Goal: Task Accomplishment & Management: Manage account settings

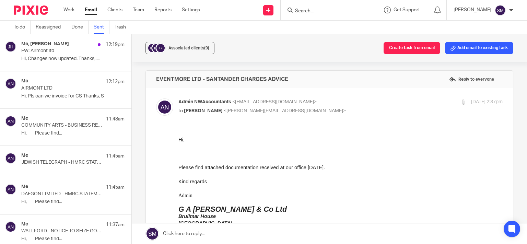
scroll to position [2292, 0]
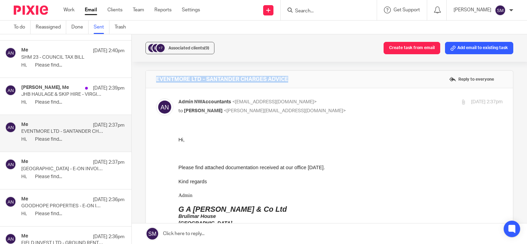
drag, startPoint x: 319, startPoint y: 82, endPoint x: 136, endPoint y: 81, distance: 182.8
click at [146, 81] on div "EVENTMORE LTD - SANTANDER CHARGES ADVICE Reply to everyone" at bounding box center [329, 79] width 367 height 17
copy h4 "EVENTMORE LTD - SANTANDER CHARGES ADVICE"
click at [196, 46] on div "Associated clients (9)" at bounding box center [188, 48] width 41 height 7
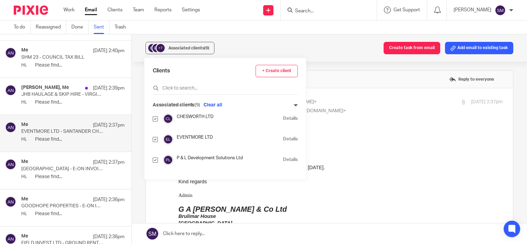
click at [394, 129] on div at bounding box center [340, 132] width 324 height 7
click at [297, 191] on p at bounding box center [340, 188] width 324 height 7
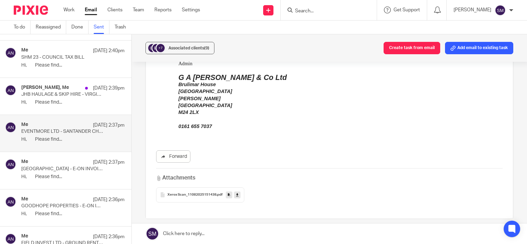
click at [228, 196] on icon at bounding box center [229, 194] width 2 height 5
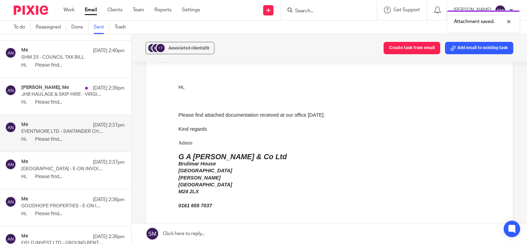
scroll to position [0, 0]
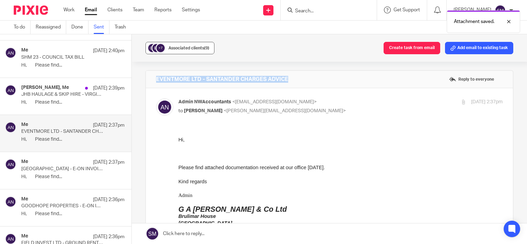
click at [203, 50] on div "Associated clients (9)" at bounding box center [188, 48] width 41 height 7
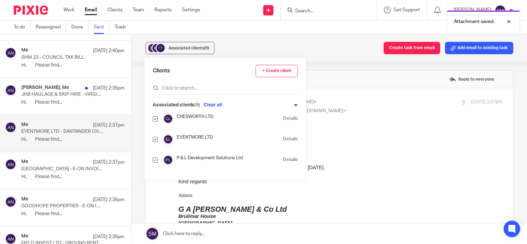
click at [283, 118] on link "Details" at bounding box center [290, 118] width 15 height 7
click at [75, 94] on div "john brown, Me 12 Aug 2:39pm JHB HAULAGE & SKIP HIRE - VIRGIN MONEY LETTER Hi, …" at bounding box center [72, 96] width 103 height 23
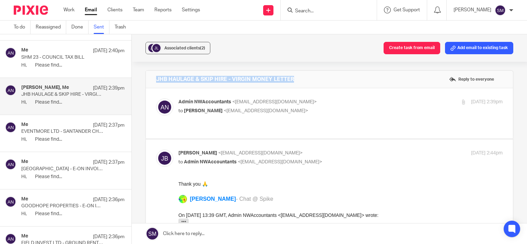
drag, startPoint x: 312, startPoint y: 80, endPoint x: 146, endPoint y: 75, distance: 166.1
click at [146, 75] on div "JHB HAULAGE & SKIP HIRE - VIRGIN MONEY LETTER Reply to everyone" at bounding box center [329, 79] width 367 height 17
copy h4 "JHB HAULAGE & SKIP HIRE - VIRGIN MONEY LETTER"
click at [436, 99] on div "12 Aug 2025 2:39pm" at bounding box center [448, 101] width 108 height 7
checkbox input "true"
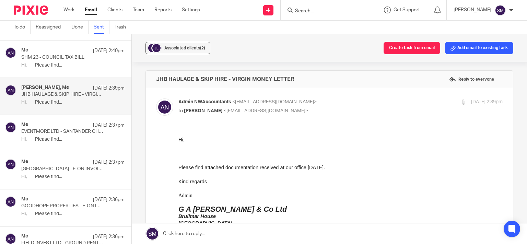
scroll to position [132, 0]
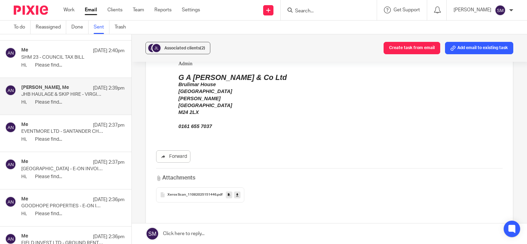
click at [228, 193] on link at bounding box center [229, 194] width 7 height 7
click at [178, 49] on span "Associated clients (2)" at bounding box center [184, 48] width 41 height 4
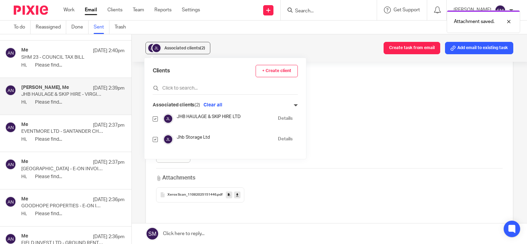
click at [278, 121] on link "Details" at bounding box center [285, 118] width 15 height 7
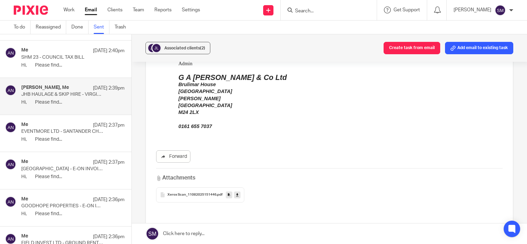
click at [62, 63] on p "Hi, Please find..." at bounding box center [72, 65] width 103 height 6
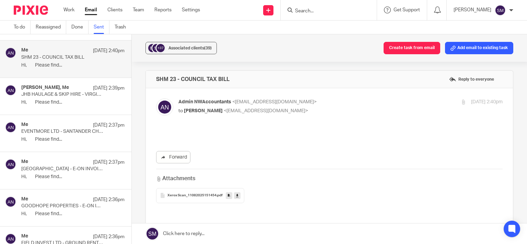
scroll to position [0, 0]
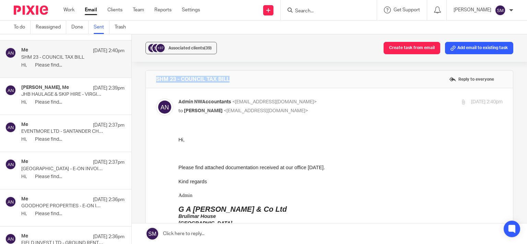
drag, startPoint x: 245, startPoint y: 76, endPoint x: 138, endPoint y: 76, distance: 106.7
click at [146, 76] on div "SHM 23 - COUNCIL TAX BILL Reply to everyone" at bounding box center [329, 79] width 367 height 17
copy h4 "SHM 23 - COUNCIL TAX BILL"
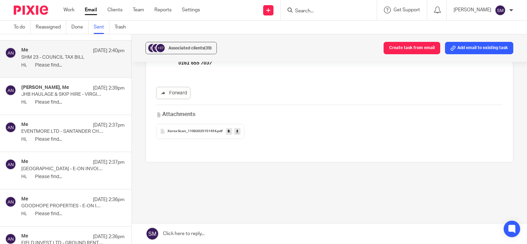
click at [228, 131] on icon at bounding box center [229, 131] width 2 height 5
click at [193, 49] on span "Associated clients (39)" at bounding box center [189, 48] width 43 height 4
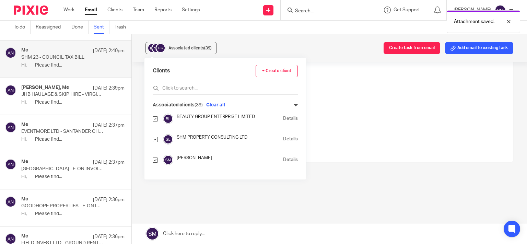
click at [283, 139] on link "Details" at bounding box center [290, 139] width 15 height 7
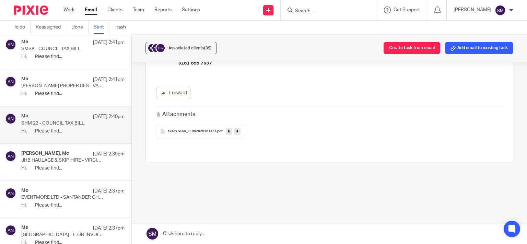
click at [60, 41] on div "Me 12 Aug 2:41pm" at bounding box center [72, 42] width 103 height 7
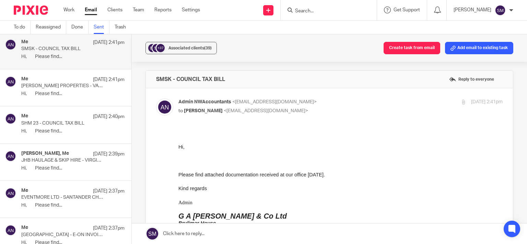
scroll to position [165, 0]
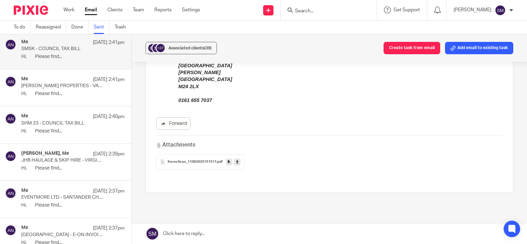
click at [228, 163] on icon at bounding box center [229, 161] width 2 height 5
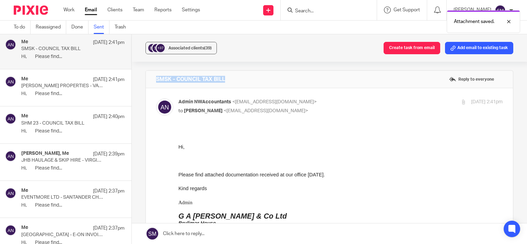
drag, startPoint x: 225, startPoint y: 71, endPoint x: 153, endPoint y: 77, distance: 72.3
click at [151, 75] on div "SMSK - COUNCIL TAX BILL Reply to everyone" at bounding box center [329, 79] width 367 height 17
copy h4 "SMSK - COUNCIL TAX BILL"
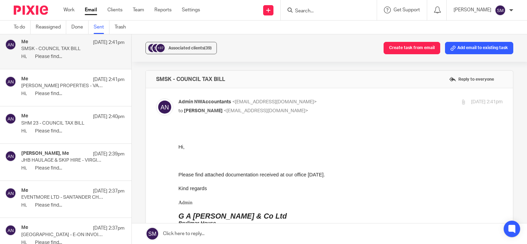
click at [64, 83] on p "MOULTON PROPERTIES - VALUATION OFFICE LETTER" at bounding box center [62, 86] width 83 height 6
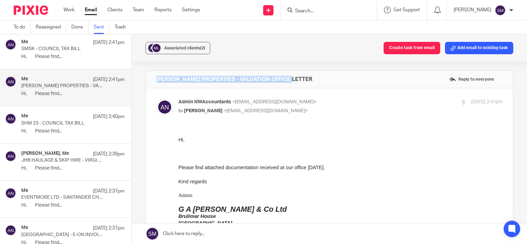
drag, startPoint x: 302, startPoint y: 80, endPoint x: 150, endPoint y: 75, distance: 152.0
click at [150, 75] on div "MOULTON PROPERTIES - VALUATION OFFICE LETTER Reply to everyone" at bounding box center [329, 79] width 367 height 17
copy h4 "MOULTON PROPERTIES - VALUATION OFFICE LETTER"
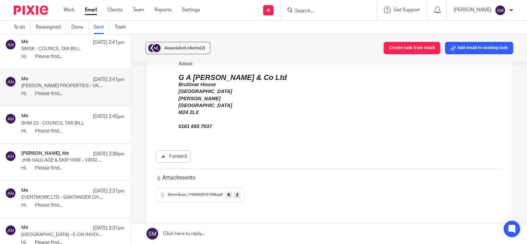
click at [228, 196] on icon at bounding box center [229, 194] width 2 height 5
click at [196, 47] on span "Associated clients (2)" at bounding box center [184, 48] width 41 height 4
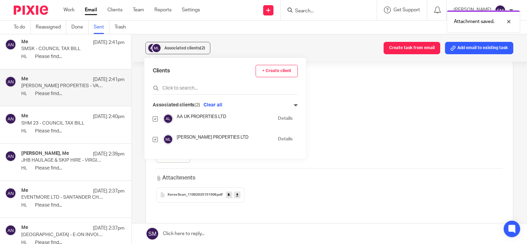
click at [279, 139] on link "Details" at bounding box center [285, 139] width 15 height 7
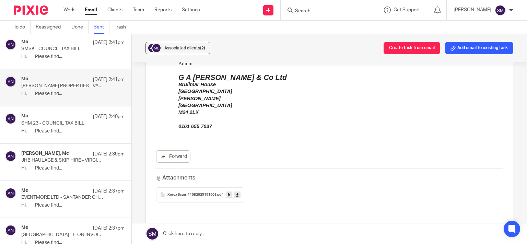
click at [84, 84] on p "MOULTON PROPERTIES - VALUATION OFFICE LETTER" at bounding box center [62, 86] width 83 height 6
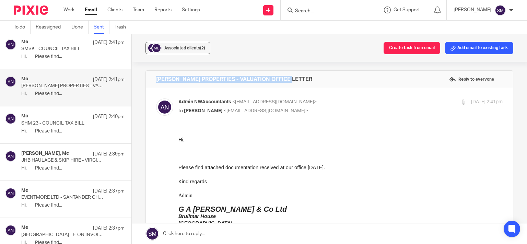
drag, startPoint x: 334, startPoint y: 73, endPoint x: 154, endPoint y: 76, distance: 179.8
click at [152, 75] on div "MOULTON PROPERTIES - VALUATION OFFICE LETTER Reply to everyone" at bounding box center [329, 79] width 367 height 17
copy h4 "MOULTON PROPERTIES - VALUATION OFFICE LETTER"
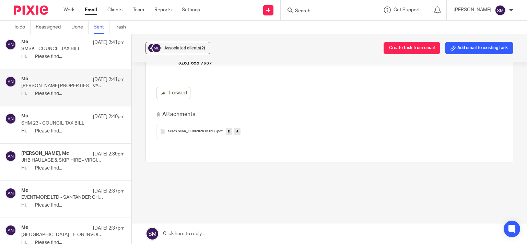
click at [228, 131] on icon at bounding box center [229, 131] width 2 height 5
click at [190, 46] on span "Associated clients (2)" at bounding box center [184, 48] width 41 height 4
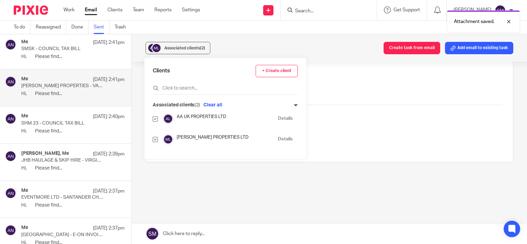
click at [281, 138] on link "Details" at bounding box center [285, 139] width 15 height 7
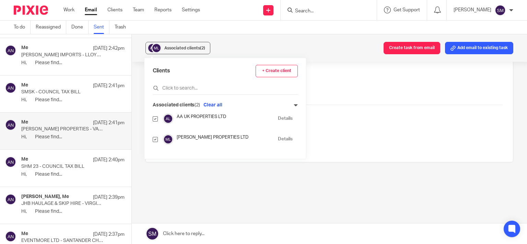
scroll to position [2161, 0]
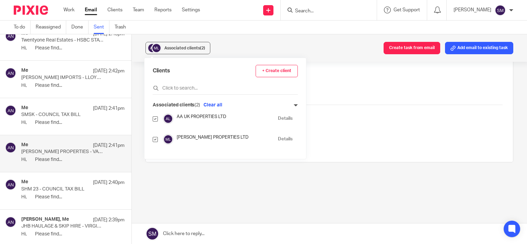
click at [54, 75] on p "ROSEMARK IMPORTS - LLOYDS BANK STATEMENT" at bounding box center [62, 78] width 83 height 6
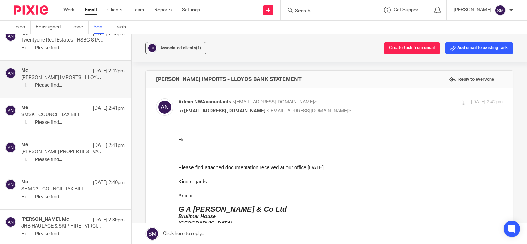
scroll to position [2095, 0]
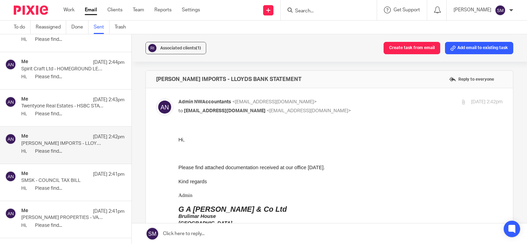
click at [78, 107] on div "Me 12 Aug 2:43pm Twentyone Real Estates - HSBC STATEMENT Hi, Please find..." at bounding box center [72, 107] width 103 height 23
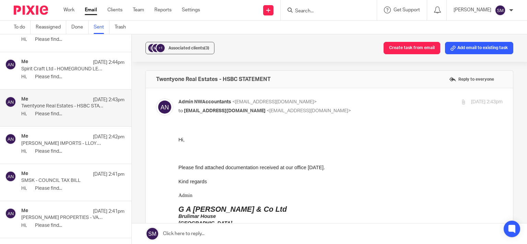
scroll to position [0, 0]
drag, startPoint x: 278, startPoint y: 74, endPoint x: 149, endPoint y: 75, distance: 129.0
click at [149, 75] on div "Twentyone Real Estates - HSBC STATEMENT Reply to everyone" at bounding box center [329, 79] width 367 height 17
drag, startPoint x: 54, startPoint y: 143, endPoint x: 59, endPoint y: 143, distance: 4.8
click at [57, 143] on div "Me 12 Aug 2:42pm ROSEMARK IMPORTS - LLOYDS BANK STATEMENT Hi, Please find..." at bounding box center [72, 144] width 103 height 23
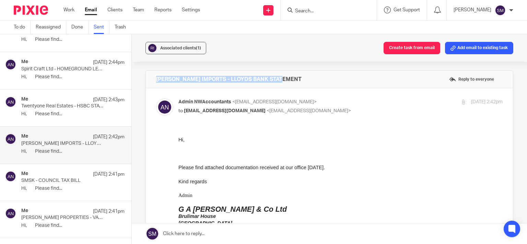
drag, startPoint x: 208, startPoint y: 77, endPoint x: 144, endPoint y: 78, distance: 63.8
click at [146, 78] on div "ROSEMARK IMPORTS - LLOYDS BANK STATEMENT Reply to everyone" at bounding box center [329, 79] width 367 height 17
copy h4 "ROSEMARK IMPORTS - LLOYDS BANK STATEMENT"
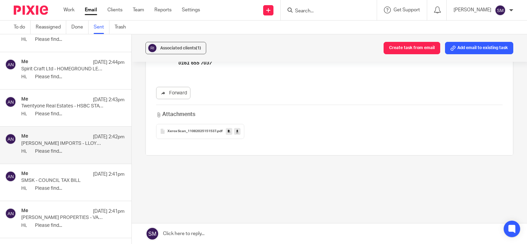
click at [226, 133] on link at bounding box center [229, 131] width 7 height 7
click at [173, 50] on div "Associated clients (1)" at bounding box center [180, 48] width 41 height 7
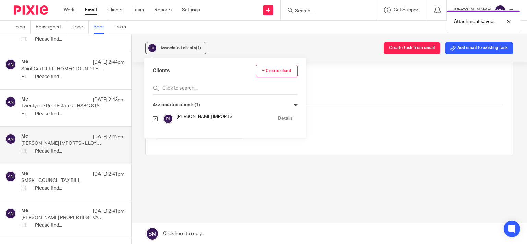
click at [283, 118] on link "Details" at bounding box center [285, 118] width 15 height 7
click at [60, 106] on div "Me 12 Aug 2:43pm Twentyone Real Estates - HSBC STATEMENT Hi, Please find..." at bounding box center [72, 107] width 103 height 23
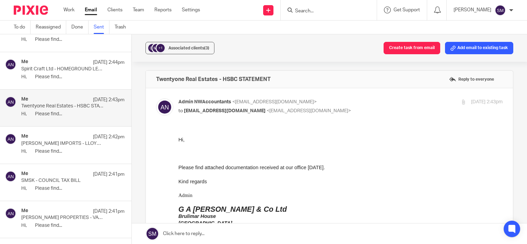
scroll to position [0, 0]
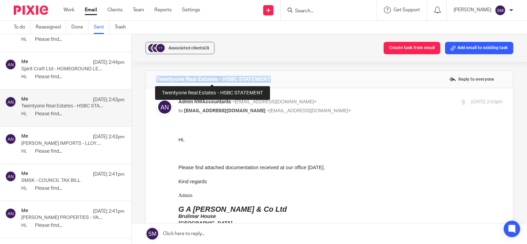
drag, startPoint x: 268, startPoint y: 79, endPoint x: 149, endPoint y: 82, distance: 119.8
click at [156, 82] on h4 "Twentyone Real Estates - HSBC STATEMENT" at bounding box center [213, 79] width 115 height 7
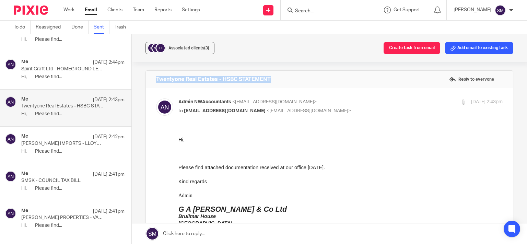
copy h4 "Twentyone Real Estates - HSBC STATEMENT"
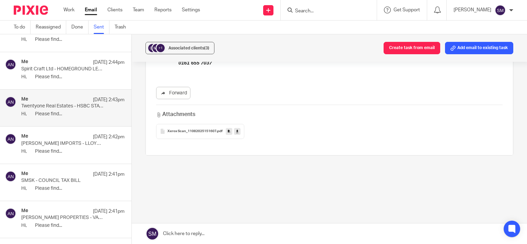
click at [228, 129] on icon at bounding box center [229, 131] width 2 height 5
click at [179, 49] on span "Associated clients (3)" at bounding box center [188, 48] width 41 height 4
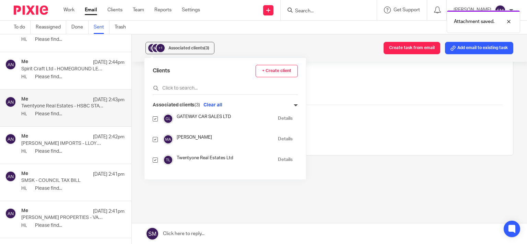
click at [280, 159] on link "Details" at bounding box center [285, 159] width 15 height 7
click at [68, 60] on div "Me 12 Aug 2:44pm" at bounding box center [72, 62] width 103 height 7
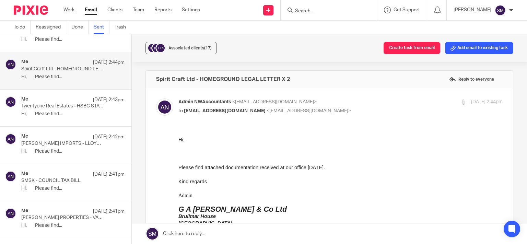
scroll to position [1996, 0]
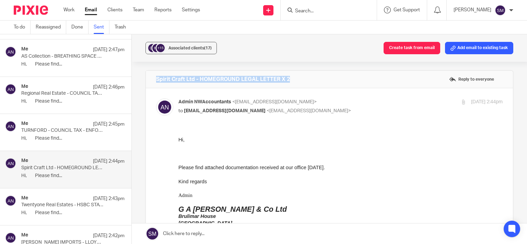
drag, startPoint x: 305, startPoint y: 80, endPoint x: 158, endPoint y: 76, distance: 147.2
click at [152, 75] on div "Spirit Craft Ltd - HOMEGROUND LEGAL LETTER X 2 Reply to everyone" at bounding box center [329, 79] width 367 height 17
copy h4 "Spirit Craft Ltd - HOMEGROUND LEGAL LETTER X 2"
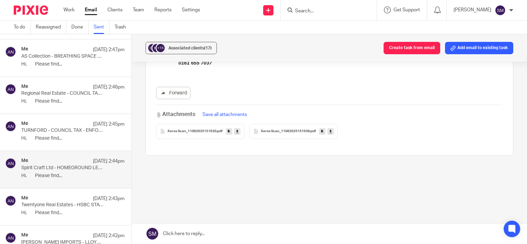
click at [226, 130] on link at bounding box center [229, 131] width 7 height 7
click at [321, 131] on icon at bounding box center [322, 131] width 2 height 5
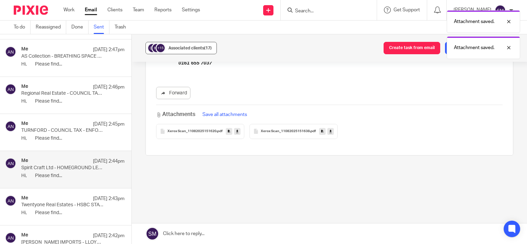
click at [198, 50] on span "Associated clients (17)" at bounding box center [189, 48] width 43 height 4
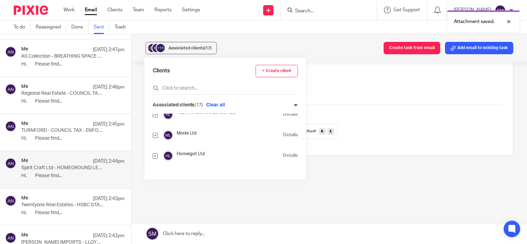
scroll to position [165, 0]
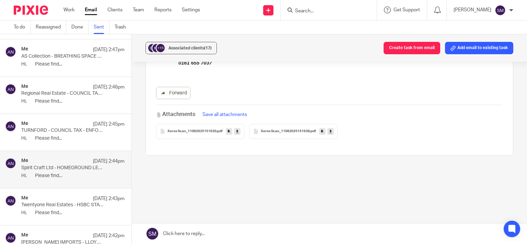
click at [397, 112] on div "Attachments Save all attachments" at bounding box center [329, 114] width 346 height 8
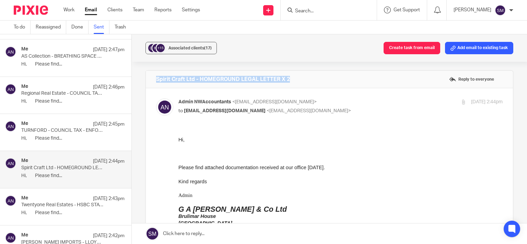
drag, startPoint x: 257, startPoint y: 79, endPoint x: 146, endPoint y: 78, distance: 111.5
click at [146, 78] on div "Spirit Craft Ltd - HOMEGROUND LEGAL LETTER X 2 Reply to everyone" at bounding box center [329, 79] width 367 height 17
copy h4 "Spirit Craft Ltd - HOMEGROUND LEGAL LETTER X 2"
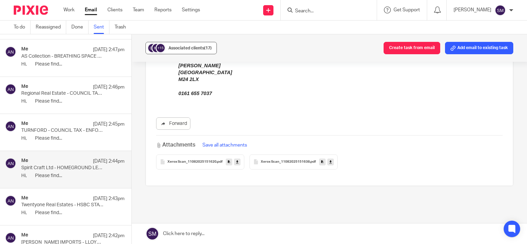
click at [197, 49] on span "Associated clients (17)" at bounding box center [189, 48] width 43 height 4
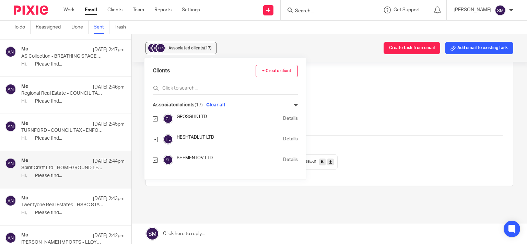
click at [283, 138] on link "Details" at bounding box center [290, 139] width 15 height 7
click at [43, 128] on p "TURNFORD - COUNCIL TAX - ENFORCEMENT ACTION" at bounding box center [62, 131] width 83 height 6
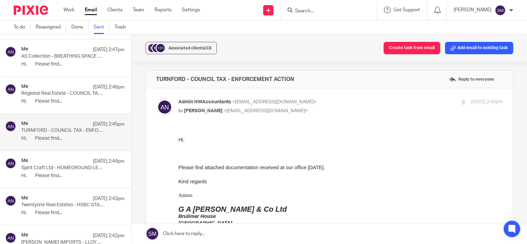
scroll to position [0, 0]
click at [49, 91] on p "Regional Real Estate - COUNCIL TAX REMINDER" at bounding box center [62, 94] width 83 height 6
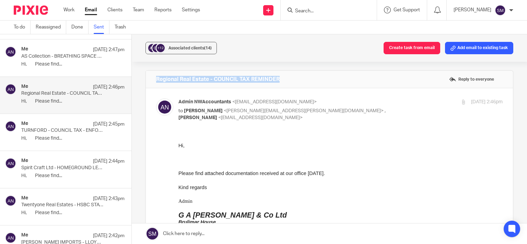
drag, startPoint x: 287, startPoint y: 80, endPoint x: 139, endPoint y: 75, distance: 147.6
click at [146, 75] on div "Regional Real Estate - COUNCIL TAX REMINDER Reply to everyone" at bounding box center [329, 79] width 367 height 17
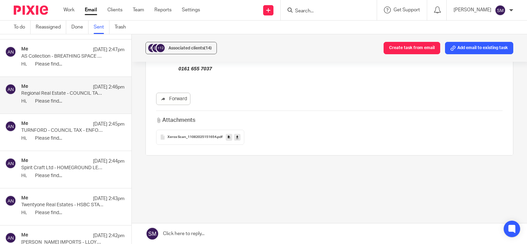
click at [228, 136] on icon at bounding box center [229, 136] width 2 height 5
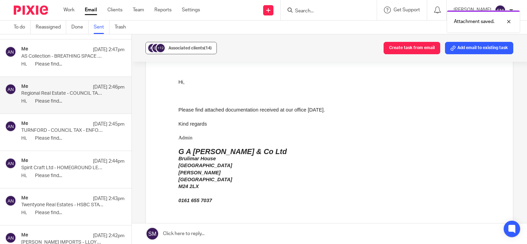
click at [192, 46] on span "Associated clients (14)" at bounding box center [189, 48] width 43 height 4
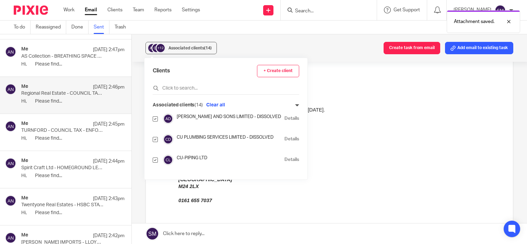
click at [297, 138] on link "Details" at bounding box center [291, 139] width 15 height 7
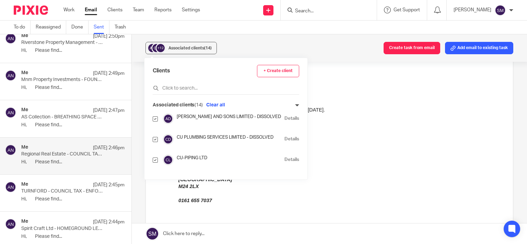
scroll to position [1930, 0]
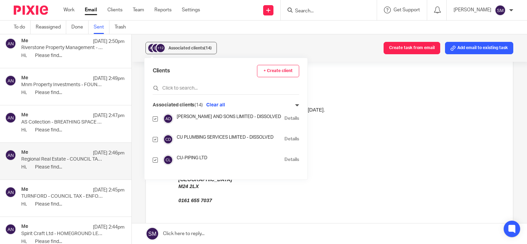
click at [66, 119] on p "AS Collection - BREATHING SPACE LETTER" at bounding box center [62, 122] width 83 height 6
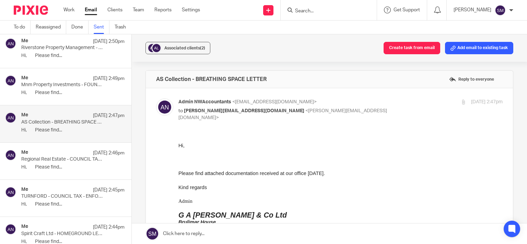
scroll to position [0, 0]
drag, startPoint x: 257, startPoint y: 80, endPoint x: 171, endPoint y: 80, distance: 85.8
click at [150, 74] on div "AS Collection - BREATHING SPACE LETTER Reply to everyone" at bounding box center [329, 79] width 367 height 17
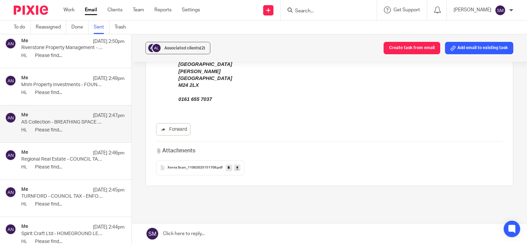
click at [228, 165] on icon at bounding box center [229, 167] width 2 height 5
click at [182, 43] on button "Associated clients (2)" at bounding box center [177, 48] width 65 height 12
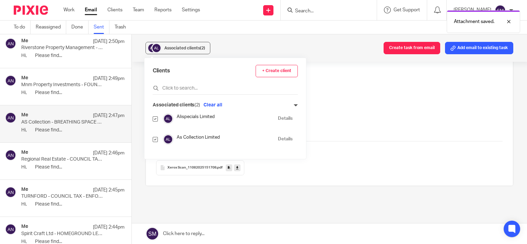
click at [284, 138] on link "Details" at bounding box center [285, 139] width 15 height 7
click at [71, 75] on div "Me 12 Aug 2:49pm" at bounding box center [72, 78] width 103 height 7
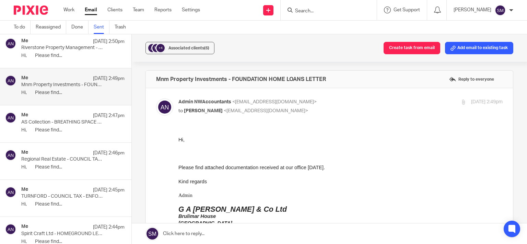
scroll to position [0, 0]
drag, startPoint x: 361, startPoint y: 83, endPoint x: 161, endPoint y: 78, distance: 200.4
click at [152, 79] on div "Mnm Property Investments - FOUNDATION HOME LOANS LETTER Reply to everyone" at bounding box center [329, 79] width 367 height 17
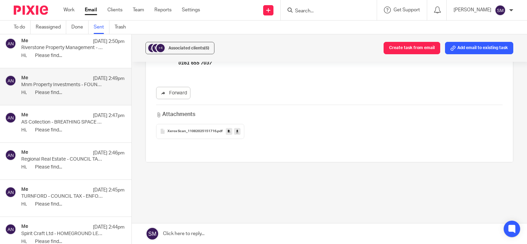
click at [228, 132] on icon at bounding box center [229, 131] width 2 height 5
click at [197, 51] on div "Associated clients (6)" at bounding box center [188, 48] width 41 height 7
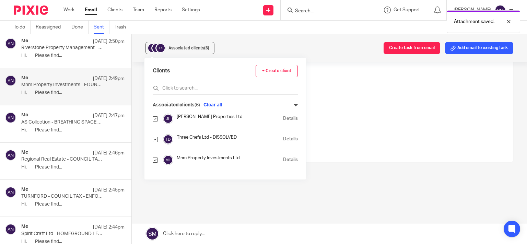
click at [283, 157] on link "Details" at bounding box center [290, 159] width 15 height 7
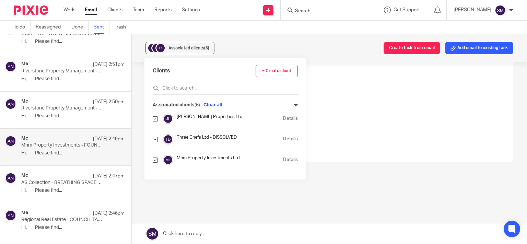
scroll to position [1864, 0]
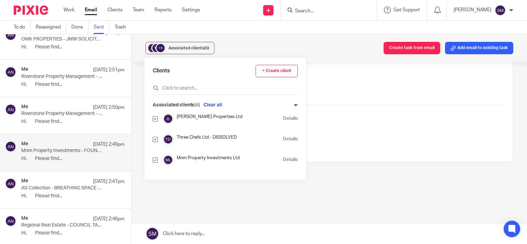
click at [69, 114] on div "Me 12 Aug 2:50pm Riverstone Property Management - NATWEST STATEMENT Hi, Please …" at bounding box center [72, 115] width 103 height 23
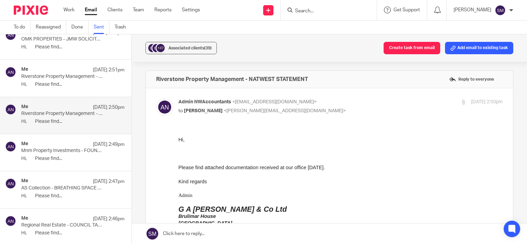
scroll to position [0, 0]
drag, startPoint x: 308, startPoint y: 79, endPoint x: 179, endPoint y: 78, distance: 129.7
click at [150, 78] on div "Riverstone Property Management - NATWEST STATEMENT Reply to everyone" at bounding box center [329, 79] width 367 height 17
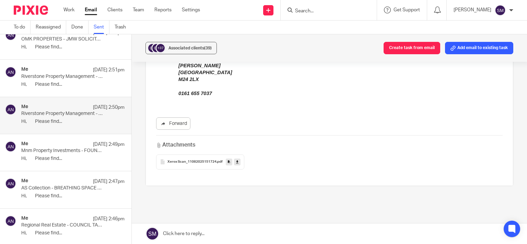
click at [226, 163] on link at bounding box center [229, 161] width 7 height 7
click at [205, 49] on span "(39)" at bounding box center [208, 48] width 8 height 4
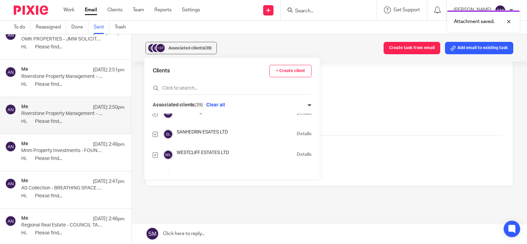
scroll to position [66, 0]
click at [297, 154] on link "Details" at bounding box center [304, 155] width 15 height 7
click at [69, 75] on p "Riverstone Property Management - DWP LETTER" at bounding box center [62, 77] width 83 height 6
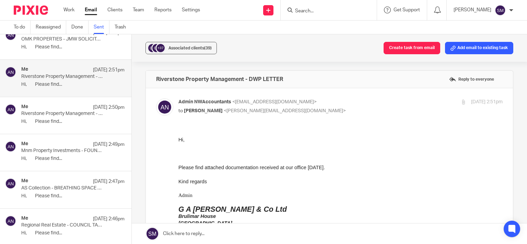
scroll to position [0, 0]
drag, startPoint x: 311, startPoint y: 83, endPoint x: 160, endPoint y: 75, distance: 150.8
click at [150, 76] on div "Riverstone Property Management - DWP LETTER Reply to everyone" at bounding box center [329, 79] width 367 height 17
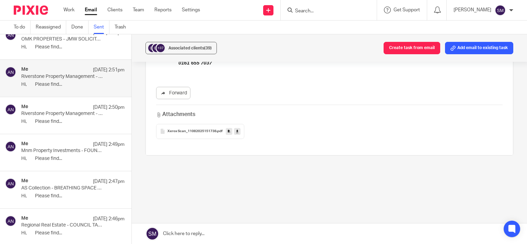
click at [228, 129] on icon at bounding box center [229, 131] width 2 height 5
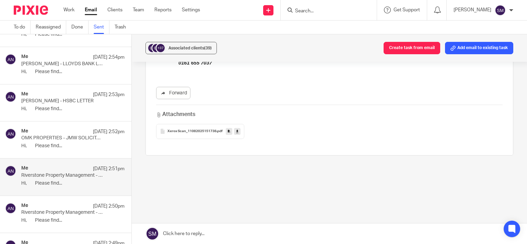
drag, startPoint x: 76, startPoint y: 140, endPoint x: 92, endPoint y: 135, distance: 16.3
click at [76, 140] on div "Me 12 Aug 2:52pm OMK PROPERTIES - JMW SOLICITORS LETTER Hi, Please find..." at bounding box center [72, 139] width 103 height 23
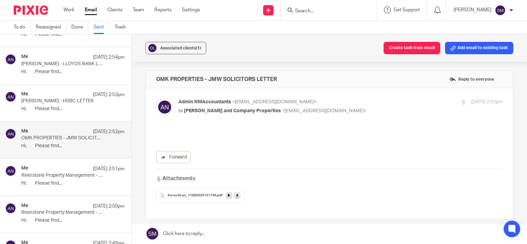
scroll to position [0, 0]
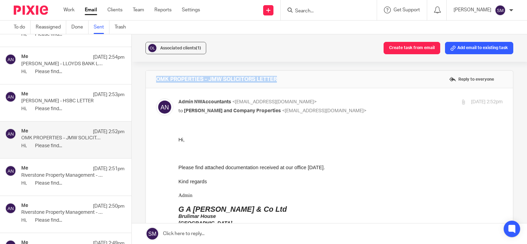
drag, startPoint x: 271, startPoint y: 80, endPoint x: 152, endPoint y: 79, distance: 118.4
click at [151, 80] on div "OMK PROPERTIES - JMW SOLICITORS LETTER Reply to everyone" at bounding box center [329, 79] width 367 height 17
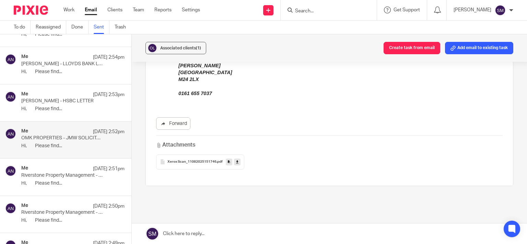
click at [228, 163] on icon at bounding box center [229, 161] width 2 height 5
click at [176, 48] on span "Associated clients (1)" at bounding box center [180, 48] width 41 height 4
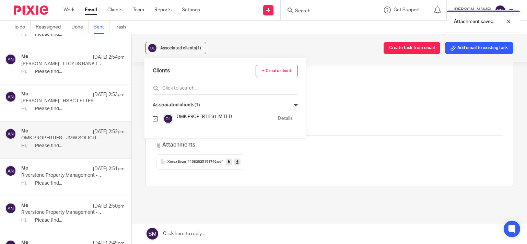
click at [286, 119] on link "Details" at bounding box center [285, 118] width 15 height 7
click at [62, 101] on div "Me 12 Aug 2:53pm GORDON HOFFMAN - HSBC LETTER Hi, Please find..." at bounding box center [72, 102] width 103 height 23
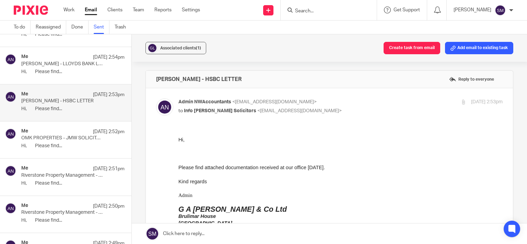
scroll to position [0, 0]
click at [57, 69] on p "Hi, Please find..." at bounding box center [72, 72] width 103 height 6
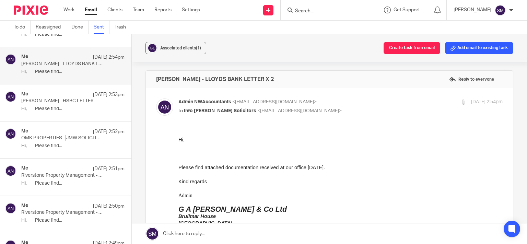
click at [65, 139] on div "Me 12 Aug 2:52pm OMK PROPERTIES - JMW SOLICITORS LETTER Hi, Please find..." at bounding box center [72, 139] width 103 height 23
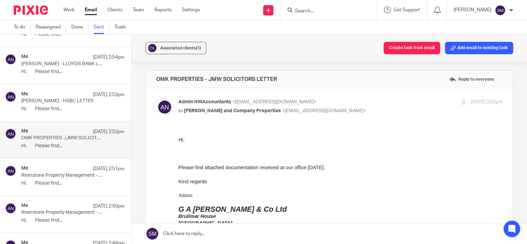
scroll to position [1667, 0]
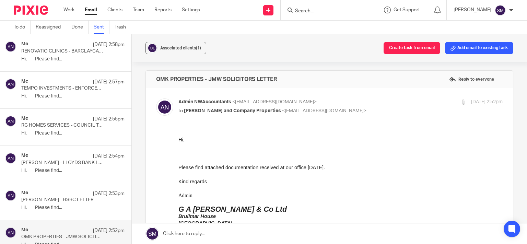
click at [64, 116] on div "Me 12 Aug 2:55pm" at bounding box center [72, 119] width 103 height 7
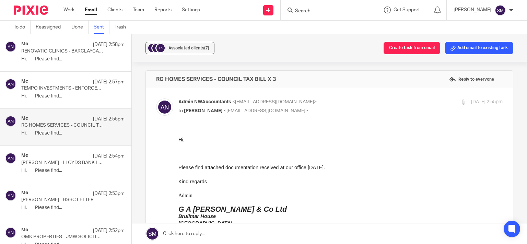
scroll to position [0, 0]
drag, startPoint x: 261, startPoint y: 80, endPoint x: 158, endPoint y: 79, distance: 102.2
click at [153, 80] on div "RG HOMES SERVICES - COUNCIL TAX BILL X 3 Reply to everyone" at bounding box center [329, 79] width 367 height 17
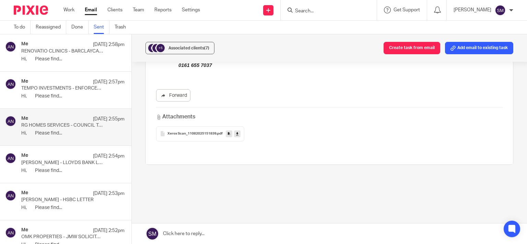
scroll to position [195, 0]
click at [228, 131] on icon at bounding box center [229, 131] width 2 height 5
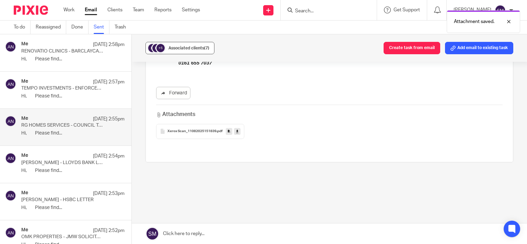
click at [205, 45] on div "Associated clients (7)" at bounding box center [188, 48] width 41 height 7
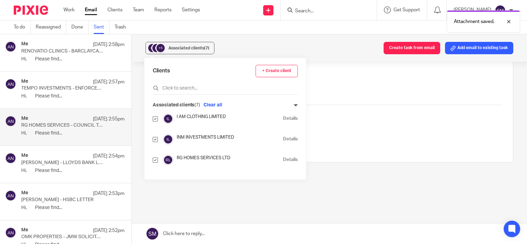
click at [283, 159] on link "Details" at bounding box center [290, 159] width 15 height 7
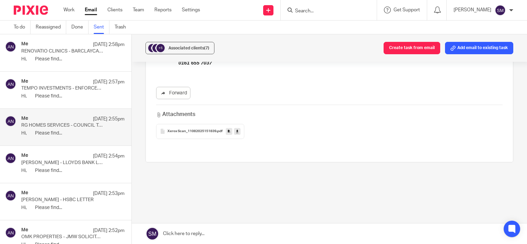
click at [55, 93] on p "Hi, Please find..." at bounding box center [72, 96] width 103 height 6
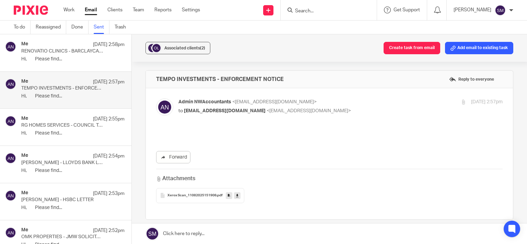
scroll to position [0, 0]
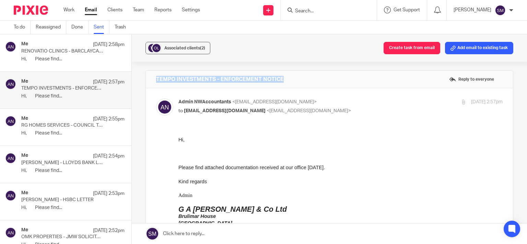
drag, startPoint x: 295, startPoint y: 78, endPoint x: 156, endPoint y: 76, distance: 138.6
click at [147, 78] on div "TEMPO INVESTMENTS - ENFORCEMENT NOTICE Reply to everyone" at bounding box center [329, 79] width 367 height 17
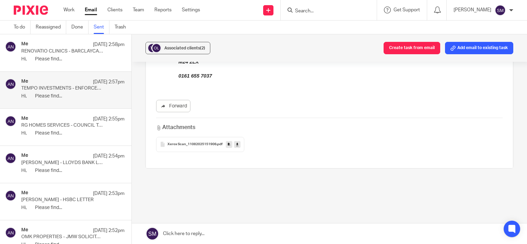
scroll to position [195, 0]
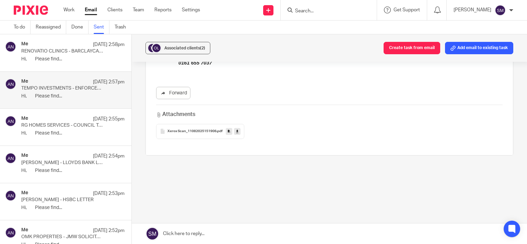
click at [229, 133] on link at bounding box center [229, 131] width 7 height 7
click at [195, 48] on span "Associated clients (2)" at bounding box center [184, 48] width 41 height 4
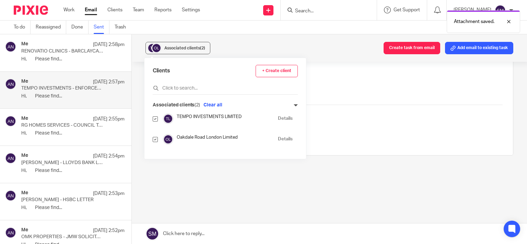
click at [279, 115] on div "TEMPO INVESTMENTS LIMITED Details" at bounding box center [223, 119] width 140 height 10
click at [279, 116] on link "Details" at bounding box center [285, 118] width 15 height 7
click at [43, 52] on div "Me 12 Aug 2:58pm RENOVATIO CLINICS - BARCLAYCARD STATEMENT Hi, Please find..." at bounding box center [72, 52] width 103 height 23
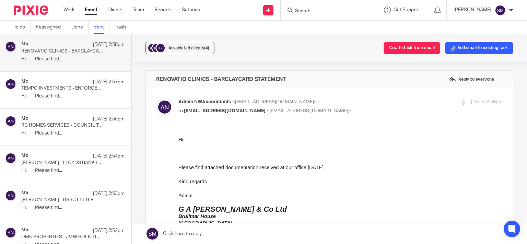
scroll to position [0, 0]
drag, startPoint x: 300, startPoint y: 84, endPoint x: 145, endPoint y: 87, distance: 154.7
click at [146, 87] on div "RENOVATIO CLINICS - BARCLAYCARD STATEMENT Reply to everyone" at bounding box center [329, 79] width 367 height 17
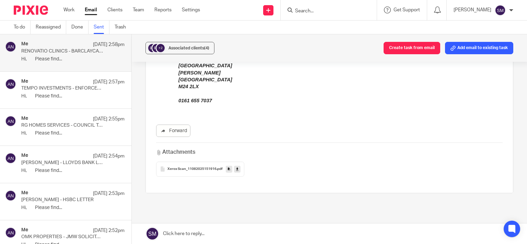
scroll to position [195, 0]
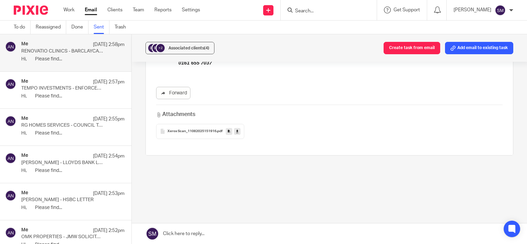
click at [226, 131] on link at bounding box center [229, 131] width 7 height 7
click at [193, 46] on span "Associated clients (4)" at bounding box center [188, 48] width 41 height 4
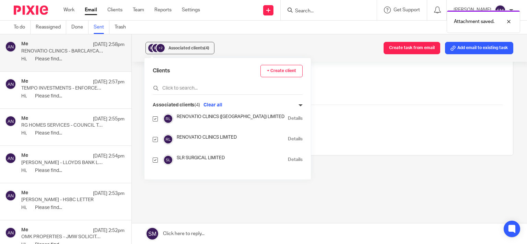
drag, startPoint x: 276, startPoint y: 132, endPoint x: 276, endPoint y: 137, distance: 4.5
click at [276, 137] on ul "RENOVATIO CLINICS (CHESHIRE) LIMITED Details RENOVATIO CLINICS LIMITED Details …" at bounding box center [228, 142] width 150 height 57
click at [288, 137] on link "Details" at bounding box center [295, 139] width 15 height 7
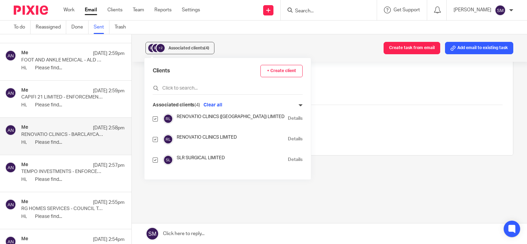
scroll to position [1568, 0]
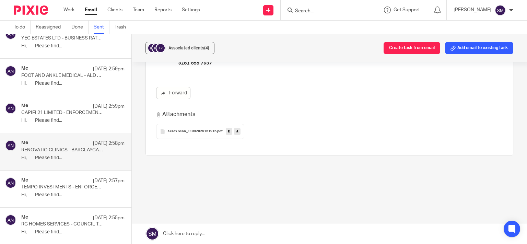
click at [62, 105] on div "Me 12 Aug 2:59pm" at bounding box center [72, 106] width 103 height 7
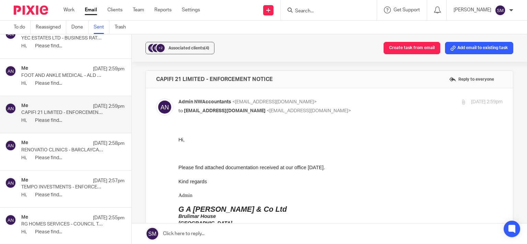
scroll to position [0, 0]
drag, startPoint x: 325, startPoint y: 78, endPoint x: 180, endPoint y: 81, distance: 144.4
click at [148, 72] on div "CAPIFI 21 LIMITED - ENFORCEMENT NOTICE Reply to everyone" at bounding box center [329, 79] width 367 height 17
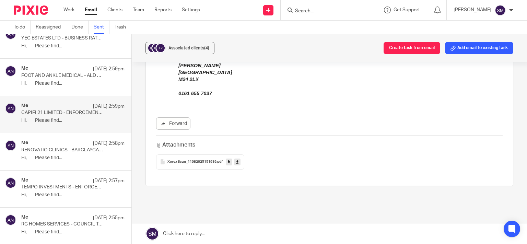
click at [228, 163] on icon at bounding box center [229, 161] width 2 height 5
click at [199, 46] on div "Associated clients (4)" at bounding box center [188, 48] width 41 height 7
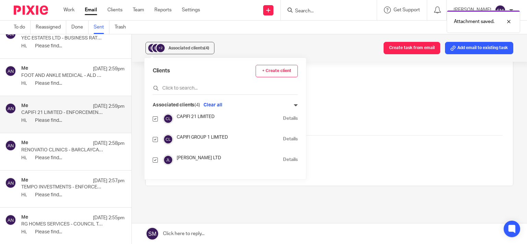
click at [283, 117] on link "Details" at bounding box center [290, 118] width 15 height 7
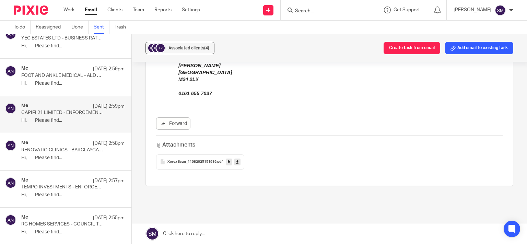
click at [78, 84] on p "Hi, Please find..." at bounding box center [72, 84] width 103 height 6
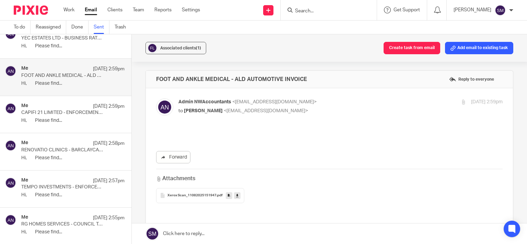
scroll to position [0, 0]
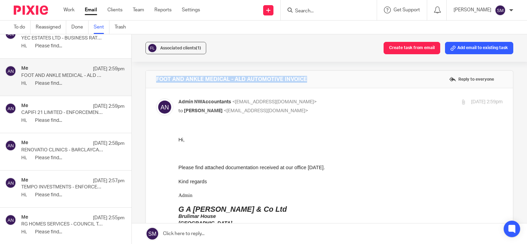
drag, startPoint x: 312, startPoint y: 81, endPoint x: 149, endPoint y: 77, distance: 163.0
click at [149, 77] on div "FOOT AND ANKLE MEDICAL - ALD AUTOMOTIVE INVOICE Reply to everyone" at bounding box center [329, 79] width 367 height 17
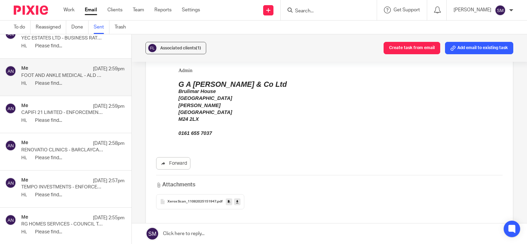
scroll to position [132, 0]
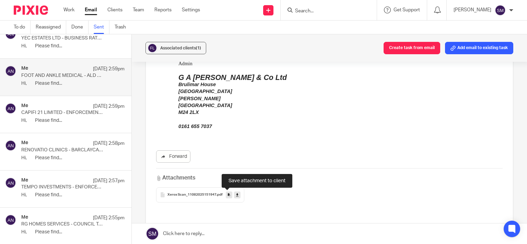
click at [228, 194] on icon at bounding box center [229, 194] width 2 height 5
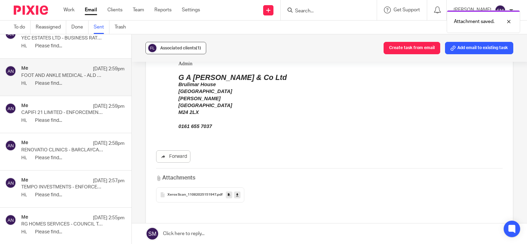
click at [179, 45] on button "Associated clients (1)" at bounding box center [175, 48] width 61 height 12
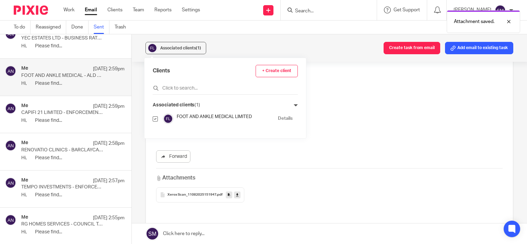
click at [280, 120] on link "Details" at bounding box center [285, 118] width 15 height 7
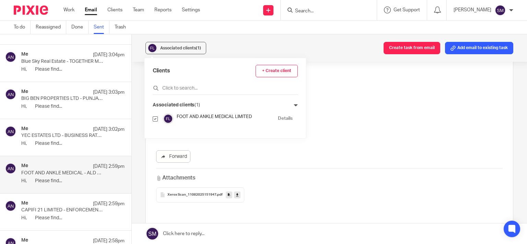
scroll to position [1469, 0]
click at [72, 149] on div "Me 12 Aug 3:02pm YEC ESTATES LTD - BUSINESS RATES SUMMONS Hi, Please find..." at bounding box center [65, 138] width 131 height 37
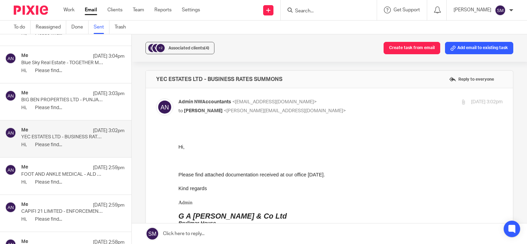
scroll to position [0, 0]
drag, startPoint x: 308, startPoint y: 72, endPoint x: 151, endPoint y: 79, distance: 157.9
click at [151, 79] on div "YEC ESTATES LTD - BUSINESS RATES SUMMONS Reply to everyone" at bounding box center [329, 79] width 367 height 17
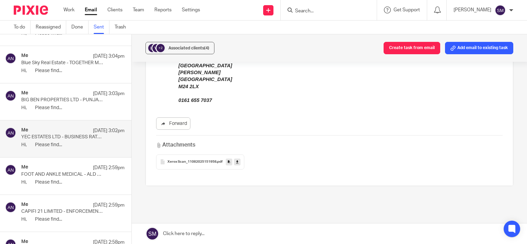
click at [228, 161] on icon at bounding box center [229, 161] width 2 height 5
click at [195, 47] on span "Associated clients (4)" at bounding box center [188, 48] width 41 height 4
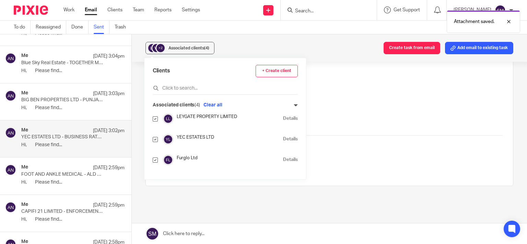
click at [283, 139] on link "Details" at bounding box center [290, 139] width 15 height 7
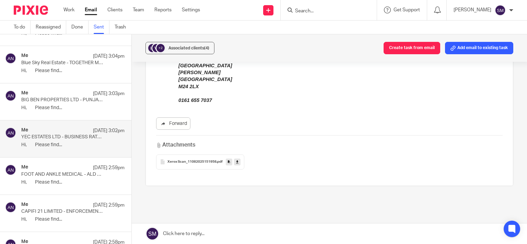
click at [52, 97] on p "BIG BEN PROPERTIES LTD - PUNJAB BANK STATEMENT" at bounding box center [62, 100] width 83 height 6
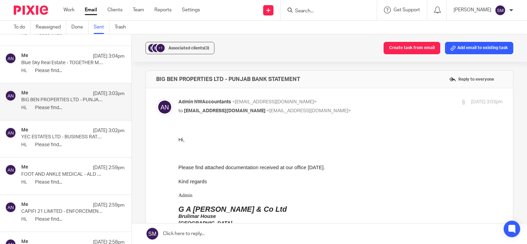
scroll to position [0, 0]
drag, startPoint x: 286, startPoint y: 74, endPoint x: 152, endPoint y: 73, distance: 133.8
click at [152, 73] on div "BIG BEN PROPERTIES LTD - PUNJAB BANK STATEMENT Reply to everyone" at bounding box center [329, 79] width 367 height 17
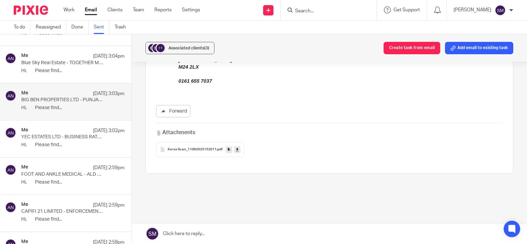
scroll to position [202, 0]
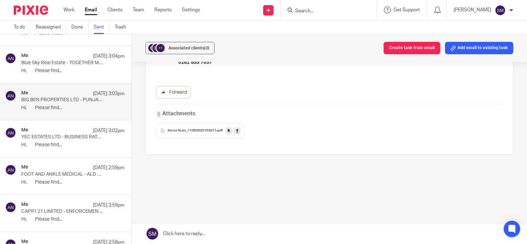
click at [228, 128] on icon at bounding box center [229, 130] width 2 height 5
click at [183, 47] on span "Associated clients (3)" at bounding box center [188, 48] width 41 height 4
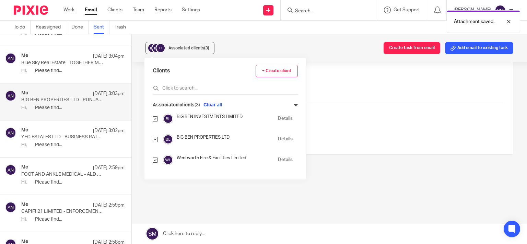
click at [281, 139] on link "Details" at bounding box center [285, 139] width 15 height 7
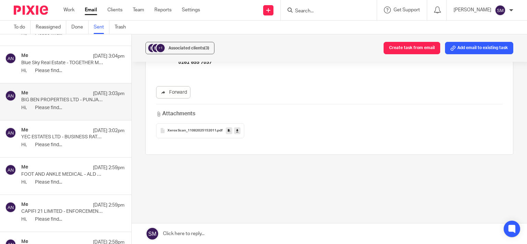
click at [54, 56] on div "Me 12 Aug 3:04pm" at bounding box center [72, 56] width 103 height 7
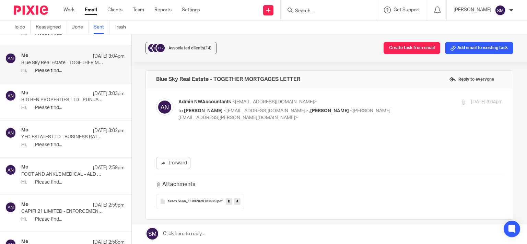
scroll to position [0, 0]
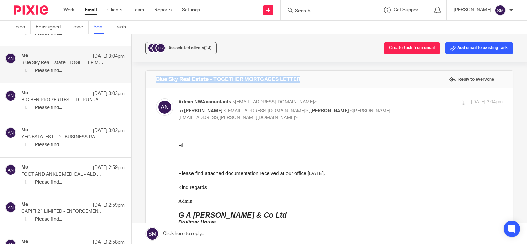
drag, startPoint x: 314, startPoint y: 76, endPoint x: 150, endPoint y: 81, distance: 163.7
click at [150, 81] on div "Blue Sky Real Estate - TOGETHER MORTGAGES LETTER Reply to everyone" at bounding box center [329, 79] width 367 height 17
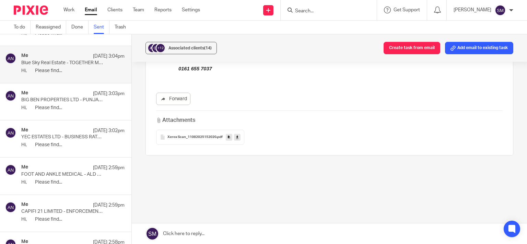
click at [226, 137] on link at bounding box center [229, 137] width 7 height 7
click at [197, 49] on span "Associated clients (14)" at bounding box center [189, 48] width 43 height 4
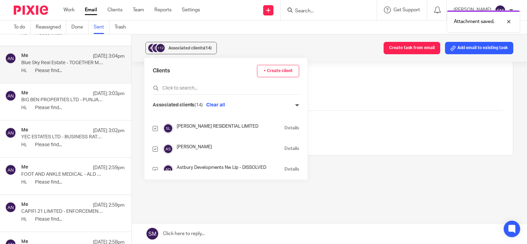
scroll to position [165, 0]
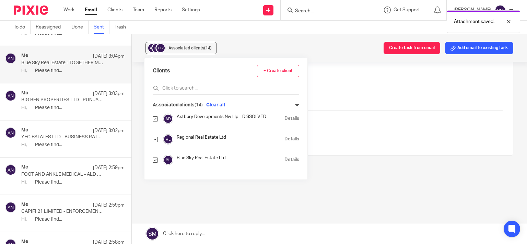
click at [296, 161] on link "Details" at bounding box center [291, 159] width 15 height 7
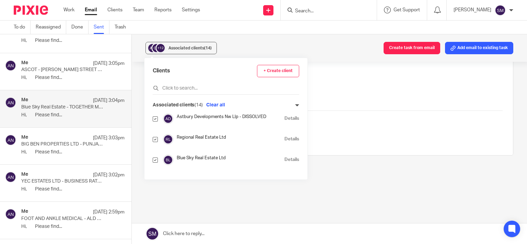
scroll to position [1403, 0]
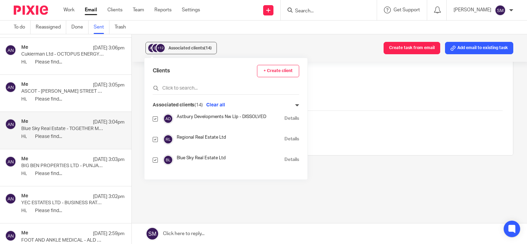
click at [65, 97] on p "Hi, Please find..." at bounding box center [72, 99] width 103 height 6
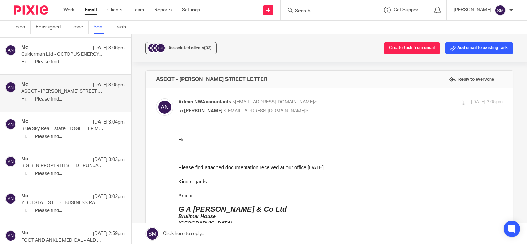
scroll to position [0, 0]
click at [82, 51] on p "Cukierman Ltd - OCTOPUS ENERGY LETTER" at bounding box center [62, 54] width 83 height 6
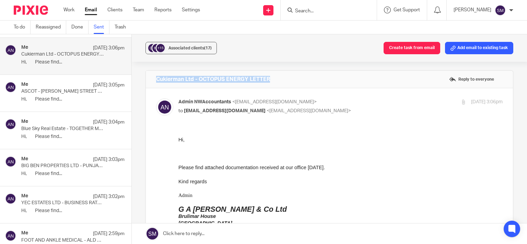
drag, startPoint x: 273, startPoint y: 78, endPoint x: 144, endPoint y: 77, distance: 129.0
click at [146, 77] on div "Cukierman Ltd - OCTOPUS ENERGY LETTER Reply to everyone" at bounding box center [329, 79] width 367 height 17
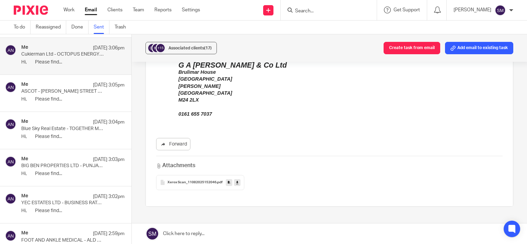
scroll to position [165, 0]
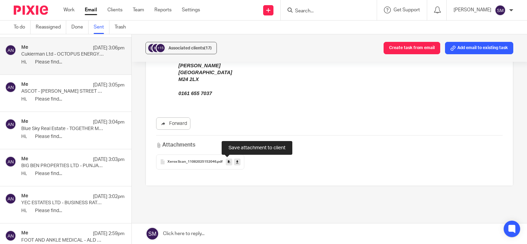
click at [228, 163] on icon at bounding box center [229, 161] width 2 height 5
click at [204, 50] on div "Associated clients (17)" at bounding box center [189, 48] width 43 height 7
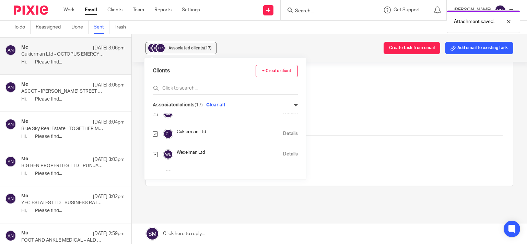
scroll to position [99, 0]
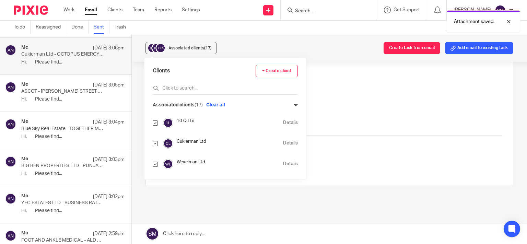
click at [283, 143] on link "Details" at bounding box center [290, 143] width 15 height 7
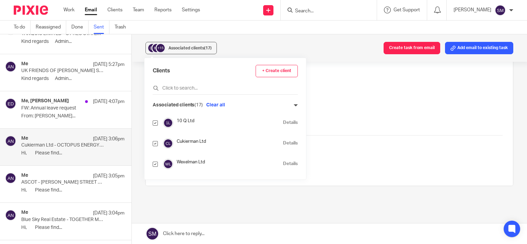
scroll to position [1305, 0]
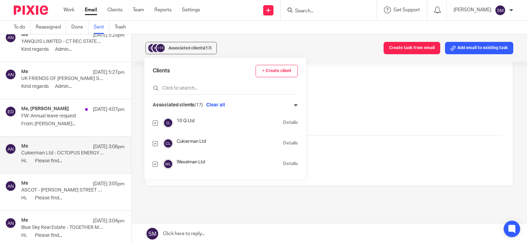
click at [64, 121] on p "From: Erin Daly..." at bounding box center [72, 124] width 103 height 6
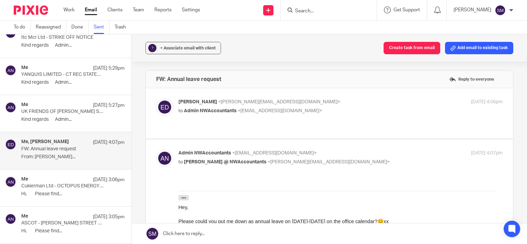
scroll to position [1239, 0]
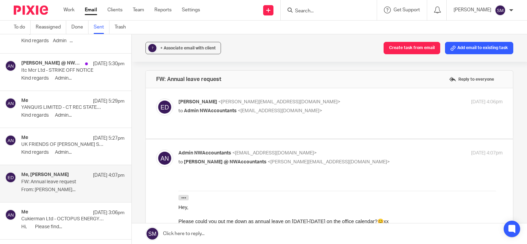
drag, startPoint x: 73, startPoint y: 139, endPoint x: 110, endPoint y: 132, distance: 37.6
click at [73, 139] on div "Me 12 Aug 5:27pm" at bounding box center [72, 138] width 103 height 7
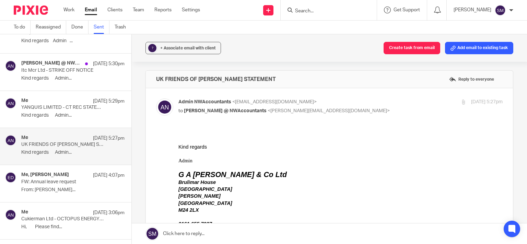
scroll to position [0, 0]
drag, startPoint x: 294, startPoint y: 78, endPoint x: 142, endPoint y: 79, distance: 152.3
click at [146, 79] on div "UK FRIENDS OF NAHAR DEIAH - LLOYDS STATEMENT Reply to everyone" at bounding box center [329, 79] width 367 height 17
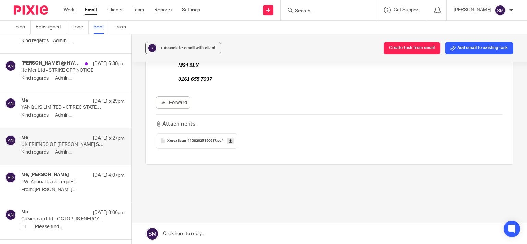
scroll to position [154, 0]
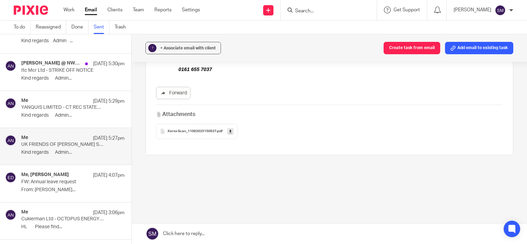
click at [229, 130] on icon at bounding box center [230, 131] width 2 height 5
click at [40, 107] on p "YANQUIS LIMITED - CT REC STATEMENT" at bounding box center [62, 108] width 83 height 6
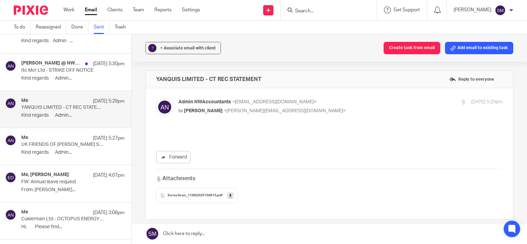
scroll to position [0, 0]
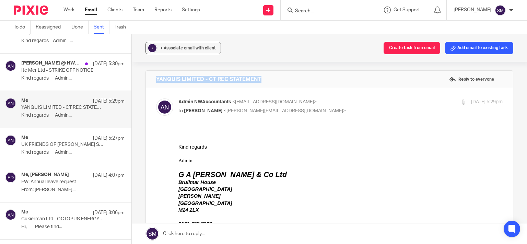
drag, startPoint x: 271, startPoint y: 75, endPoint x: 150, endPoint y: 80, distance: 121.2
click at [146, 78] on div "YANQUIS LIMITED - CT REC STATEMENT Reply to everyone" at bounding box center [329, 79] width 367 height 17
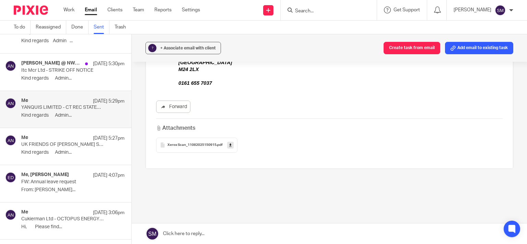
scroll to position [154, 0]
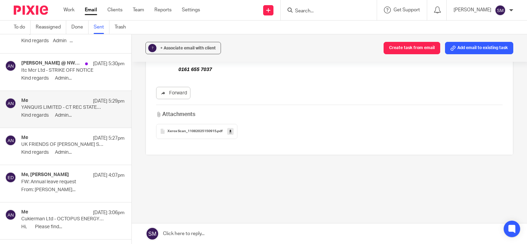
click at [230, 131] on link at bounding box center [230, 131] width 7 height 7
click at [40, 68] on p "Itc Mcr Ltd - STRIKE OFF NOTICE" at bounding box center [62, 71] width 83 height 6
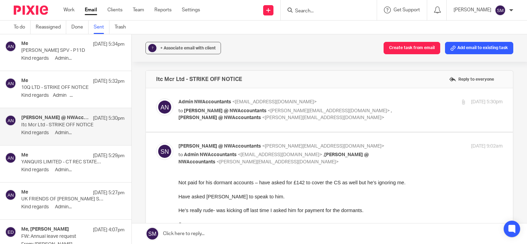
scroll to position [1173, 0]
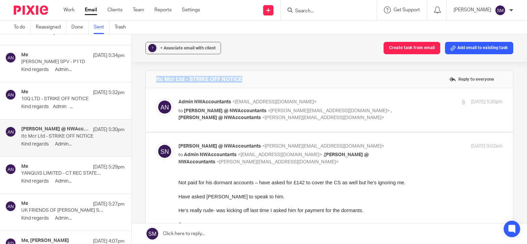
drag, startPoint x: 214, startPoint y: 84, endPoint x: 151, endPoint y: 80, distance: 63.6
click at [151, 80] on div "Itc Mcr Ltd - STRIKE OFF NOTICE Reply to everyone" at bounding box center [329, 79] width 367 height 17
click at [461, 103] on div at bounding box center [463, 101] width 5 height 5
checkbox input "true"
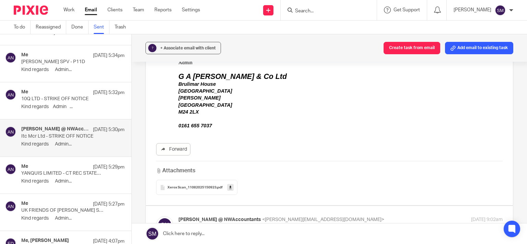
scroll to position [132, 0]
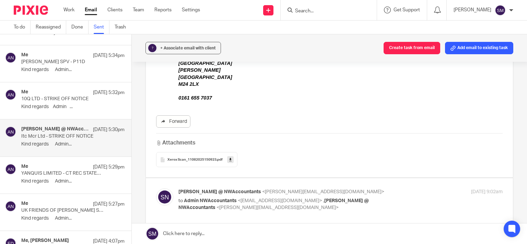
click at [229, 158] on icon at bounding box center [230, 159] width 2 height 5
click at [59, 100] on div "Me 12 Aug 5:32pm 10Q LTD - STRIKE OFF NOTICE Kind regards Admin ..." at bounding box center [72, 100] width 103 height 23
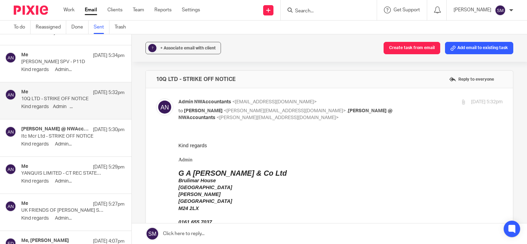
scroll to position [0, 0]
drag, startPoint x: 231, startPoint y: 79, endPoint x: 148, endPoint y: 84, distance: 83.8
click at [148, 84] on div "10Q LTD - STRIKE OFF NOTICE Reply to everyone" at bounding box center [329, 79] width 367 height 17
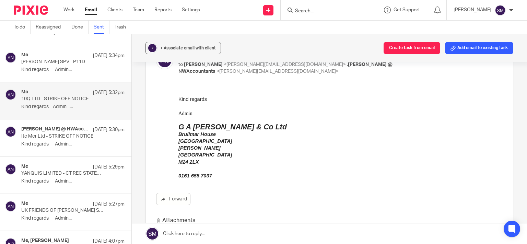
scroll to position [132, 0]
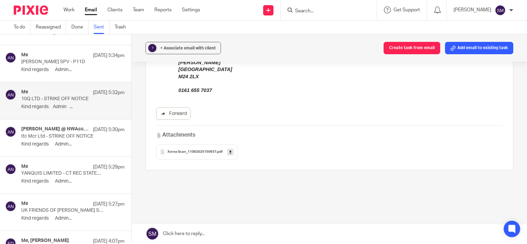
click at [227, 151] on link at bounding box center [230, 152] width 7 height 7
click at [71, 60] on p "IAN FRASER SPV - P11D" at bounding box center [62, 62] width 83 height 6
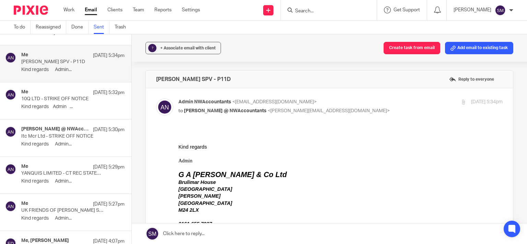
scroll to position [0, 0]
drag, startPoint x: 238, startPoint y: 79, endPoint x: 174, endPoint y: 78, distance: 64.2
click at [146, 81] on div "IAN FRASER SPV - P11D Reply to everyone" at bounding box center [329, 79] width 367 height 17
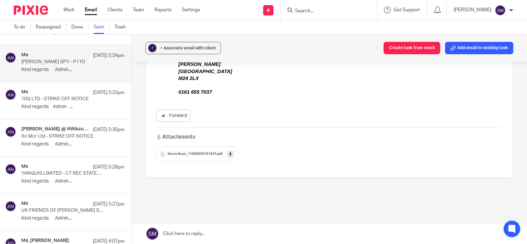
click at [229, 155] on icon at bounding box center [230, 153] width 2 height 5
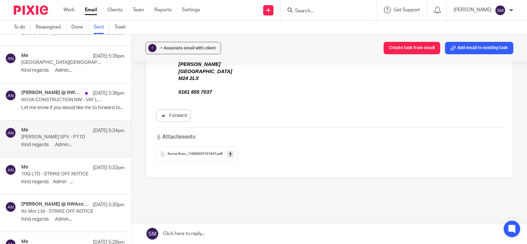
scroll to position [1074, 0]
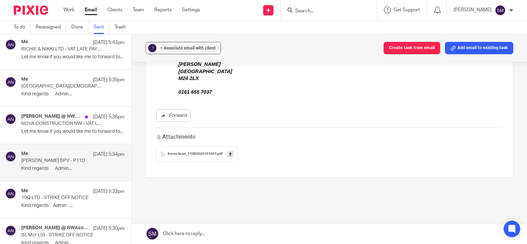
click at [79, 123] on p "NOVA CONSTRUCTION NW - VAT LATE PAYMENT PENALTY £48.05" at bounding box center [62, 124] width 83 height 6
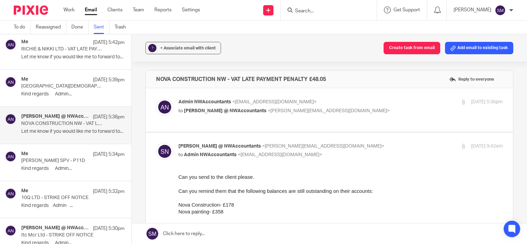
scroll to position [0, 0]
drag, startPoint x: 345, startPoint y: 79, endPoint x: 156, endPoint y: 75, distance: 189.4
click at [156, 75] on div "NOVA CONSTRUCTION NW - VAT LATE PAYMENT PENALTY £48.05 Reply to everyone" at bounding box center [329, 79] width 367 height 17
click at [461, 102] on div at bounding box center [463, 101] width 5 height 5
checkbox input "true"
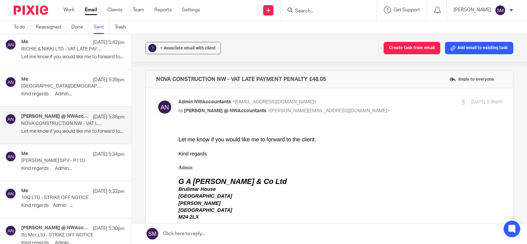
scroll to position [198, 0]
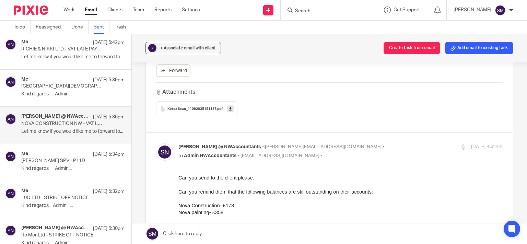
click at [230, 111] on link at bounding box center [230, 108] width 7 height 7
click at [57, 77] on div "Me 12 Aug 5:39pm" at bounding box center [72, 79] width 103 height 7
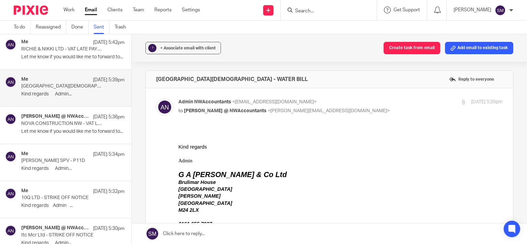
scroll to position [0, 0]
drag, startPoint x: 286, startPoint y: 77, endPoint x: 148, endPoint y: 79, distance: 138.6
click at [148, 79] on div "SEDGLEY PARK SYNAGOGUE - WATER BILL Reply to everyone" at bounding box center [329, 79] width 367 height 17
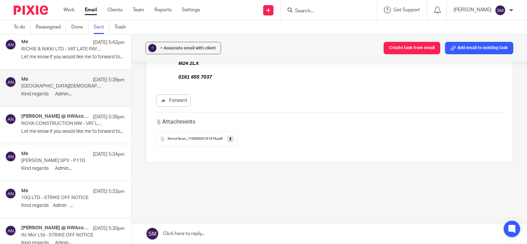
scroll to position [154, 0]
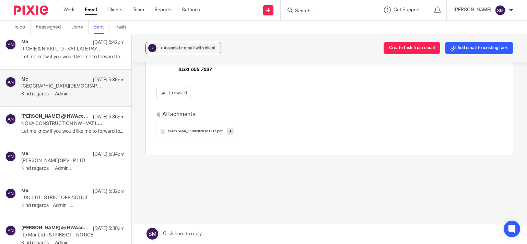
click at [229, 132] on icon at bounding box center [230, 131] width 2 height 5
click at [61, 46] on p "RICHIE & NIKKI LTD - VAT LATE PAYMENT PENALTY £421.09" at bounding box center [62, 49] width 83 height 6
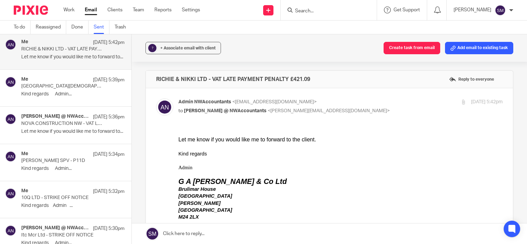
scroll to position [0, 0]
drag, startPoint x: 301, startPoint y: 80, endPoint x: 174, endPoint y: 80, distance: 127.3
click at [151, 80] on div "RICHIE & NIKKI LTD - VAT LATE PAYMENT PENALTY £421.09 Reply to everyone" at bounding box center [329, 79] width 367 height 17
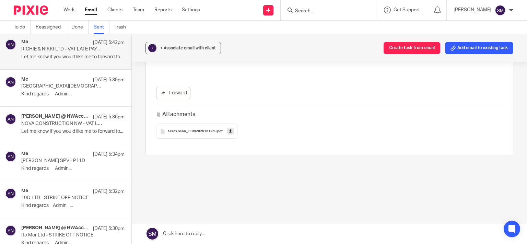
click at [230, 132] on link at bounding box center [230, 131] width 7 height 7
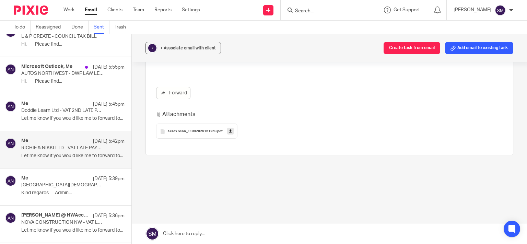
click at [61, 112] on p "Doddle Learn Ltd - VAT 2ND LATE PAYMENT PENALTY £178.05" at bounding box center [62, 111] width 83 height 6
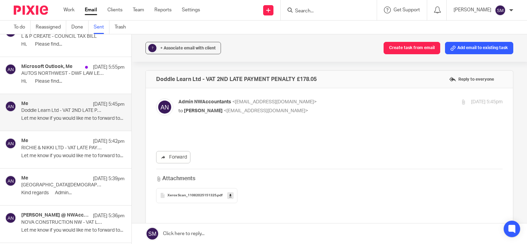
scroll to position [0, 0]
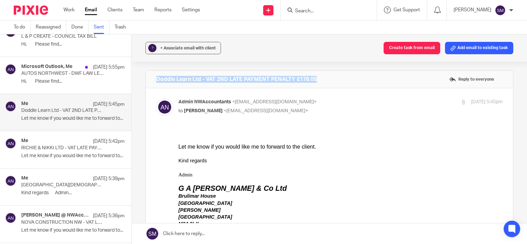
drag, startPoint x: 289, startPoint y: 79, endPoint x: 146, endPoint y: 79, distance: 143.0
click at [146, 79] on div "Doddle Learn Ltd - VAT 2ND LATE PAYMENT PENALTY £178.05 Reply to everyone" at bounding box center [329, 79] width 367 height 17
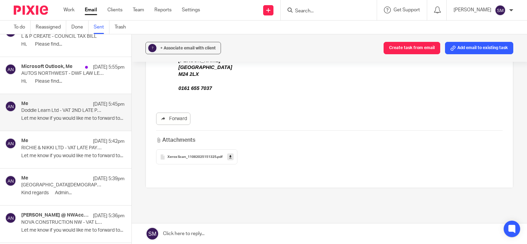
scroll to position [165, 0]
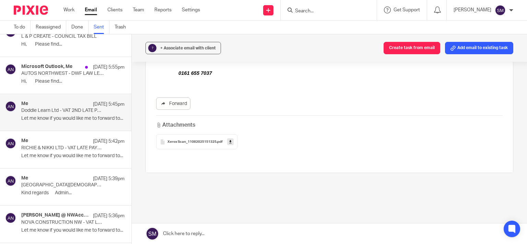
click at [227, 143] on link at bounding box center [230, 141] width 7 height 7
click at [57, 66] on h4 "Microsoft Outlook, Me" at bounding box center [46, 67] width 51 height 6
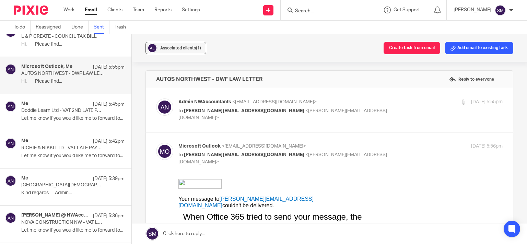
scroll to position [0, 0]
drag, startPoint x: 240, startPoint y: 82, endPoint x: 136, endPoint y: 84, distance: 104.0
click at [146, 84] on div "AUTOS NORTHWEST - DWF LAW LETTER Reply to everyone" at bounding box center [329, 79] width 367 height 17
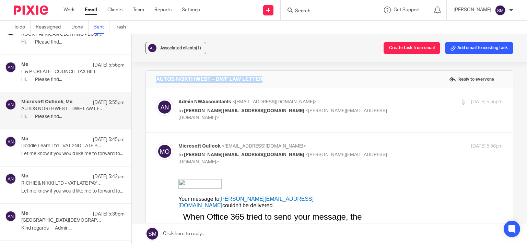
scroll to position [909, 0]
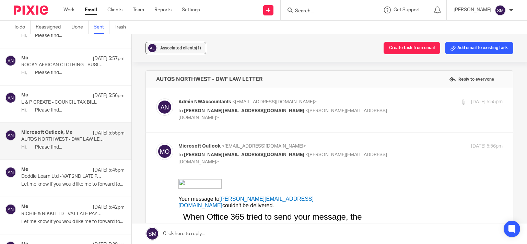
click at [57, 96] on div "Me 12 Aug 5:56pm" at bounding box center [72, 95] width 103 height 7
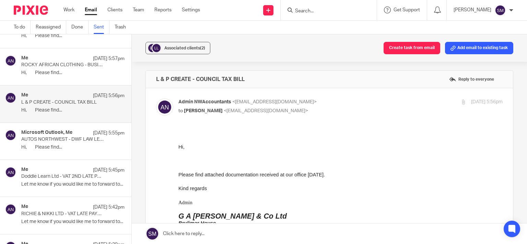
scroll to position [0, 0]
drag, startPoint x: 287, startPoint y: 77, endPoint x: 149, endPoint y: 77, distance: 137.6
click at [146, 77] on div "L & P CREATE - COUNCIL TAX BILL Reply to everyone" at bounding box center [329, 79] width 367 height 17
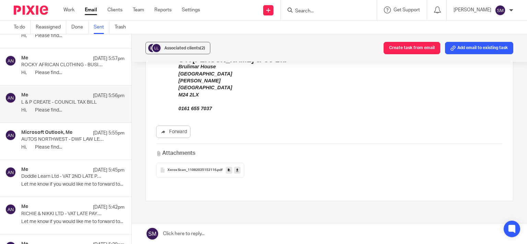
scroll to position [165, 0]
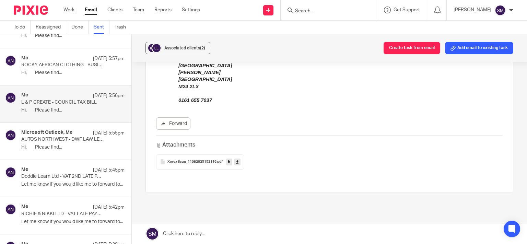
click at [226, 161] on link at bounding box center [229, 161] width 7 height 7
click at [196, 46] on div "Associated clients (2)" at bounding box center [184, 48] width 41 height 7
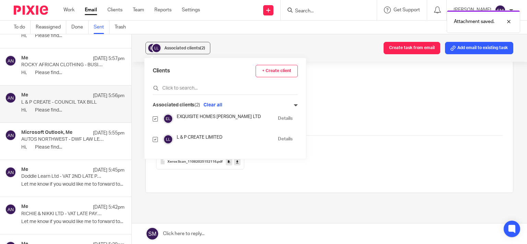
click at [286, 138] on link "Details" at bounding box center [285, 139] width 15 height 7
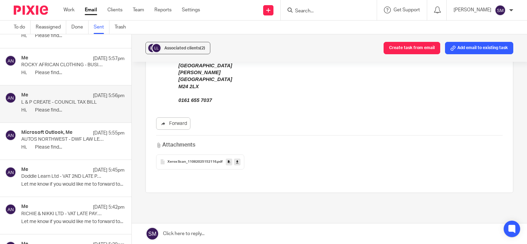
click at [47, 63] on p "ROCKY AFRICAN CLOTHING - BUSINESS RATES BILL" at bounding box center [62, 65] width 83 height 6
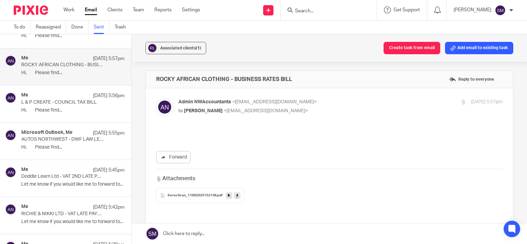
scroll to position [0, 0]
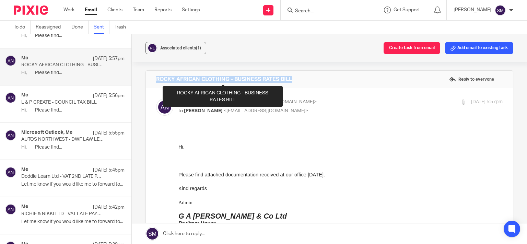
drag, startPoint x: 298, startPoint y: 78, endPoint x: 155, endPoint y: 81, distance: 143.1
click at [155, 81] on div "ROCKY AFRICAN CLOTHING - BUSINESS RATES BILL Reply to everyone" at bounding box center [329, 79] width 367 height 17
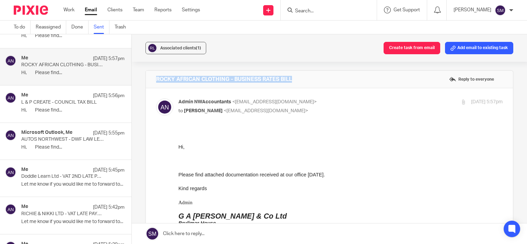
scroll to position [195, 0]
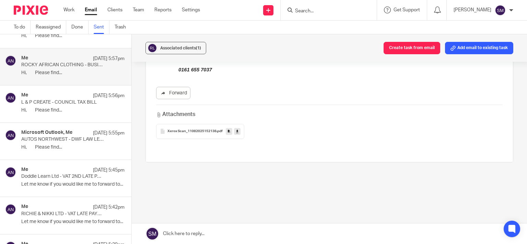
click at [228, 131] on icon at bounding box center [229, 131] width 2 height 5
click at [177, 45] on div "Associated clients (1)" at bounding box center [180, 48] width 41 height 7
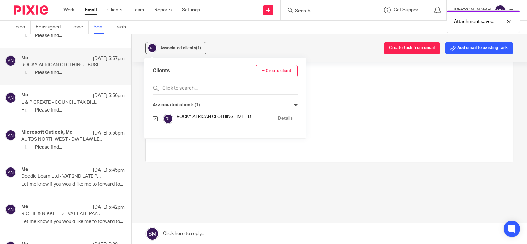
click at [278, 117] on link "Details" at bounding box center [285, 118] width 15 height 7
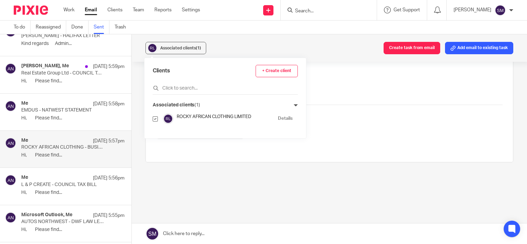
scroll to position [811, 0]
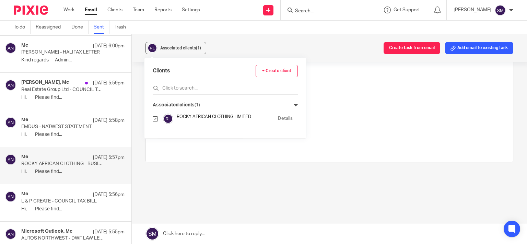
click at [54, 120] on div "Me 12 Aug 5:58pm" at bounding box center [72, 120] width 103 height 7
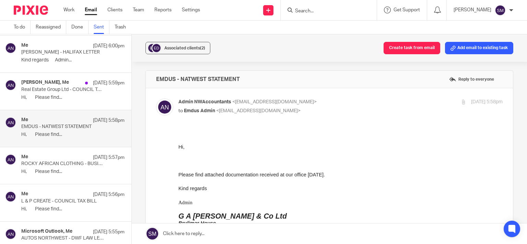
scroll to position [0, 0]
drag, startPoint x: 285, startPoint y: 78, endPoint x: 141, endPoint y: 76, distance: 143.7
click at [146, 76] on div "EMDUS - NATWEST STATEMENT Reply to everyone" at bounding box center [329, 79] width 367 height 17
click at [239, 83] on div "EMDUS - NATWEST STATEMENT Reply to everyone" at bounding box center [329, 79] width 367 height 17
drag, startPoint x: 222, startPoint y: 78, endPoint x: 152, endPoint y: 76, distance: 70.0
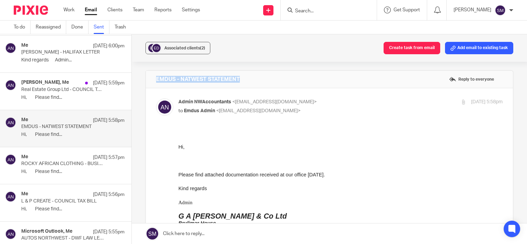
click at [152, 76] on div "EMDUS - NATWEST STATEMENT Reply to everyone" at bounding box center [329, 79] width 367 height 17
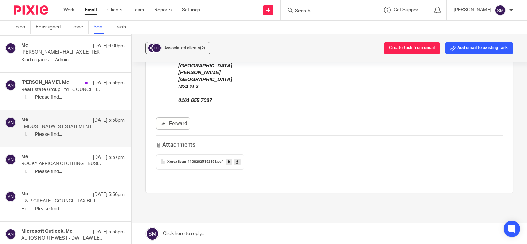
click at [226, 162] on link at bounding box center [229, 161] width 7 height 7
click at [190, 47] on span "Associated clients (2)" at bounding box center [184, 48] width 41 height 4
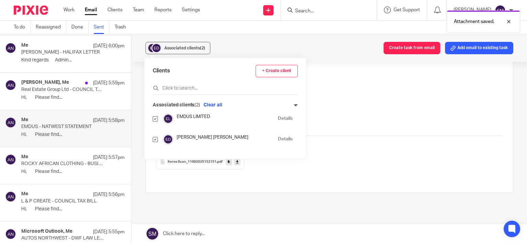
click at [278, 117] on link "Details" at bounding box center [285, 118] width 15 height 7
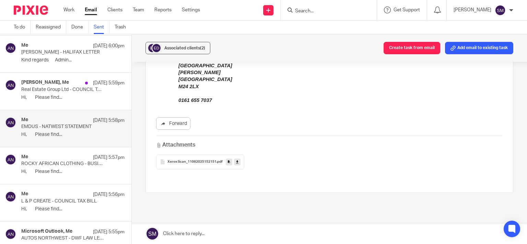
click at [50, 80] on h4 "Austin Berlinger, Me" at bounding box center [45, 83] width 48 height 6
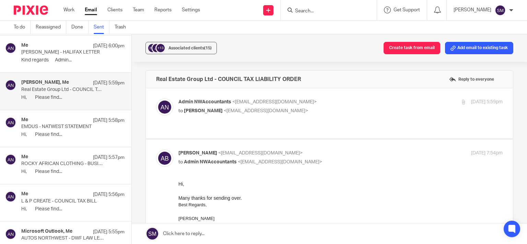
scroll to position [0, 0]
drag, startPoint x: 254, startPoint y: 75, endPoint x: 145, endPoint y: 75, distance: 109.1
click at [146, 75] on div "Real Estate Group Ltd - COUNCIL TAX LIABILITY ORDER Reply to everyone" at bounding box center [329, 79] width 367 height 17
click at [461, 104] on div at bounding box center [463, 101] width 5 height 5
checkbox input "true"
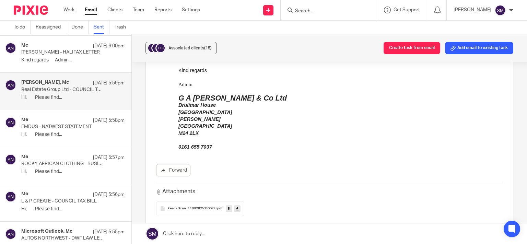
scroll to position [165, 0]
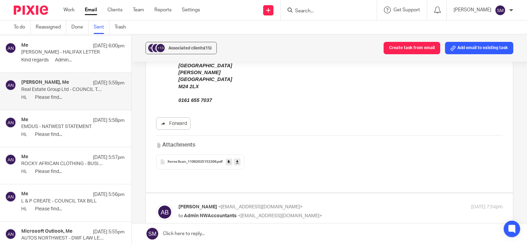
click at [230, 163] on link at bounding box center [229, 161] width 7 height 7
click at [184, 46] on span "Associated clients (15)" at bounding box center [189, 48] width 43 height 4
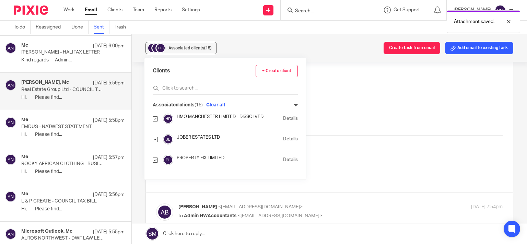
click at [283, 138] on link "Details" at bounding box center [290, 139] width 15 height 7
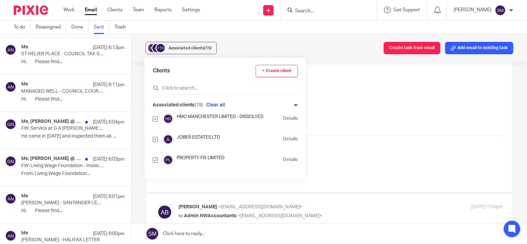
scroll to position [613, 0]
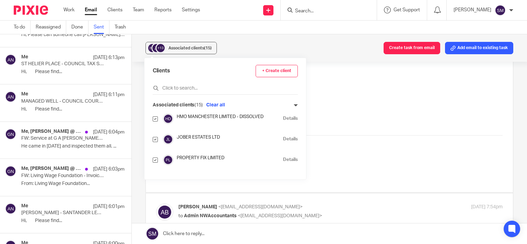
click at [66, 102] on p "MANAGED WELL - COUNCIL COURT WARNING NOTICE" at bounding box center [62, 101] width 83 height 6
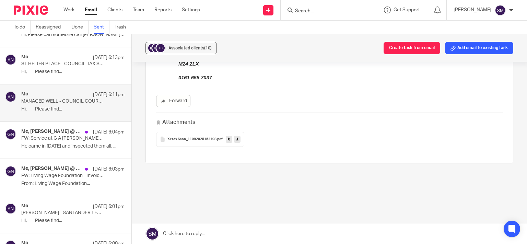
scroll to position [195, 0]
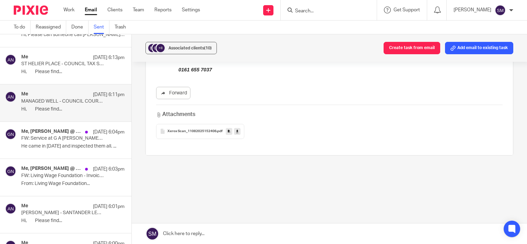
click at [228, 131] on icon at bounding box center [229, 131] width 2 height 5
click at [76, 69] on p "Hi, Please find..." at bounding box center [72, 72] width 103 height 6
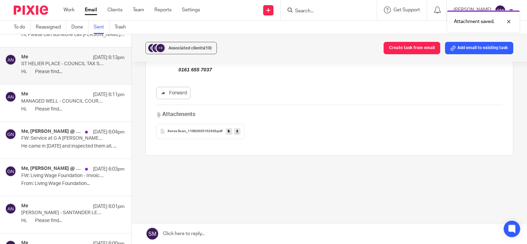
click at [228, 132] on icon at bounding box center [229, 131] width 2 height 5
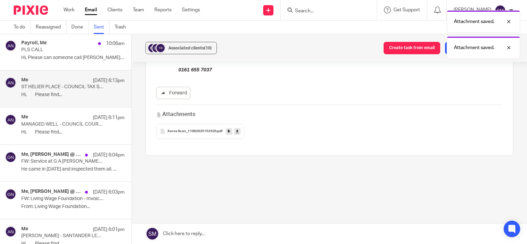
scroll to position [580, 0]
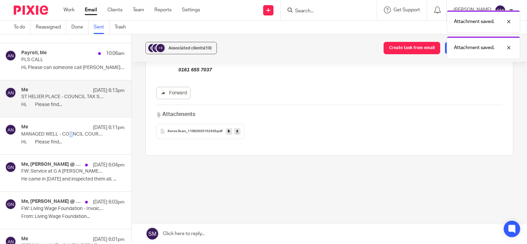
drag, startPoint x: 71, startPoint y: 132, endPoint x: 103, endPoint y: 127, distance: 32.3
click at [73, 132] on p "MANAGED WELL - COUNCIL COURT WARNING NOTICE" at bounding box center [62, 134] width 83 height 6
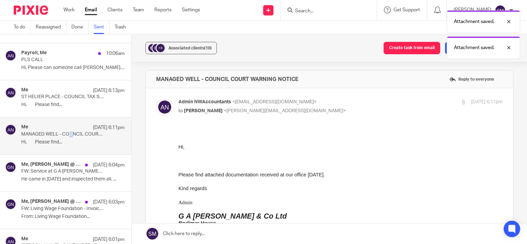
scroll to position [0, 0]
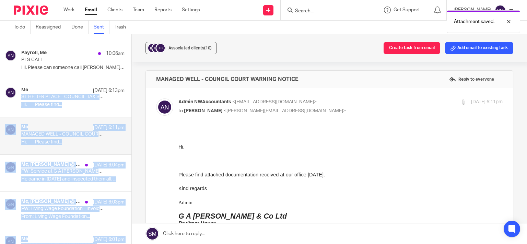
drag, startPoint x: 344, startPoint y: 80, endPoint x: 155, endPoint y: 80, distance: 188.3
click at [146, 80] on div "MANAGED WELL - COUNCIL COURT WARNING NOTICE Reply to everyone" at bounding box center [329, 79] width 367 height 17
click at [166, 78] on h4 "MANAGED WELL - COUNCIL COURT WARNING NOTICE" at bounding box center [227, 79] width 142 height 7
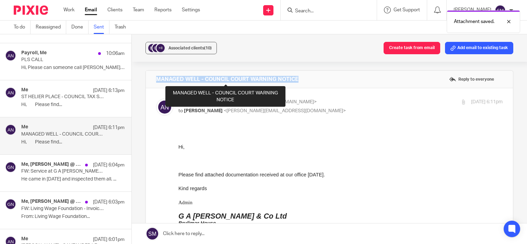
drag, startPoint x: 318, startPoint y: 83, endPoint x: 159, endPoint y: 80, distance: 158.8
click at [156, 80] on div "MANAGED WELL - COUNCIL COURT WARNING NOTICE Reply to everyone" at bounding box center [329, 79] width 367 height 17
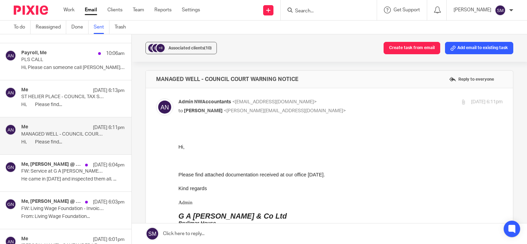
click at [187, 39] on div "+8 Associated clients (10) Create task from email Add email to existing task" at bounding box center [329, 47] width 395 height 27
click at [186, 45] on button "+8 Associated clients (10)" at bounding box center [180, 48] width 71 height 12
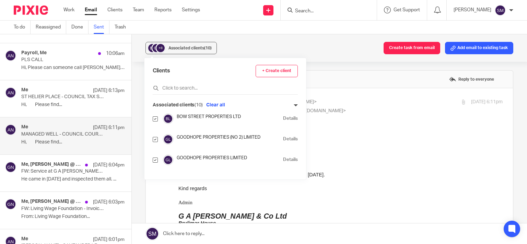
click at [283, 139] on link "Details" at bounding box center [290, 139] width 15 height 7
click at [50, 93] on div "Me 12 Aug 6:13pm" at bounding box center [72, 90] width 103 height 7
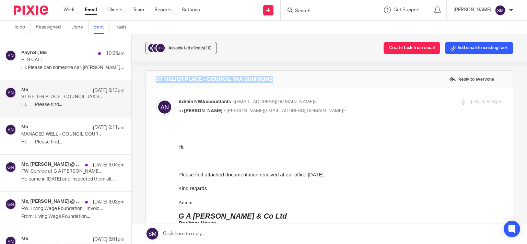
drag, startPoint x: 316, startPoint y: 81, endPoint x: 157, endPoint y: 82, distance: 158.5
click at [150, 82] on div "ST HELIER PLACE - COUNCIL TAX SUMMONS Reply to everyone" at bounding box center [329, 79] width 367 height 17
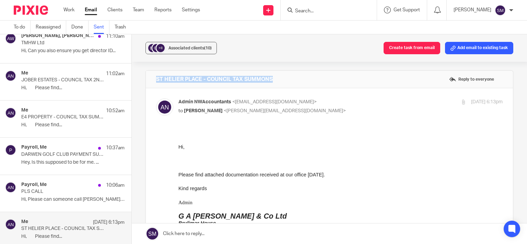
scroll to position [415, 0]
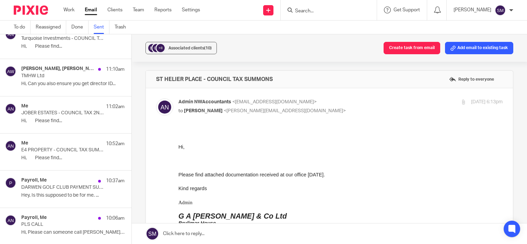
click at [65, 145] on div "Me 10:52am" at bounding box center [72, 143] width 103 height 7
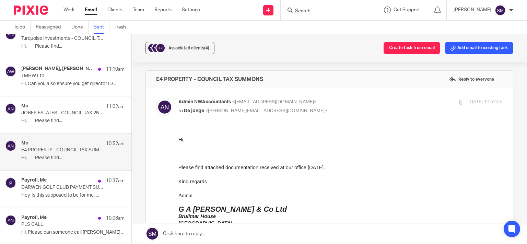
scroll to position [0, 0]
drag, startPoint x: 280, startPoint y: 82, endPoint x: 153, endPoint y: 82, distance: 126.9
click at [153, 82] on div "E4 PROPERTY - COUNCIL TAX SUMMONS Reply to everyone" at bounding box center [329, 79] width 367 height 17
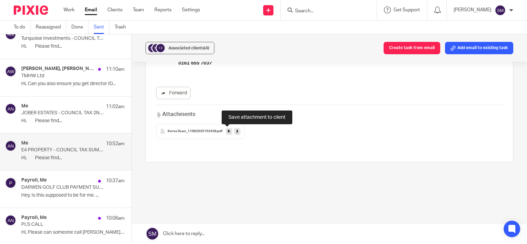
click at [228, 132] on icon at bounding box center [229, 131] width 2 height 5
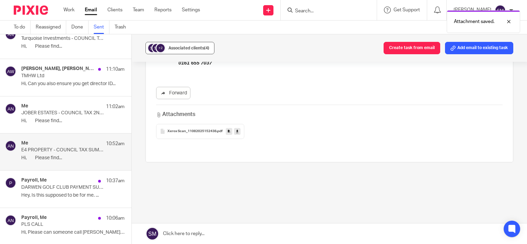
click at [211, 50] on button "+2 Associated clients (4)" at bounding box center [179, 48] width 69 height 12
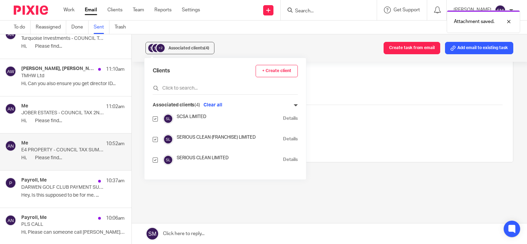
click at [283, 162] on link "Details" at bounding box center [290, 159] width 15 height 7
click at [83, 113] on p "JOBER ESTATES - COUNCIL TAX 2ND REMINDER" at bounding box center [62, 113] width 83 height 6
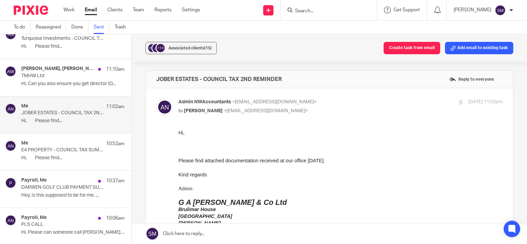
scroll to position [0, 0]
drag, startPoint x: 296, startPoint y: 78, endPoint x: 153, endPoint y: 78, distance: 142.7
click at [153, 78] on div "JOBER ESTATES - COUNCIL TAX 2ND REMINDER Reply to everyone" at bounding box center [329, 79] width 367 height 17
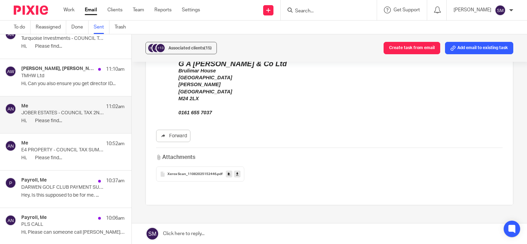
scroll to position [181, 0]
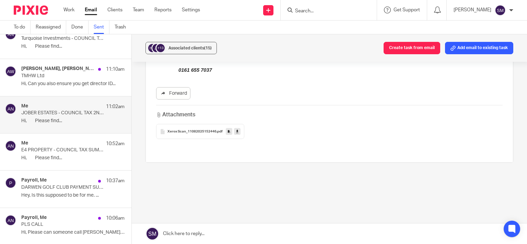
click at [228, 129] on icon at bounding box center [229, 131] width 2 height 5
click at [190, 48] on span "Associated clients (15)" at bounding box center [189, 48] width 43 height 4
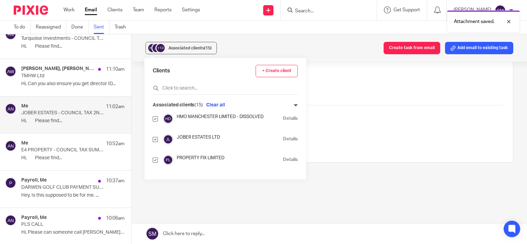
click at [283, 139] on link "Details" at bounding box center [290, 139] width 15 height 7
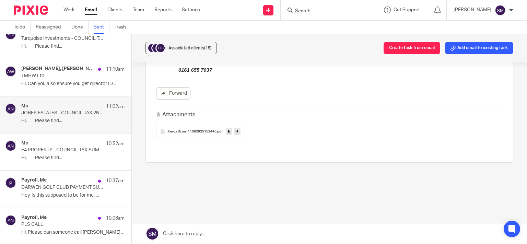
click at [76, 84] on p "Hi, Can you also ensure you get director ID..." at bounding box center [72, 84] width 103 height 6
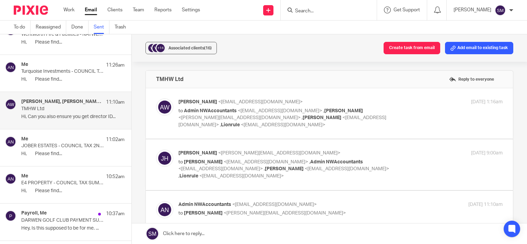
scroll to position [317, 0]
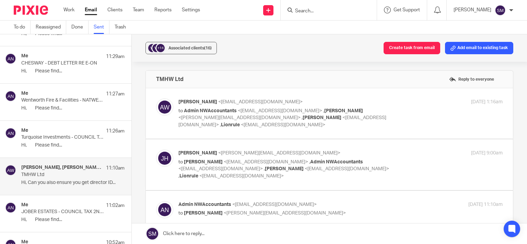
click at [71, 136] on p "Turquoise Investments - COUNCIL TAX REMINDER" at bounding box center [62, 137] width 83 height 6
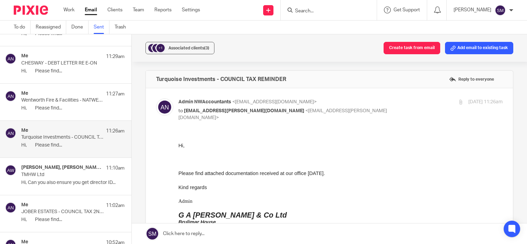
scroll to position [0, 0]
drag, startPoint x: 308, startPoint y: 75, endPoint x: 148, endPoint y: 80, distance: 160.6
click at [148, 80] on div "Turquoise Investments - COUNCIL TAX REMINDER Reply to everyone" at bounding box center [329, 79] width 367 height 17
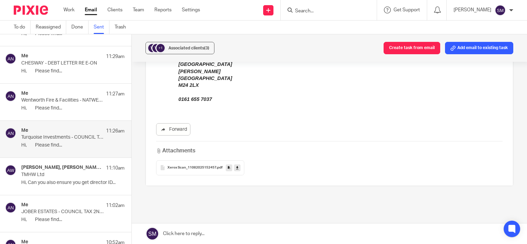
click at [232, 162] on div "Xerox Scan_11082025152457 .pdf" at bounding box center [200, 167] width 88 height 15
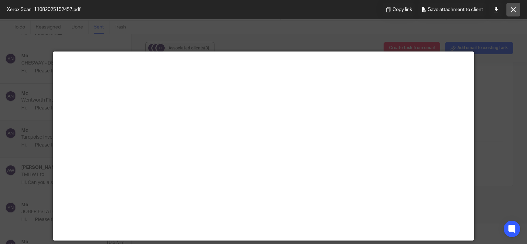
click at [512, 12] on icon at bounding box center [513, 9] width 5 height 5
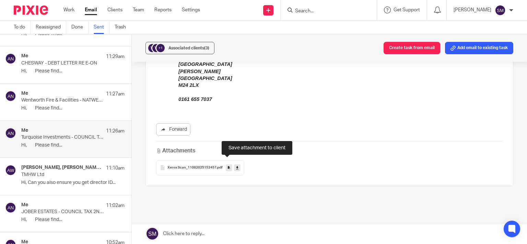
click at [226, 164] on link at bounding box center [229, 167] width 7 height 7
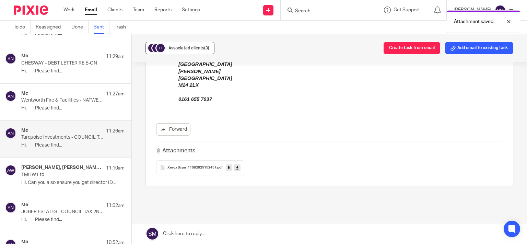
click at [206, 49] on span "(3)" at bounding box center [206, 48] width 5 height 4
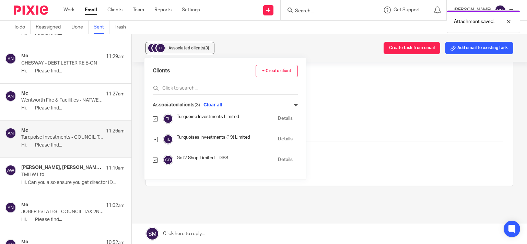
click at [278, 140] on link "Details" at bounding box center [285, 139] width 15 height 7
click at [27, 98] on p "Wentworth Fire & Facilities - NATWEST STATEMENT" at bounding box center [62, 100] width 83 height 6
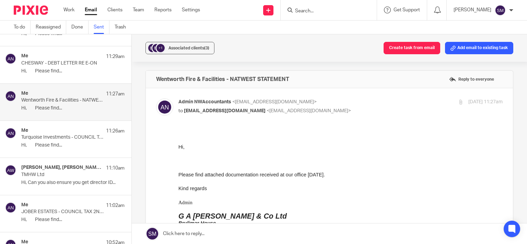
scroll to position [0, 0]
drag, startPoint x: 305, startPoint y: 79, endPoint x: 152, endPoint y: 78, distance: 153.0
click at [146, 77] on div "Wentworth Fire & Facilities - NATWEST STATEMENT Reply to everyone" at bounding box center [329, 79] width 367 height 17
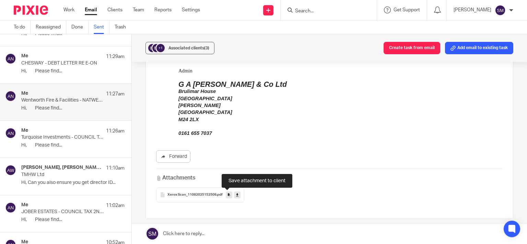
click at [230, 194] on link at bounding box center [229, 194] width 7 height 7
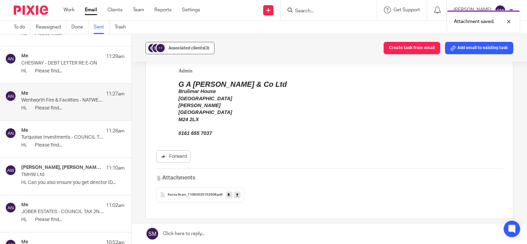
click at [196, 44] on button "+1 Associated clients (3)" at bounding box center [179, 48] width 69 height 12
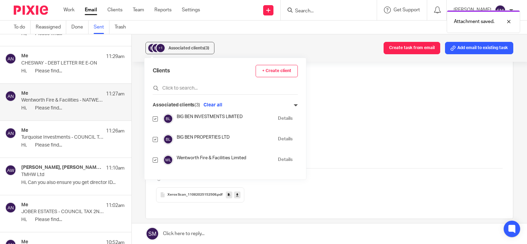
click at [280, 138] on link "Details" at bounding box center [285, 139] width 15 height 7
click at [58, 58] on div "Me 11:29am" at bounding box center [72, 56] width 103 height 7
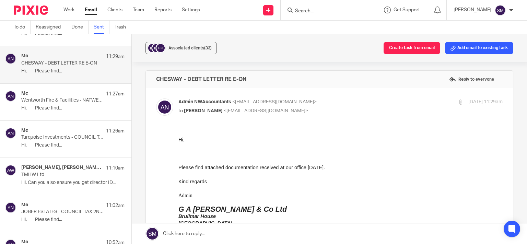
scroll to position [0, 0]
drag, startPoint x: 264, startPoint y: 84, endPoint x: 150, endPoint y: 88, distance: 113.6
click at [150, 88] on div "CHESWAY - DEBT LETTER RE E-ON Reply to everyone" at bounding box center [329, 79] width 367 height 17
drag, startPoint x: 280, startPoint y: 80, endPoint x: 153, endPoint y: 75, distance: 126.3
click at [153, 75] on div "CHESWAY - DEBT LETTER RE E-ON Reply to everyone" at bounding box center [329, 79] width 367 height 17
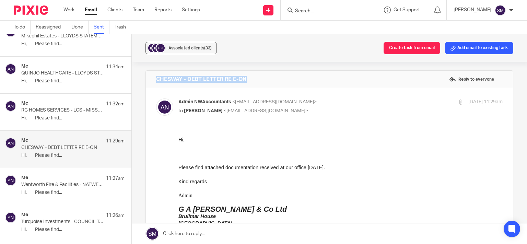
scroll to position [218, 0]
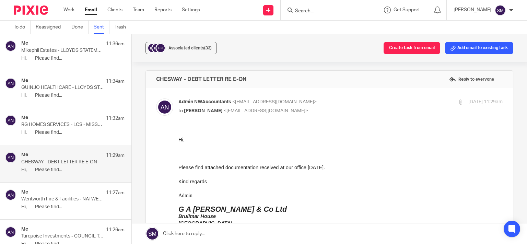
click at [70, 117] on div "Me 11:32am" at bounding box center [72, 118] width 103 height 7
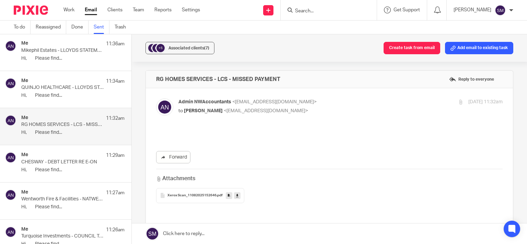
scroll to position [0, 0]
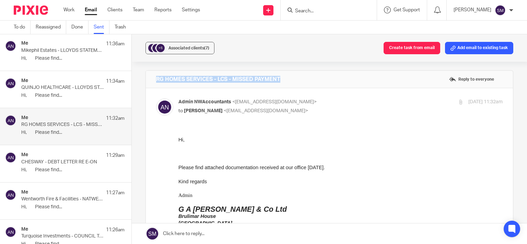
drag, startPoint x: 275, startPoint y: 79, endPoint x: 149, endPoint y: 76, distance: 126.3
click at [149, 76] on div "RG HOMES SERVICES - LCS - MISSED PAYMENT Reply to everyone" at bounding box center [329, 79] width 367 height 17
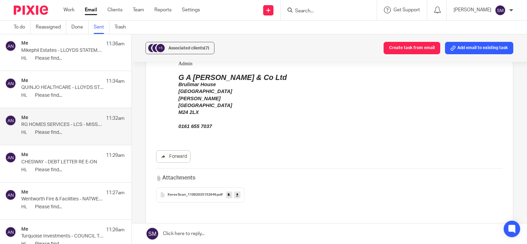
click at [226, 196] on link at bounding box center [229, 194] width 7 height 7
click at [197, 46] on div "Associated clients (7)" at bounding box center [188, 48] width 41 height 7
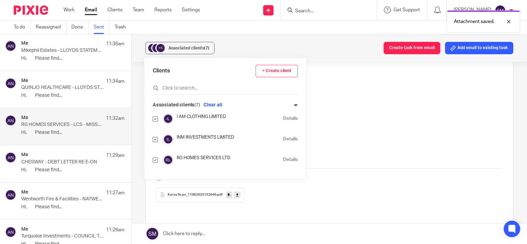
click at [283, 158] on link "Details" at bounding box center [290, 159] width 15 height 7
click at [79, 83] on div "Me 11:34am" at bounding box center [72, 81] width 103 height 7
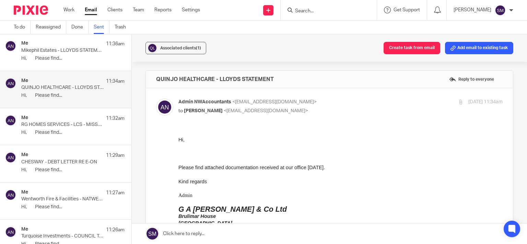
scroll to position [0, 0]
drag, startPoint x: 261, startPoint y: 83, endPoint x: 152, endPoint y: 82, distance: 109.8
click at [152, 82] on div "QUINJO HEALTHCARE - LLOYDS STATEMENT Reply to everyone" at bounding box center [329, 79] width 367 height 17
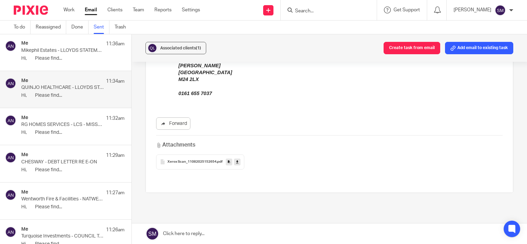
click at [228, 164] on icon at bounding box center [229, 161] width 2 height 5
click at [190, 48] on span "Associated clients (1)" at bounding box center [180, 48] width 41 height 4
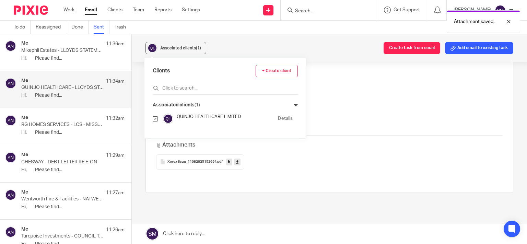
click at [279, 119] on link "Details" at bounding box center [285, 118] width 15 height 7
click at [57, 57] on p "Hi, Please find..." at bounding box center [72, 59] width 103 height 6
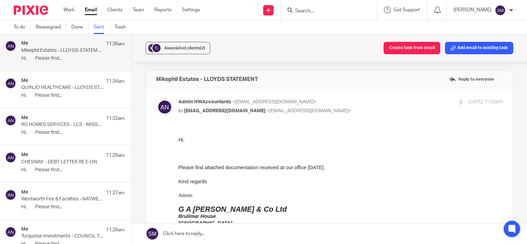
scroll to position [0, 0]
drag, startPoint x: 270, startPoint y: 82, endPoint x: 158, endPoint y: 79, distance: 111.9
click at [150, 79] on div "Mikephil Estates - LLOYDS STATEMENT Reply to everyone" at bounding box center [329, 79] width 367 height 17
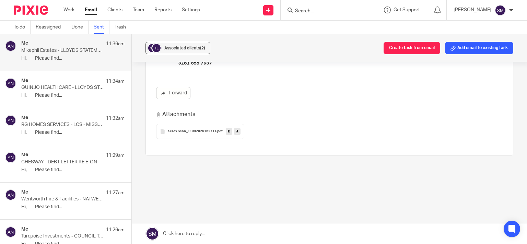
click at [228, 131] on icon at bounding box center [229, 131] width 2 height 5
click at [194, 49] on span "Associated clients (2)" at bounding box center [184, 48] width 41 height 4
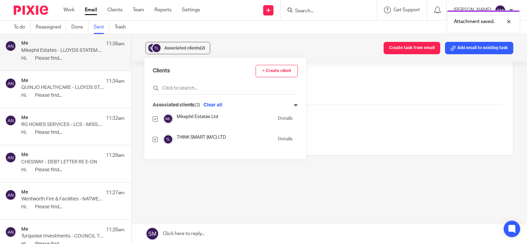
click at [283, 119] on link "Details" at bounding box center [285, 118] width 15 height 7
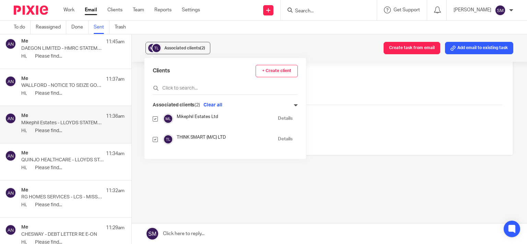
scroll to position [119, 0]
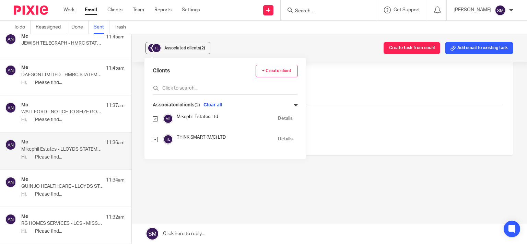
click at [73, 85] on p "Hi, Please find..." at bounding box center [72, 83] width 103 height 6
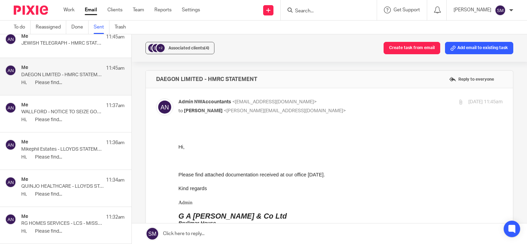
scroll to position [53, 0]
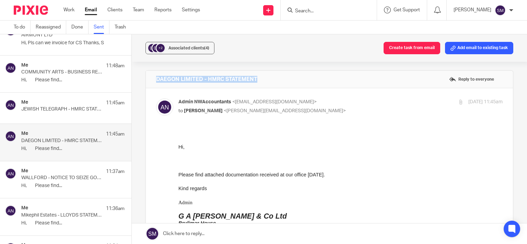
drag, startPoint x: 288, startPoint y: 77, endPoint x: 159, endPoint y: 79, distance: 129.3
click at [146, 79] on div "DAEGON LIMITED - HMRC STATEMENT Reply to everyone" at bounding box center [329, 79] width 367 height 17
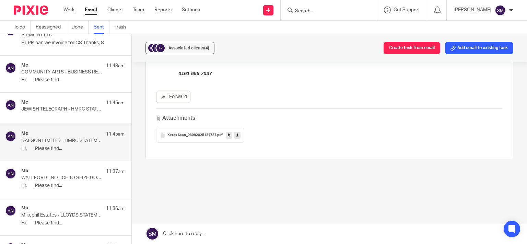
scroll to position [195, 0]
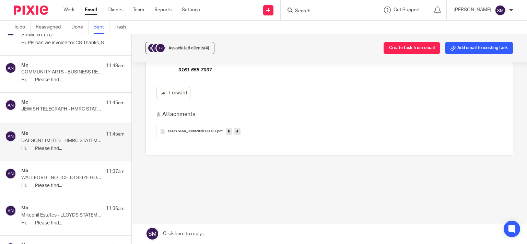
click at [226, 131] on link at bounding box center [229, 131] width 7 height 7
click at [202, 49] on span "Associated clients (4)" at bounding box center [188, 48] width 41 height 4
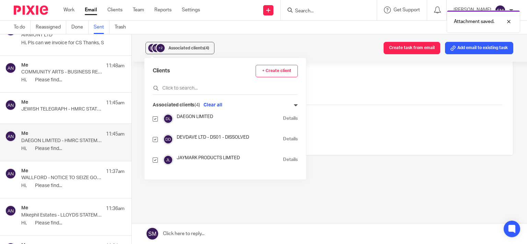
click at [283, 117] on link "Details" at bounding box center [290, 118] width 15 height 7
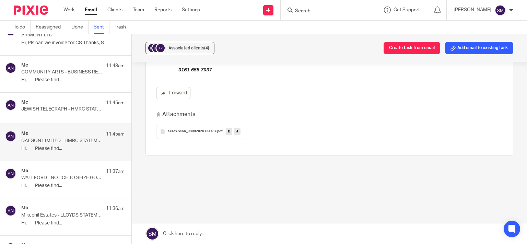
click at [73, 109] on p "JEWISH TELEGRAPH - HMRC STATEMENT" at bounding box center [62, 109] width 83 height 6
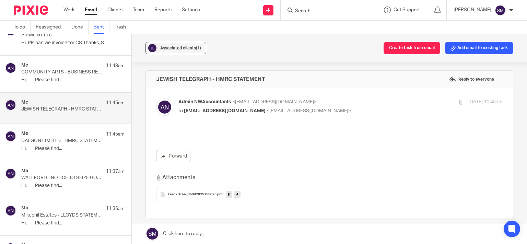
scroll to position [0, 0]
click at [73, 75] on div "Me 11:48am COMMUNITY ARTS - BUSINESS RESERVE AND TRUST ACCT STATEMENTS Hi, Plea…" at bounding box center [72, 73] width 103 height 23
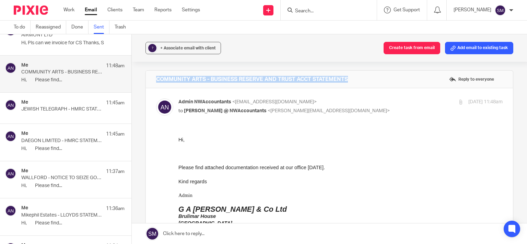
drag, startPoint x: 393, startPoint y: 83, endPoint x: 172, endPoint y: 81, distance: 221.6
click at [146, 76] on div "COMMUNITY ARTS - BUSINESS RESERVE AND TRUST ACCT STATEMENTS Reply to everyone" at bounding box center [329, 79] width 367 height 17
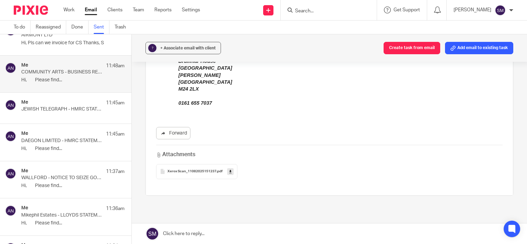
scroll to position [195, 0]
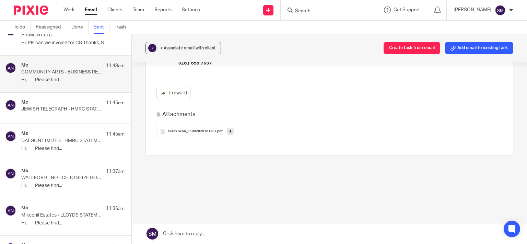
click at [227, 128] on link at bounding box center [230, 131] width 7 height 7
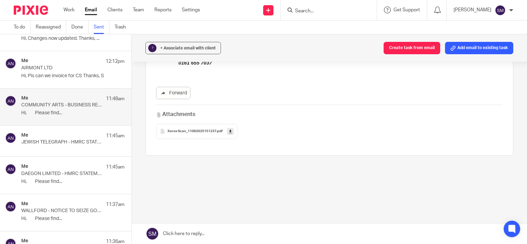
scroll to position [0, 0]
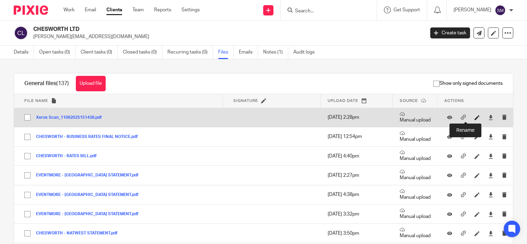
click at [474, 118] on icon at bounding box center [476, 117] width 5 height 5
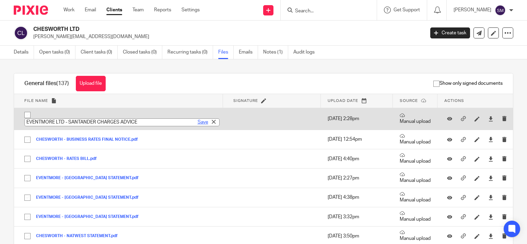
type input "EVENTMORE LTD - SANTANDER CHARGES ADVICE"
click at [198, 124] on link "Save" at bounding box center [203, 122] width 11 height 7
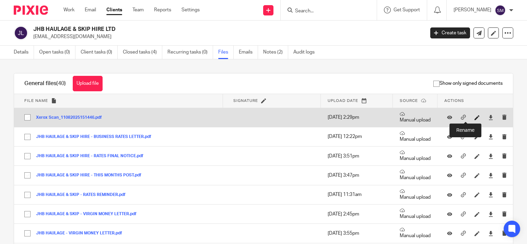
click at [474, 117] on icon at bounding box center [476, 117] width 5 height 5
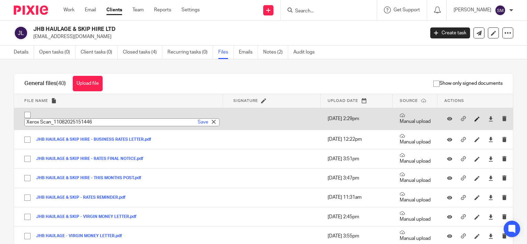
type input "v"
type input "JHB HAULAGE & SKIP HIRE - VIRGIN MONEY LETTER"
click at [198, 125] on link "Save" at bounding box center [203, 122] width 11 height 7
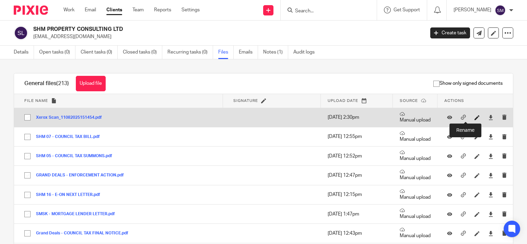
click at [474, 117] on icon at bounding box center [476, 117] width 5 height 5
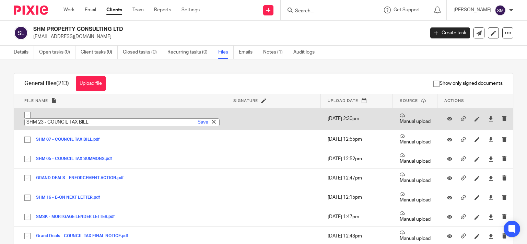
type input "SHM 23 - COUNCIL TAX BILL"
click at [198, 120] on link "Save" at bounding box center [203, 122] width 11 height 7
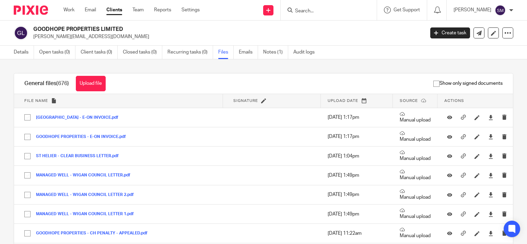
click at [305, 12] on input "Search" at bounding box center [325, 11] width 62 height 6
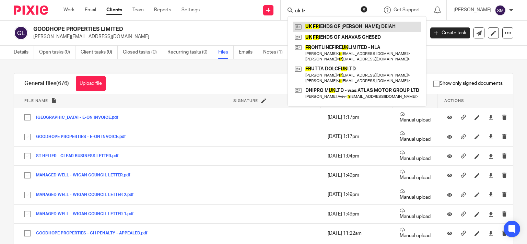
type input "uk fr"
click at [328, 26] on link at bounding box center [357, 27] width 128 height 10
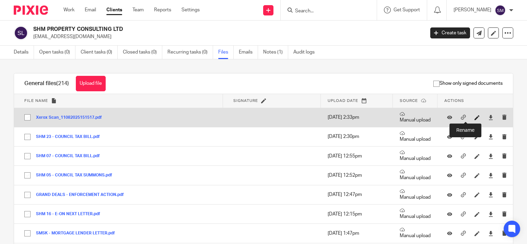
click at [474, 117] on icon at bounding box center [476, 117] width 5 height 5
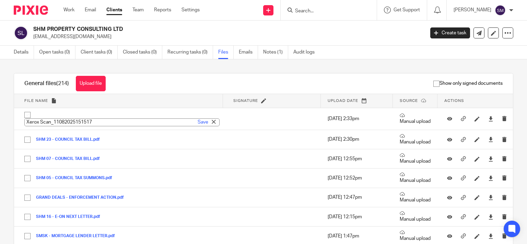
paste input "SMSK - COUNCIL TAX BILL"
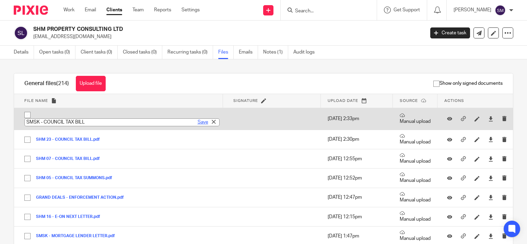
type input "SMSK - COUNCIL TAX BILL"
click at [198, 125] on link "Save" at bounding box center [203, 122] width 11 height 7
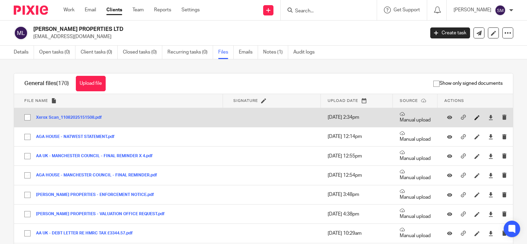
click at [474, 120] on link at bounding box center [478, 117] width 9 height 7
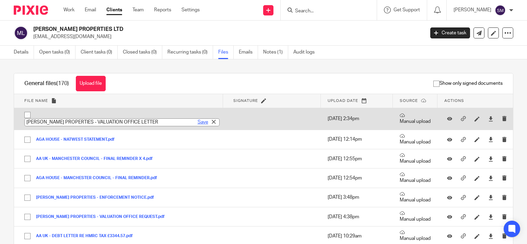
type input "[PERSON_NAME] PROPERTIES - VALUATION OFFICE LETTER"
click at [198, 125] on link "Save" at bounding box center [203, 122] width 11 height 7
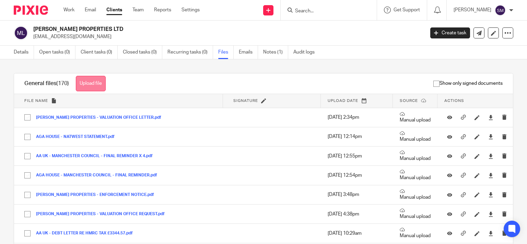
click at [94, 82] on button "Upload file" at bounding box center [91, 83] width 30 height 15
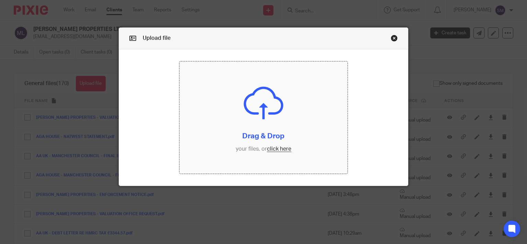
click at [288, 122] on input "file" at bounding box center [263, 117] width 168 height 112
click at [393, 39] on link "Close this dialog window" at bounding box center [394, 39] width 7 height 9
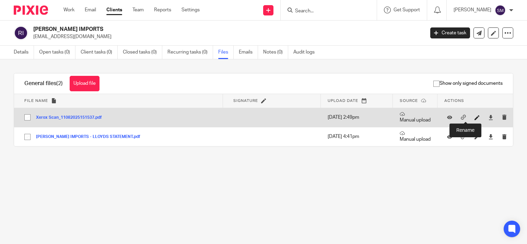
click at [474, 117] on icon at bounding box center [476, 117] width 5 height 5
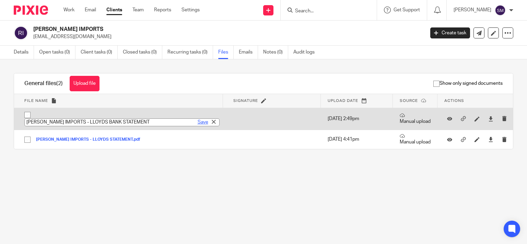
type input "[PERSON_NAME] IMPORTS - LLOYDS BANK STATEMENT"
click at [198, 120] on link "Save" at bounding box center [203, 122] width 11 height 7
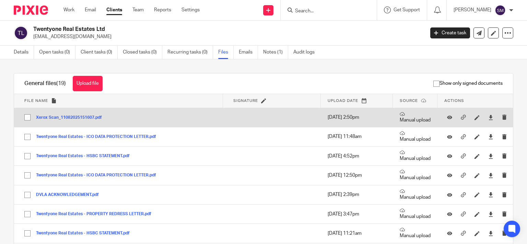
click at [472, 119] on div at bounding box center [477, 117] width 10 height 10
click at [474, 119] on icon at bounding box center [476, 117] width 5 height 5
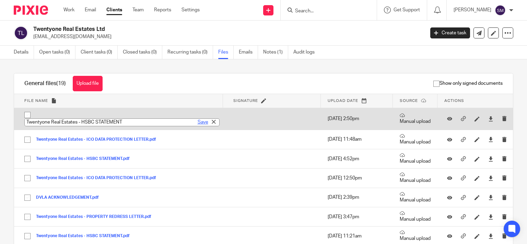
type input "Twentyone Real Estates - HSBC STATEMENT"
click at [198, 121] on link "Save" at bounding box center [203, 122] width 11 height 7
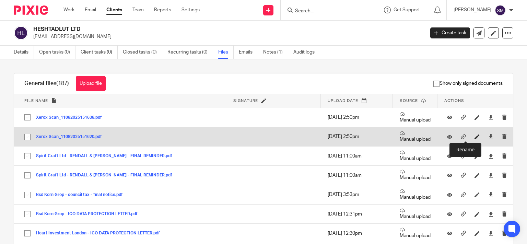
click at [474, 135] on icon at bounding box center [476, 136] width 5 height 5
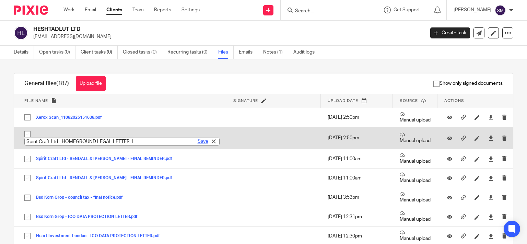
type input "Spirit Craft Ltd - HOMEGROUND LEGAL LETTER 1"
click at [198, 141] on link "Save" at bounding box center [203, 141] width 11 height 7
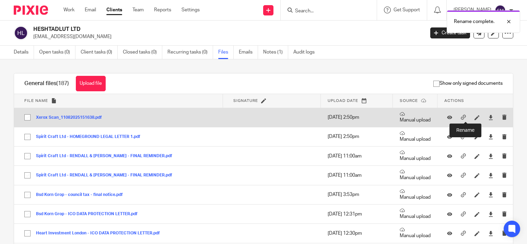
click at [472, 117] on div at bounding box center [477, 117] width 10 height 10
click at [474, 117] on icon at bounding box center [476, 117] width 5 height 5
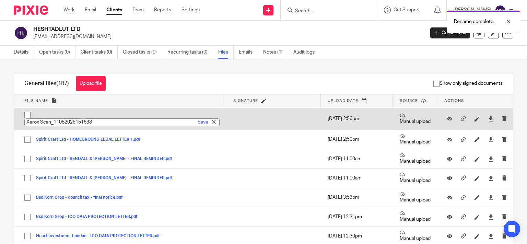
paste input "Spirit Craft Ltd - HOMEGROUND LEGAL LETTER X 2"
type input "Spirit Craft Ltd - HOMEGROUND LEGAL LETTER 2"
click at [198, 120] on link "Save" at bounding box center [203, 122] width 11 height 7
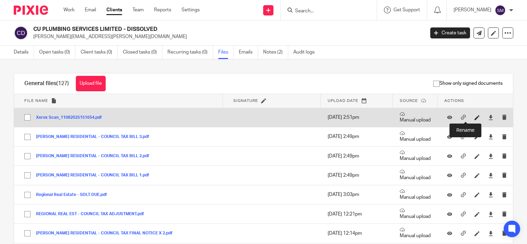
click at [474, 117] on icon at bounding box center [476, 117] width 5 height 5
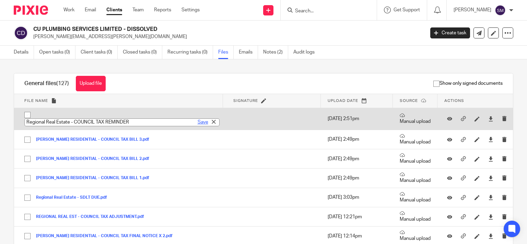
type input "Regional Real Estate - COUNCIL TAX REMINDER"
click at [198, 124] on link "Save" at bounding box center [203, 122] width 11 height 7
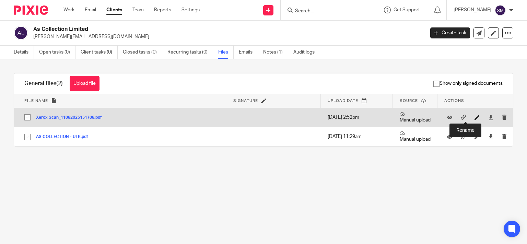
click at [474, 118] on icon at bounding box center [476, 117] width 5 height 5
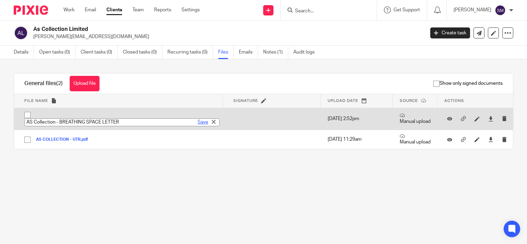
type input "AS Collection - BREATHING SPACE LETTER"
click at [198, 121] on link "Save" at bounding box center [203, 122] width 11 height 7
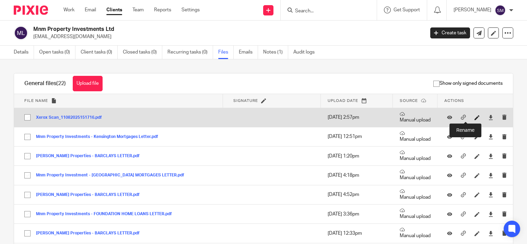
click at [474, 118] on icon at bounding box center [476, 117] width 5 height 5
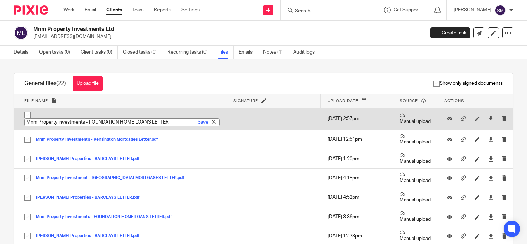
type input "Mnm Property Investments - FOUNDATION HOME LOANS LETTER"
click at [198, 121] on link "Save" at bounding box center [203, 122] width 11 height 7
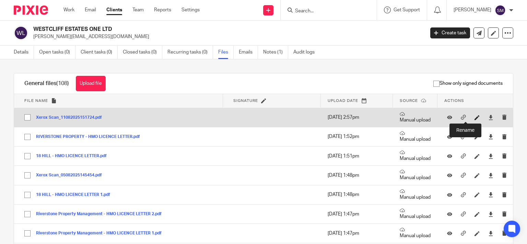
click at [474, 120] on icon at bounding box center [476, 117] width 5 height 5
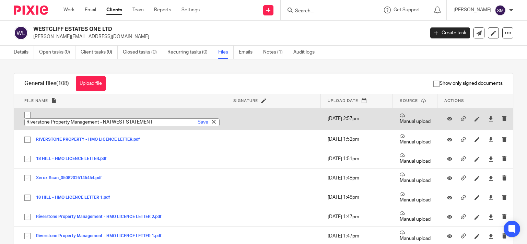
type input "Riverstone Property Management - NATWEST STATEMENT"
click at [198, 122] on link "Save" at bounding box center [203, 122] width 11 height 7
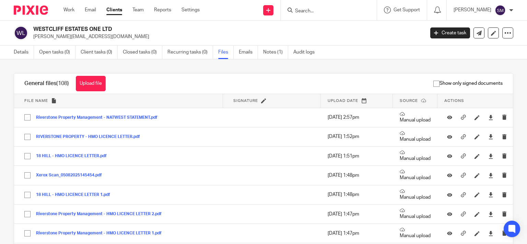
click at [227, 52] on link "Files" at bounding box center [225, 52] width 15 height 13
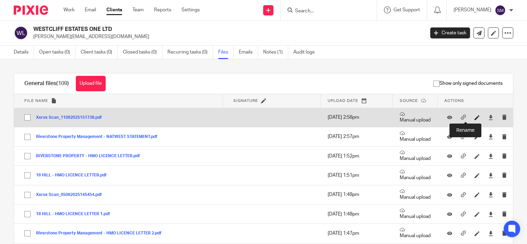
click at [474, 117] on icon at bounding box center [476, 117] width 5 height 5
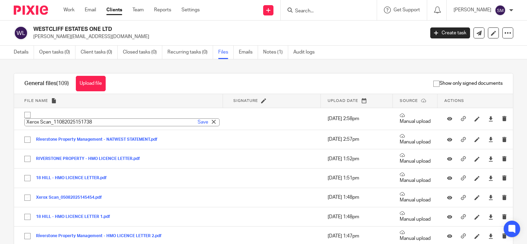
type input "Riverstone Property Management - DWP LETTER"
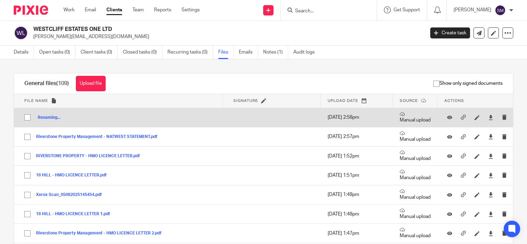
click at [195, 127] on td "Renaming... Riverstone Property Management - DWP LETTER Save" at bounding box center [118, 117] width 209 height 19
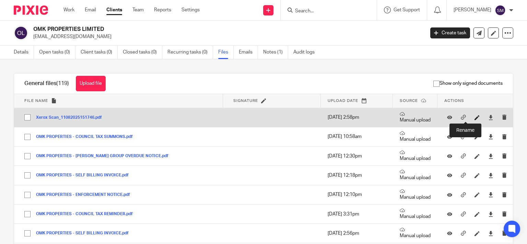
click at [474, 118] on icon at bounding box center [476, 117] width 5 height 5
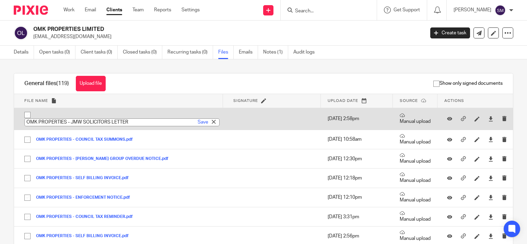
type input "OMK PROPERTIES - JMW SOLICITORS LETTER"
click at [196, 123] on div "Save" at bounding box center [207, 122] width 23 height 7
click at [198, 123] on link "Save" at bounding box center [203, 122] width 11 height 7
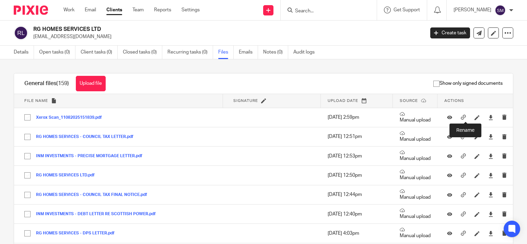
click at [474, 117] on icon at bounding box center [476, 117] width 5 height 5
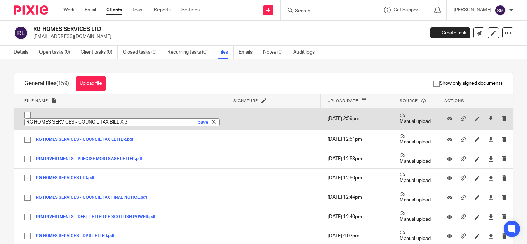
type input "RG HOMES SERVICES - COUNCIL TAX BILL X 3"
click at [198, 120] on link "Save" at bounding box center [203, 122] width 11 height 7
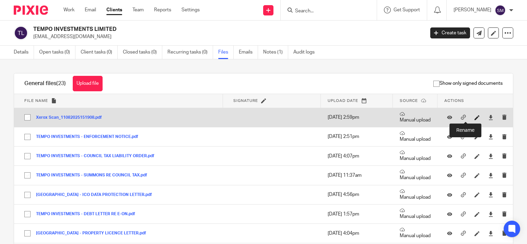
click at [474, 118] on icon at bounding box center [476, 117] width 5 height 5
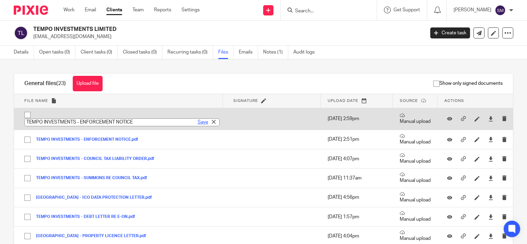
type input "TEMPO INVESTMENTS - ENFORCEMENT NOTICE"
click at [198, 123] on link "Save" at bounding box center [203, 122] width 11 height 7
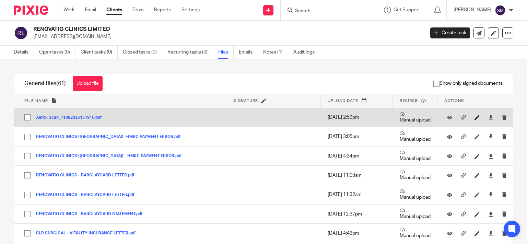
click at [474, 114] on link at bounding box center [478, 117] width 9 height 7
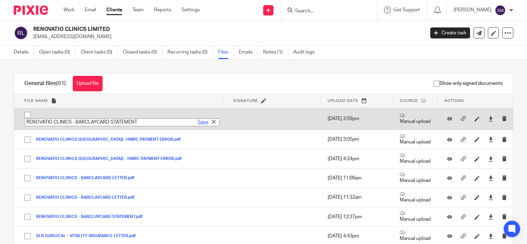
type input "RENOVATIO CLINICS - BARCLAYCARD STATEMENT"
click at [198, 121] on link "Save" at bounding box center [203, 122] width 11 height 7
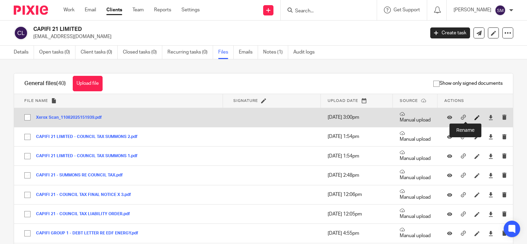
click at [474, 117] on icon at bounding box center [476, 117] width 5 height 5
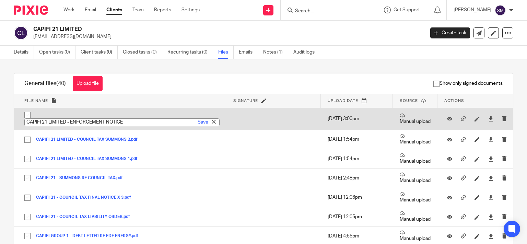
click at [195, 126] on input "CAPIFI 21 LIMITED - ENFORCEMENT NOTICE" at bounding box center [121, 122] width 195 height 8
type input "CAPIFI 21 LIMITED - ENFORCEMENT NOTICE"
click at [198, 121] on link "Save" at bounding box center [203, 122] width 11 height 7
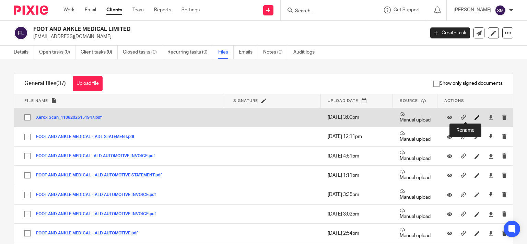
click at [474, 117] on icon at bounding box center [476, 117] width 5 height 5
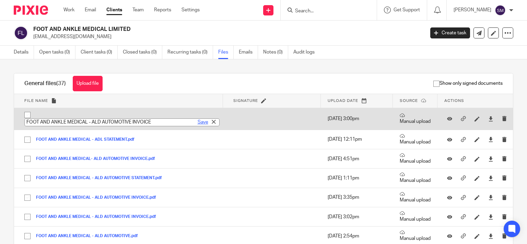
type input "FOOT AND ANKLE MEDICAL - ALD AUTOMOTIVE INVOICE"
click at [199, 124] on link "Save" at bounding box center [203, 122] width 11 height 7
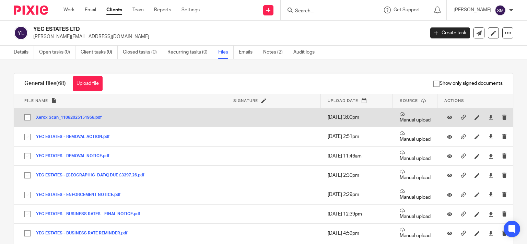
click at [460, 118] on div at bounding box center [476, 117] width 65 height 10
click at [474, 119] on icon at bounding box center [476, 117] width 5 height 5
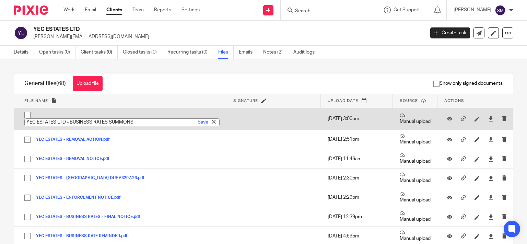
type input "YEC ESTATES LTD - BUSINESS RATES SUMMONS"
click at [198, 123] on link "Save" at bounding box center [203, 122] width 11 height 7
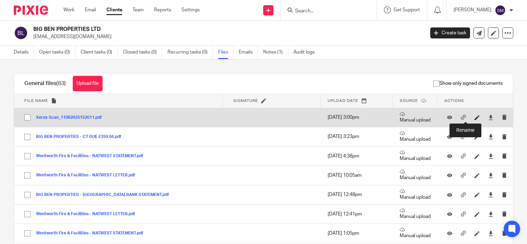
click at [474, 116] on icon at bounding box center [476, 117] width 5 height 5
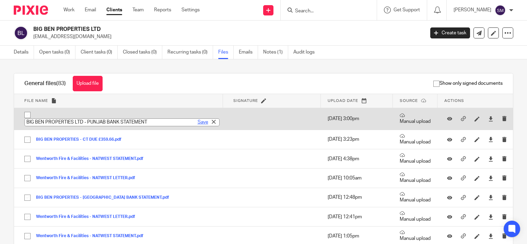
type input "BIG BEN PROPERTIES LTD - PUNJAB BANK STATEMENT"
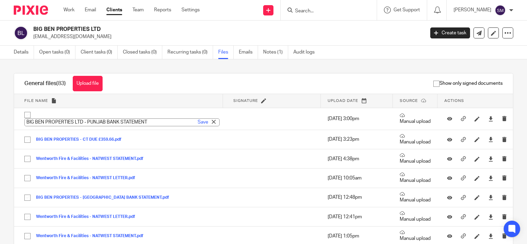
drag, startPoint x: 194, startPoint y: 123, endPoint x: 151, endPoint y: 9, distance: 122.5
click at [198, 122] on link "Save" at bounding box center [203, 122] width 11 height 7
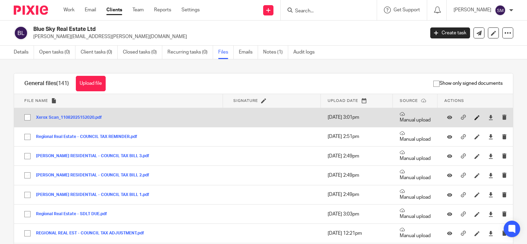
click at [474, 117] on icon at bounding box center [476, 117] width 5 height 5
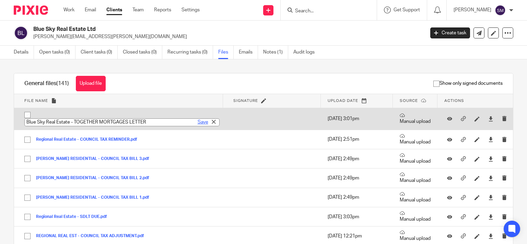
type input "Blue Sky Real Estate - TOGETHER MORTGAGES LETTER"
click at [198, 121] on link "Save" at bounding box center [203, 122] width 11 height 7
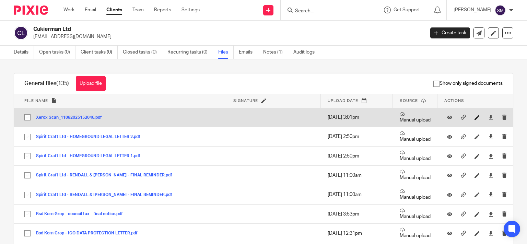
click at [474, 119] on link at bounding box center [478, 117] width 9 height 7
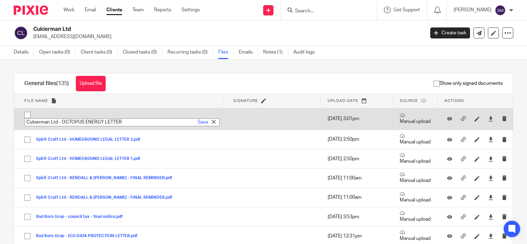
click at [190, 126] on input "Cukierman Ltd - OCTOPUS ENERGY LETTER" at bounding box center [121, 122] width 195 height 8
type input "Cukierman Ltd - OCTOPUS ENERGY LETTER"
click at [198, 123] on link "Save" at bounding box center [203, 122] width 11 height 7
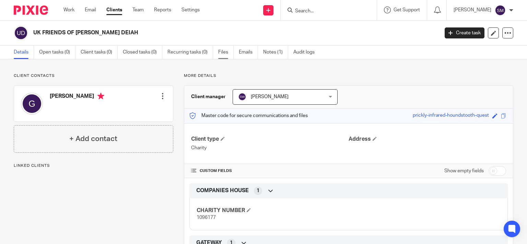
click at [225, 53] on link "Files" at bounding box center [225, 52] width 15 height 13
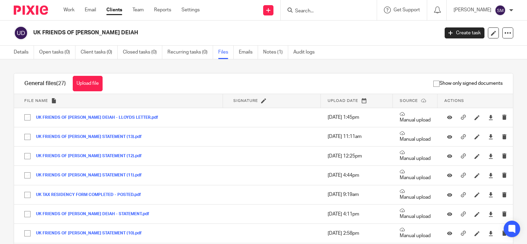
click at [101, 86] on button "Upload file" at bounding box center [88, 83] width 30 height 15
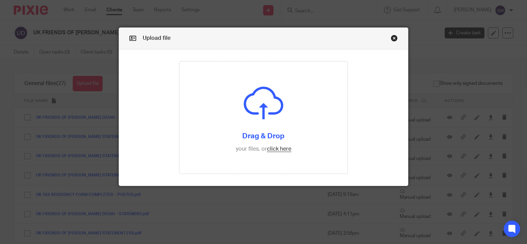
click at [367, 127] on form "Drag & Drop your files, or click here Files uploading..." at bounding box center [263, 117] width 289 height 137
click at [288, 127] on input "file" at bounding box center [263, 117] width 168 height 112
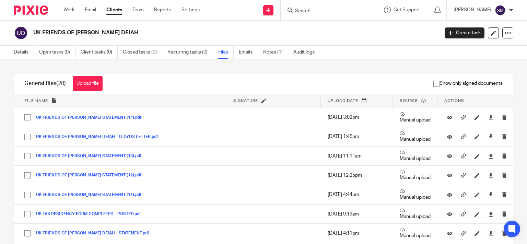
click at [311, 8] on input "Search" at bounding box center [325, 11] width 62 height 6
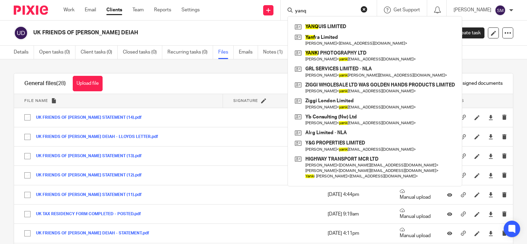
type input "yanq"
click at [394, 21] on div "YANQ UIS LIMITED Yanf ra Limited [PERSON_NAME] < [EMAIL_ADDRESS][DOMAIN_NAME] >…" at bounding box center [374, 101] width 175 height 170
click at [384, 28] on link at bounding box center [375, 27] width 164 height 10
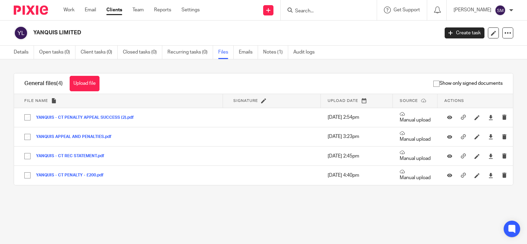
click at [87, 83] on button "Upload file" at bounding box center [85, 83] width 30 height 15
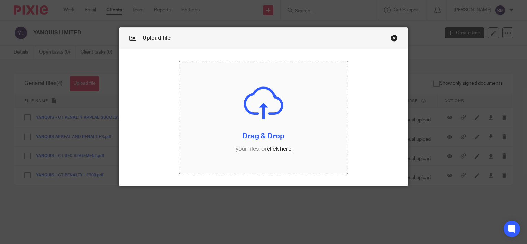
click at [234, 129] on input "file" at bounding box center [263, 117] width 168 height 112
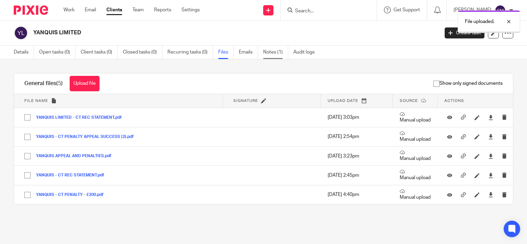
click at [274, 50] on link "Notes (1)" at bounding box center [275, 52] width 25 height 13
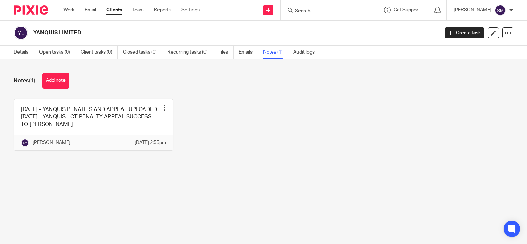
click at [138, 126] on link at bounding box center [93, 124] width 159 height 51
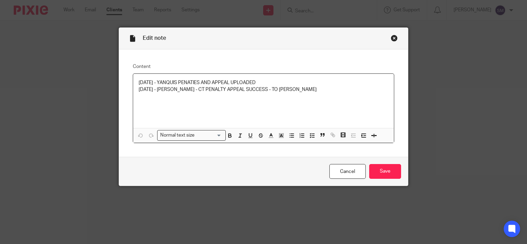
click at [310, 82] on p "[DATE] - YANQUIS PENATIES AND APPEAL UPLOADED" at bounding box center [264, 82] width 250 height 7
click at [310, 87] on p "[DATE] - [PERSON_NAME] - CT PENALTY APPEAL SUCCESS - TO [PERSON_NAME]" at bounding box center [264, 89] width 250 height 7
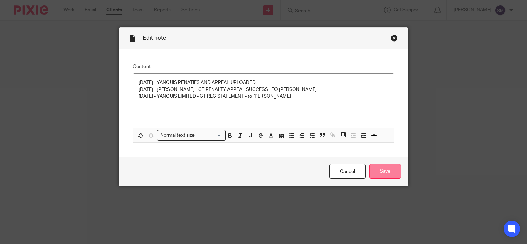
click at [391, 179] on input "Save" at bounding box center [385, 171] width 32 height 15
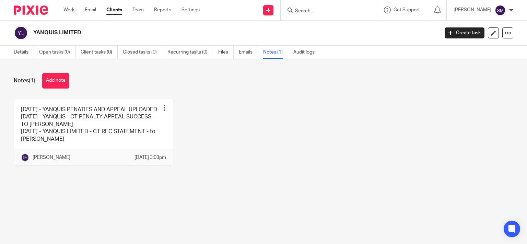
click at [296, 14] on div at bounding box center [329, 10] width 96 height 20
click at [296, 12] on form at bounding box center [330, 10] width 73 height 9
click at [296, 12] on input "Search" at bounding box center [325, 11] width 62 height 6
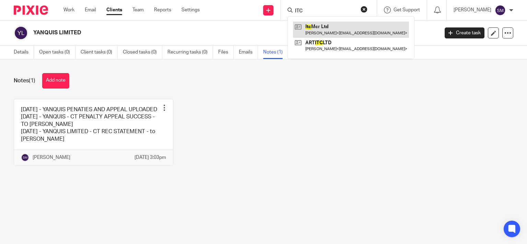
type input "ITC"
click at [342, 29] on link at bounding box center [351, 30] width 116 height 16
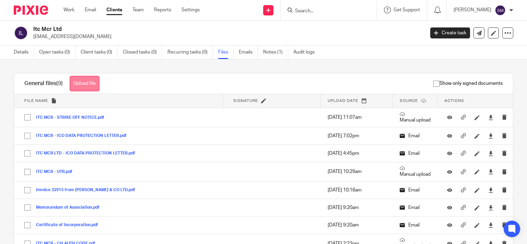
click at [82, 81] on button "Upload file" at bounding box center [85, 83] width 30 height 15
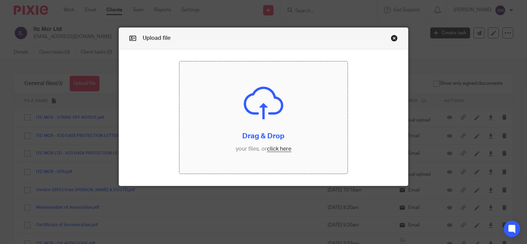
click at [294, 123] on input "file" at bounding box center [263, 117] width 168 height 112
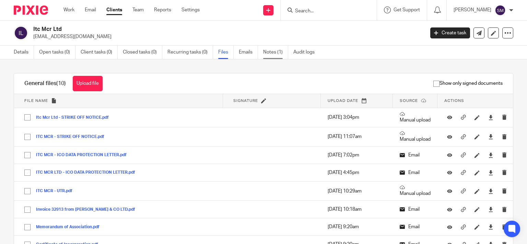
click at [275, 54] on link "Notes (1)" at bounding box center [275, 52] width 25 height 13
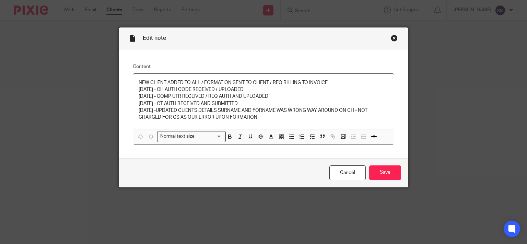
click at [298, 122] on div "NEW CLIENT ADDED TO ALL / FORMATION SENT TO CLIENT / REQ BILLING TO INVOICE 28/…" at bounding box center [263, 102] width 261 height 56
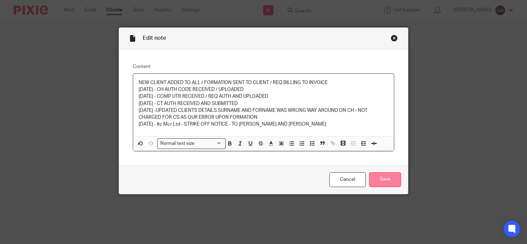
click at [377, 184] on input "Save" at bounding box center [385, 179] width 32 height 15
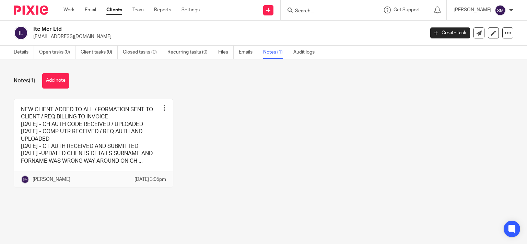
click at [296, 9] on input "Search" at bounding box center [325, 11] width 62 height 6
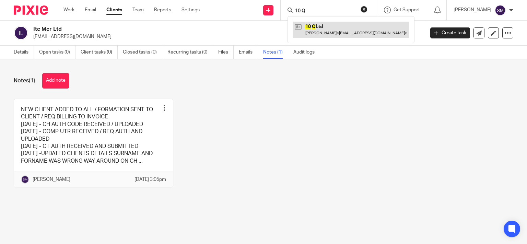
type input "10 Q"
click at [330, 25] on link at bounding box center [351, 30] width 116 height 16
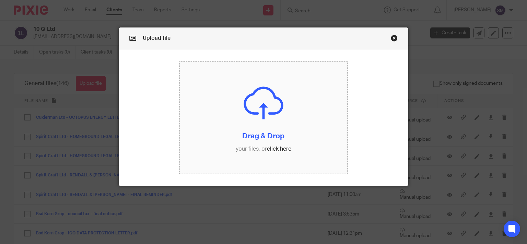
click at [212, 111] on input "file" at bounding box center [263, 117] width 168 height 112
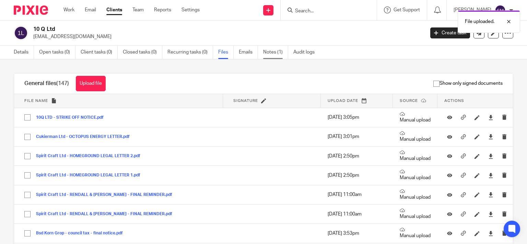
click at [270, 57] on link "Notes (1)" at bounding box center [275, 52] width 25 height 13
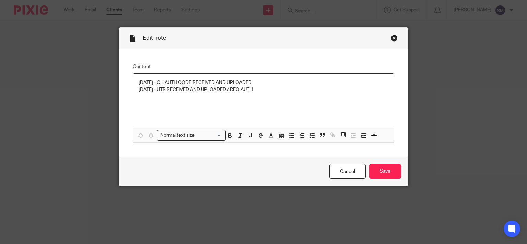
click at [271, 94] on div "[DATE] - CH AUTH CODE RECEIVED AND UPLOADED [DATE] - UTR RECEIVED AND UPLOADED …" at bounding box center [263, 101] width 261 height 54
click at [399, 174] on div "Cancel Save" at bounding box center [263, 171] width 289 height 29
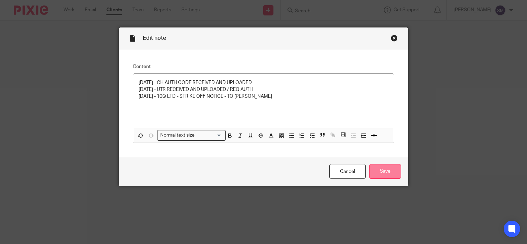
click at [385, 174] on input "Save" at bounding box center [385, 171] width 32 height 15
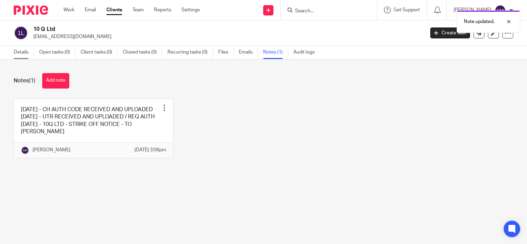
click at [19, 50] on link "Details" at bounding box center [24, 52] width 20 height 13
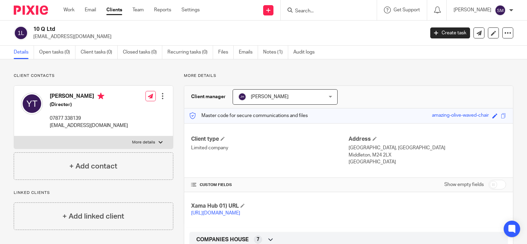
click at [296, 8] on input "Search" at bounding box center [325, 11] width 62 height 6
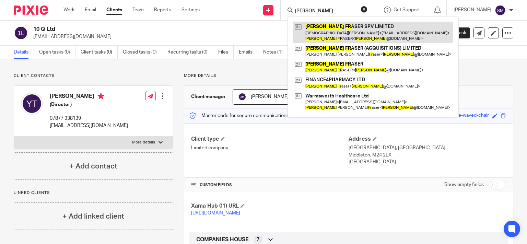
type input "[PERSON_NAME]"
click at [329, 31] on link at bounding box center [373, 32] width 160 height 21
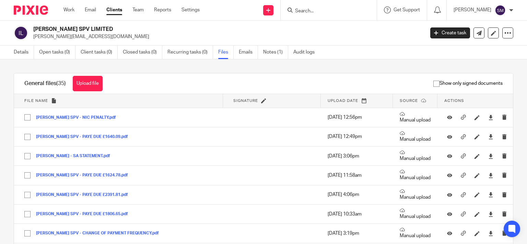
click at [91, 85] on button "Upload file" at bounding box center [88, 83] width 30 height 15
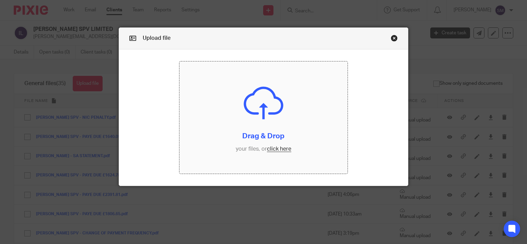
click at [200, 125] on input "file" at bounding box center [263, 117] width 168 height 112
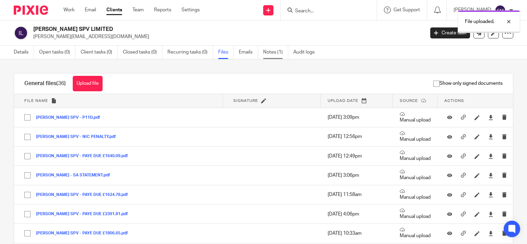
click at [271, 51] on link "Notes (1)" at bounding box center [275, 52] width 25 height 13
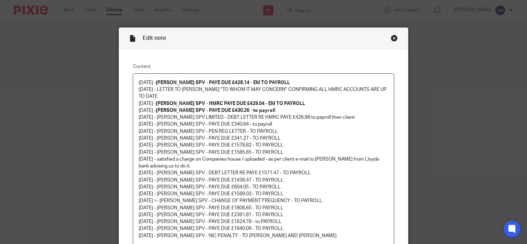
click at [309, 233] on div "15/11/22 - IAN FRASER SPV - PAYE DUE £428.14 - EM TO PAYROLL 18/11/22 - LETTER …" at bounding box center [263, 161] width 261 height 174
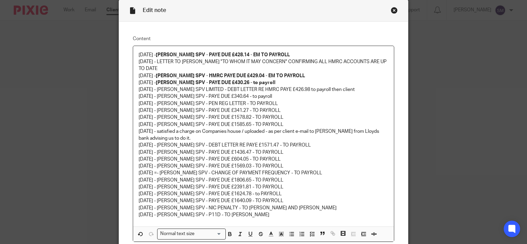
scroll to position [88, 0]
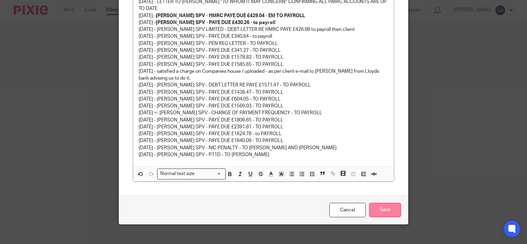
click at [378, 203] on input "Save" at bounding box center [385, 210] width 32 height 15
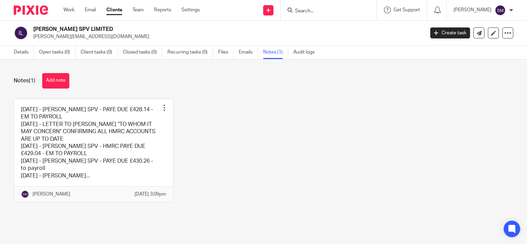
click at [327, 8] on input "Search" at bounding box center [325, 11] width 62 height 6
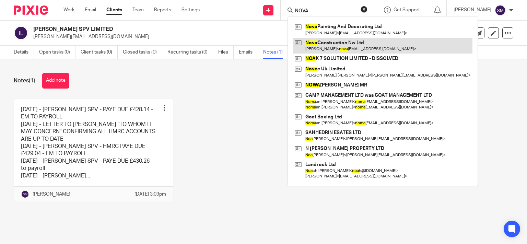
type input "NOVA"
click at [334, 53] on link at bounding box center [382, 46] width 179 height 16
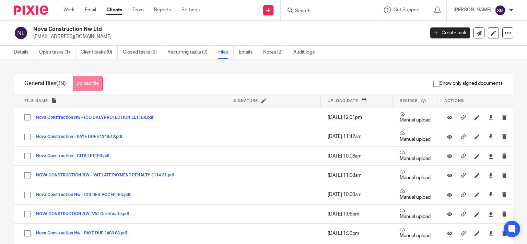
click at [101, 88] on button "Upload file" at bounding box center [88, 83] width 30 height 15
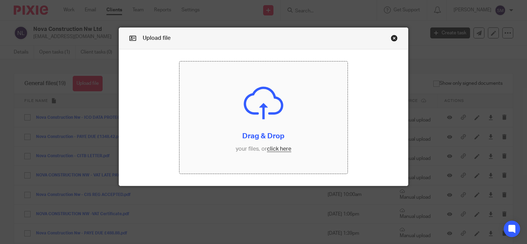
click at [210, 121] on input "file" at bounding box center [263, 117] width 168 height 112
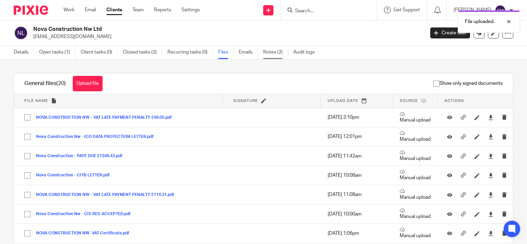
click at [269, 53] on link "Notes (2)" at bounding box center [275, 52] width 25 height 13
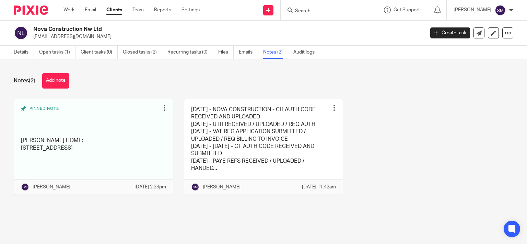
click at [270, 135] on link at bounding box center [263, 146] width 159 height 95
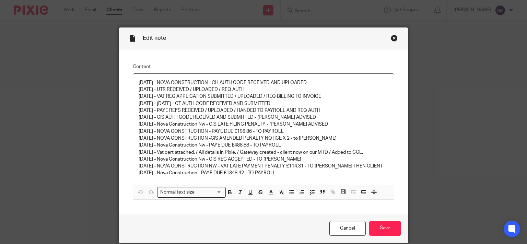
click at [304, 170] on p "[DATE] - Nova Construction - PAYE DUE £1348.42 - TO PAYROLL" at bounding box center [264, 172] width 250 height 7
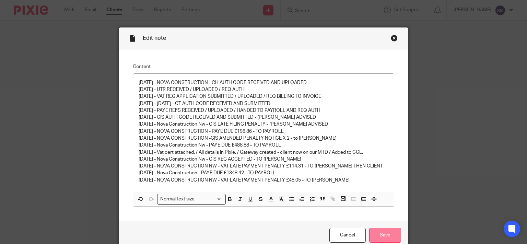
click at [380, 240] on input "Save" at bounding box center [385, 235] width 32 height 15
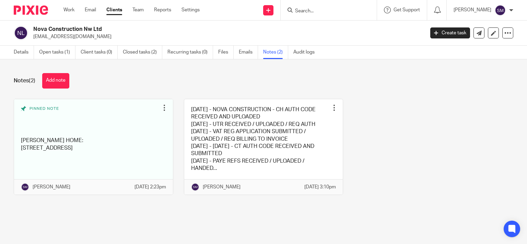
click at [309, 8] on input "Search" at bounding box center [325, 11] width 62 height 6
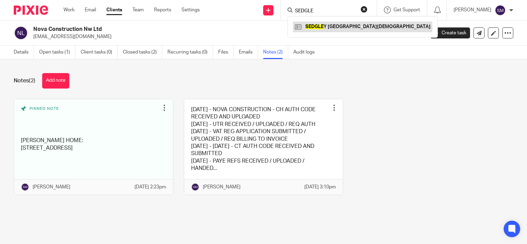
type input "SEDGLE"
click at [335, 24] on link at bounding box center [362, 27] width 139 height 10
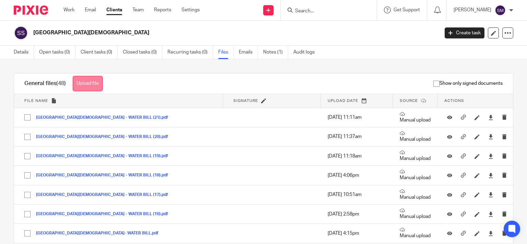
click at [93, 79] on button "Upload file" at bounding box center [88, 83] width 30 height 15
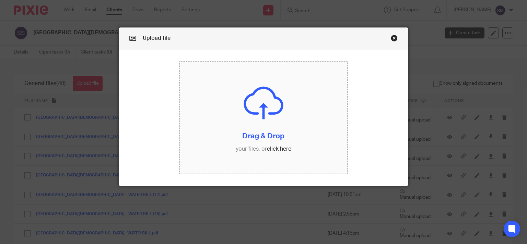
click at [284, 130] on input "file" at bounding box center [263, 117] width 168 height 112
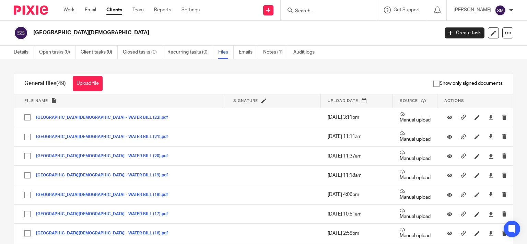
click at [303, 10] on input "Search" at bounding box center [325, 11] width 62 height 6
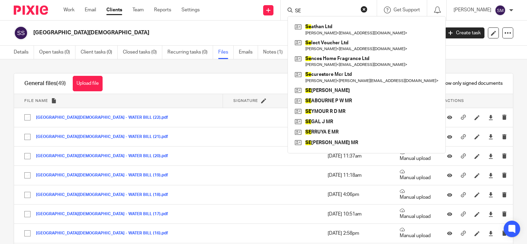
type input "S"
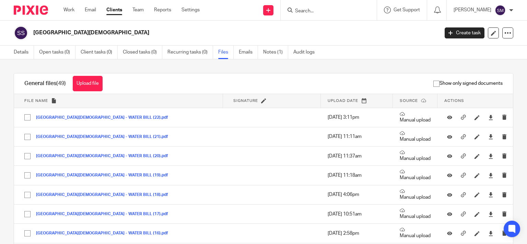
click at [297, 9] on input "Search" at bounding box center [325, 11] width 62 height 6
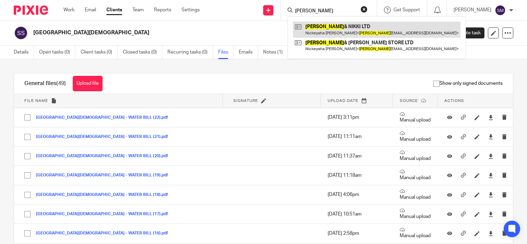
type input "RICHIE"
click at [327, 35] on link at bounding box center [376, 30] width 167 height 16
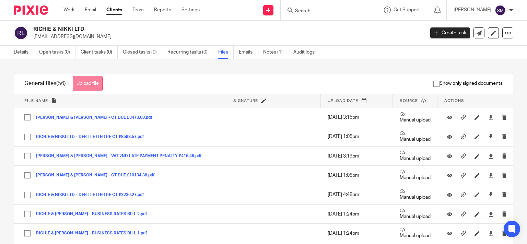
click at [101, 81] on button "Upload file" at bounding box center [88, 83] width 30 height 15
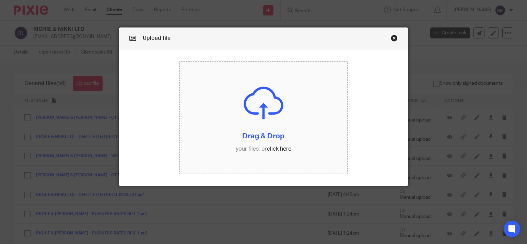
click at [238, 117] on input "file" at bounding box center [263, 117] width 168 height 112
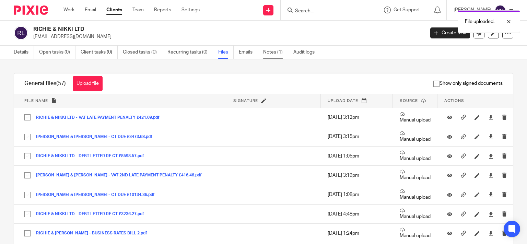
click at [272, 51] on link "Notes (1)" at bounding box center [275, 52] width 25 height 13
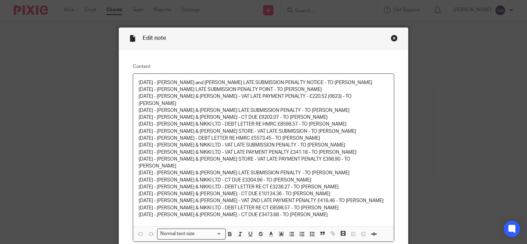
click at [274, 207] on div "[DATE] - [PERSON_NAME] and [PERSON_NAME] LATE SUBMISSION PENALTY NOTICE - TO [P…" at bounding box center [263, 150] width 261 height 153
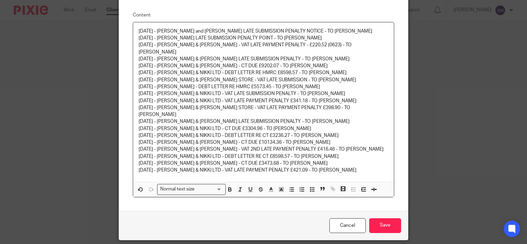
scroll to position [60, 0]
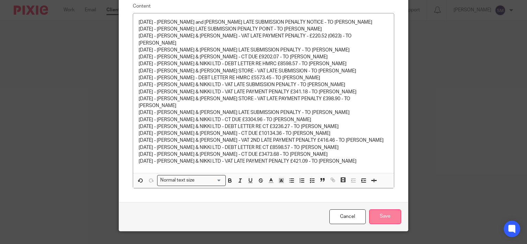
click at [379, 209] on input "Save" at bounding box center [385, 216] width 32 height 15
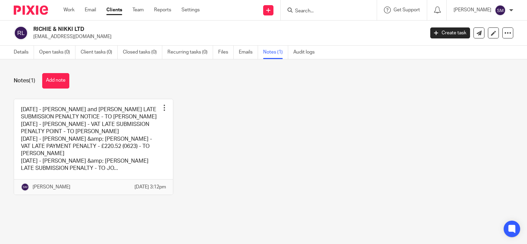
click at [309, 8] on input "Search" at bounding box center [325, 11] width 62 height 6
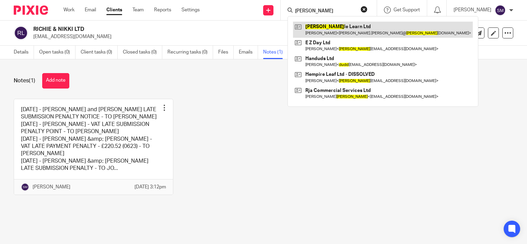
type input "[PERSON_NAME]"
click at [323, 27] on link at bounding box center [383, 30] width 180 height 16
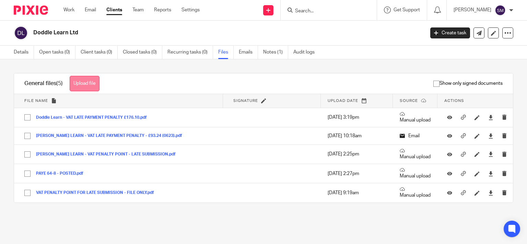
click at [91, 83] on button "Upload file" at bounding box center [85, 83] width 30 height 15
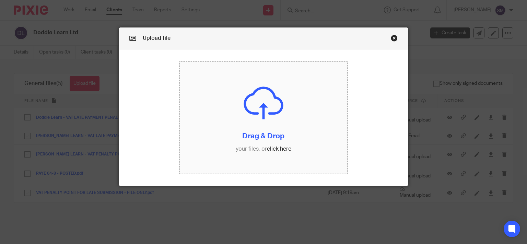
click at [237, 120] on input "file" at bounding box center [263, 117] width 168 height 112
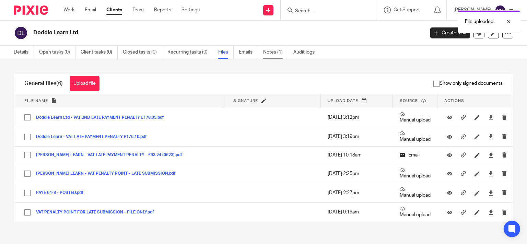
click at [275, 52] on link "Notes (1)" at bounding box center [275, 52] width 25 height 13
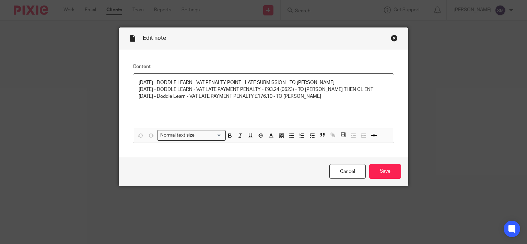
click at [337, 95] on p "[DATE] - Doddle Learn - VAT LATE PAYMENT PENALTY £176.10 - TO [PERSON_NAME]" at bounding box center [264, 96] width 250 height 7
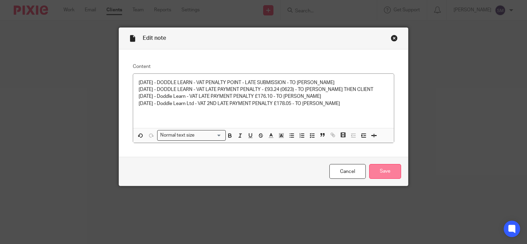
click at [375, 165] on input "Save" at bounding box center [385, 171] width 32 height 15
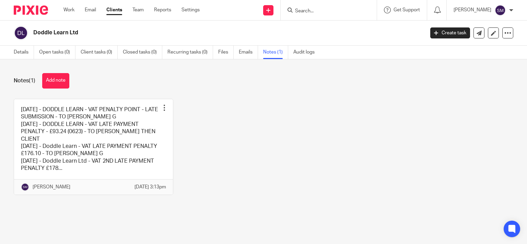
click at [319, 13] on form at bounding box center [330, 10] width 73 height 9
click at [317, 9] on input "Search" at bounding box center [325, 11] width 62 height 6
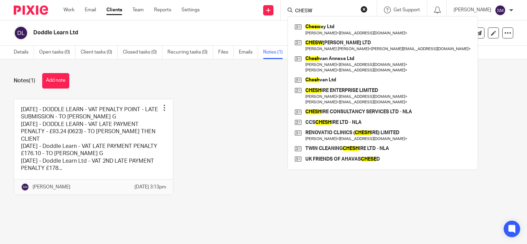
drag, startPoint x: 322, startPoint y: 11, endPoint x: 245, endPoint y: 3, distance: 77.5
click at [294, 8] on input "CHESW" at bounding box center [325, 11] width 62 height 6
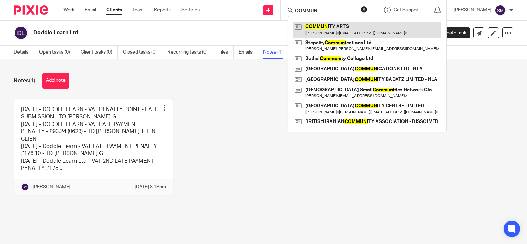
type input "COMMUNI"
click at [319, 32] on link at bounding box center [367, 30] width 148 height 16
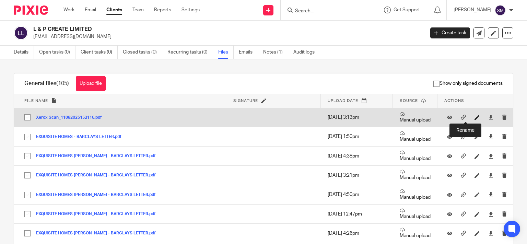
click at [474, 117] on icon at bounding box center [476, 117] width 5 height 5
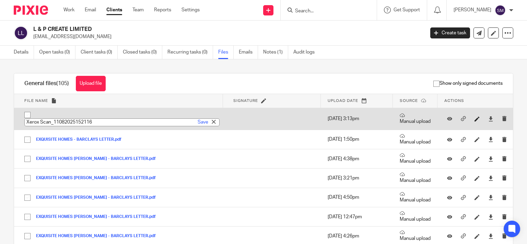
type input "L & P CREATE - COUNCIL TAX BILL"
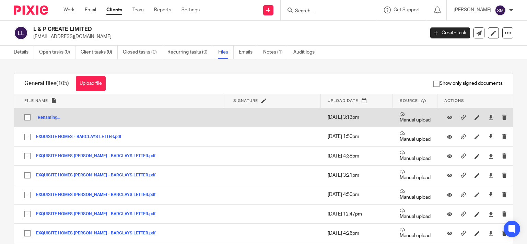
click at [193, 126] on td "Renaming... L & P CREATE - COUNCIL TAX BILL Save" at bounding box center [118, 117] width 209 height 19
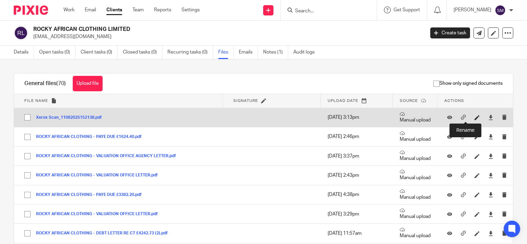
click at [474, 117] on icon at bounding box center [476, 117] width 5 height 5
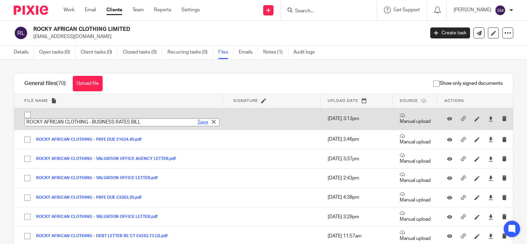
type input "ROCKY AFRICAN CLOTHING - BUSINESS RATES BILL"
click at [198, 126] on link "Save" at bounding box center [203, 122] width 11 height 7
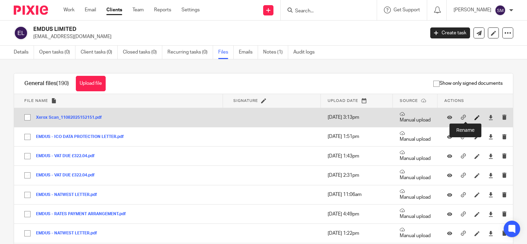
click at [474, 116] on icon at bounding box center [476, 117] width 5 height 5
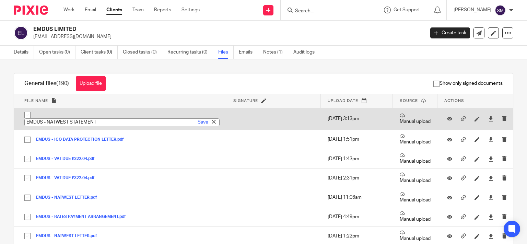
type input "EMDUS - NATWEST STATEMENT"
click at [198, 123] on link "Save" at bounding box center [203, 122] width 11 height 7
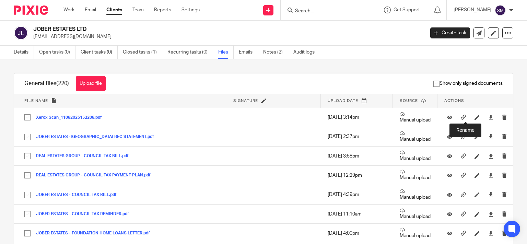
click at [472, 116] on div at bounding box center [477, 117] width 10 height 10
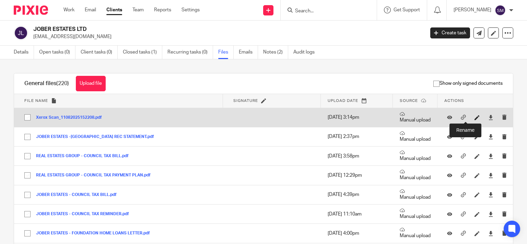
click at [474, 116] on icon at bounding box center [476, 117] width 5 height 5
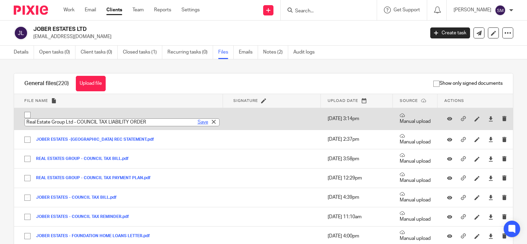
type input "Real Estate Group Ltd - COUNCIL TAX LIABILITY ORDER"
click at [198, 126] on link "Save" at bounding box center [203, 122] width 11 height 7
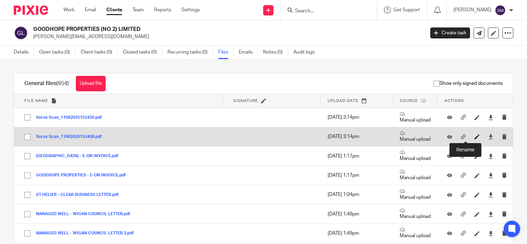
click at [474, 137] on icon at bounding box center [476, 136] width 5 height 5
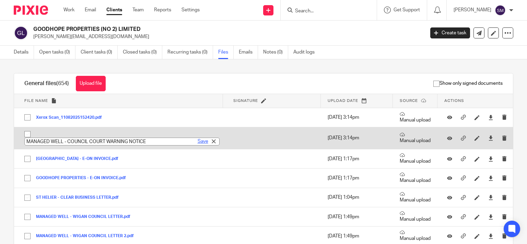
type input "MANAGED WELL - COUNCIL COURT WARNING NOTICE"
click at [198, 140] on link "Save" at bounding box center [203, 141] width 11 height 7
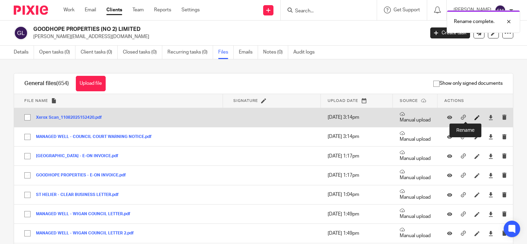
click at [474, 119] on icon at bounding box center [476, 117] width 5 height 5
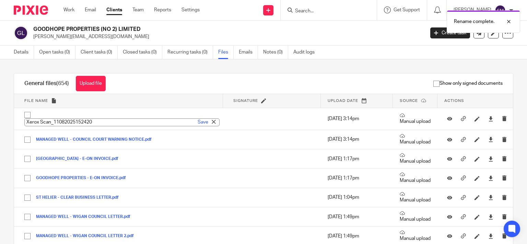
paste input "ST HELIER PLACE - COUNCIL TAX SUMMONS"
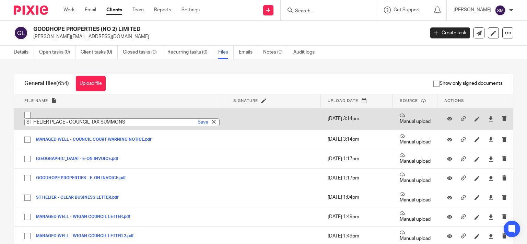
type input "ST HELIER PLACE - COUNCIL TAX SUMMONS"
click at [198, 120] on link "Save" at bounding box center [203, 122] width 11 height 7
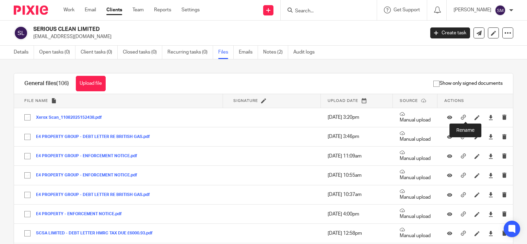
click at [474, 117] on icon at bounding box center [476, 117] width 5 height 5
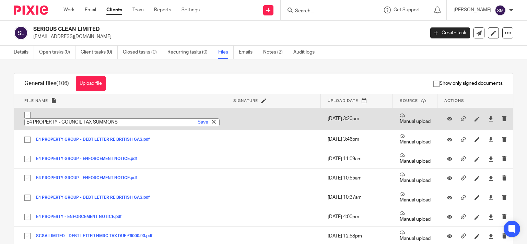
type input "E4 PROPERTY - COUNCIL TAX SUMMONS"
click at [198, 121] on link "Save" at bounding box center [203, 122] width 11 height 7
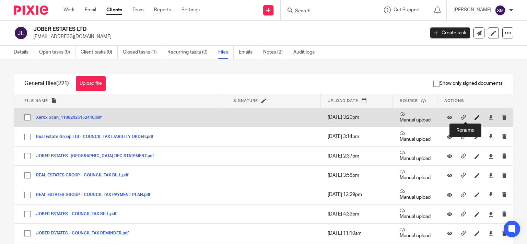
click at [474, 119] on icon at bounding box center [476, 117] width 5 height 5
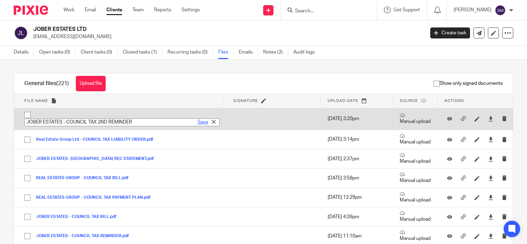
type input "JOBER ESTATES - COUNCIL TAX 2ND REMINDER"
click at [198, 125] on link "Save" at bounding box center [203, 122] width 11 height 7
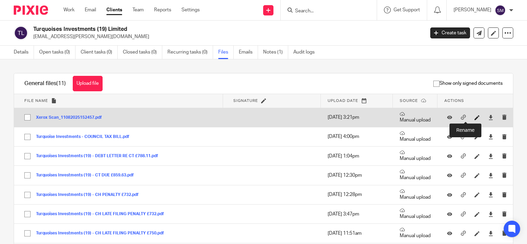
click at [474, 116] on icon at bounding box center [476, 117] width 5 height 5
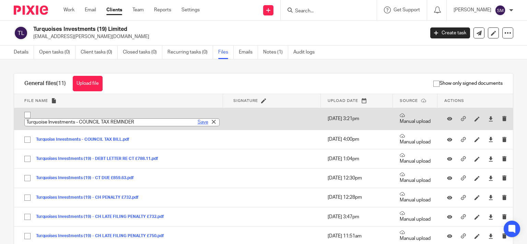
type input "Turquoise Investments - COUNCIL TAX REMINDER"
click at [198, 124] on link "Save" at bounding box center [203, 122] width 11 height 7
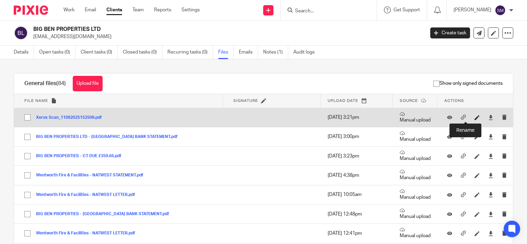
click at [474, 116] on icon at bounding box center [476, 117] width 5 height 5
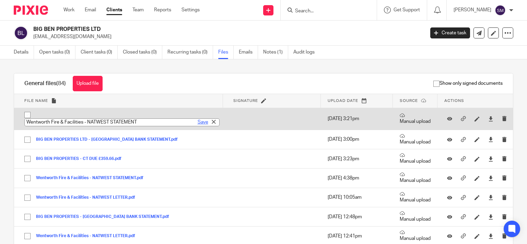
type input "Wentworth Fire & Facilities - NATWEST STATEMENT"
click at [199, 123] on link "Save" at bounding box center [203, 122] width 11 height 7
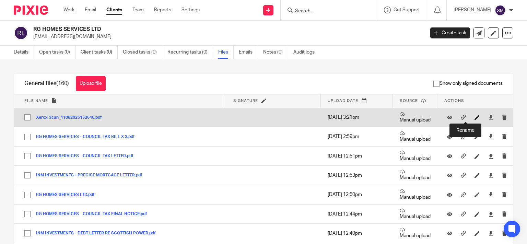
click at [474, 117] on icon at bounding box center [476, 117] width 5 height 5
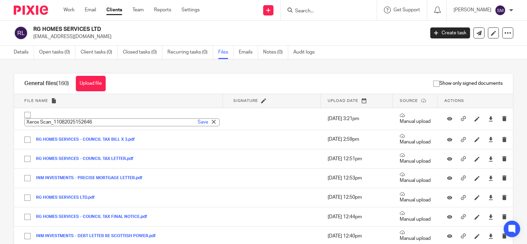
type input "RG HOMES SERVICES - LCS - MISSED PAYMENT"
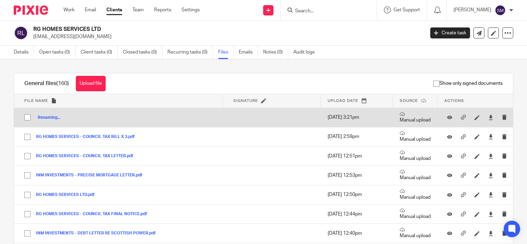
click at [196, 117] on td "Renaming... RG HOMES SERVICES - LCS - MISSED PAYMENT Save" at bounding box center [118, 117] width 209 height 19
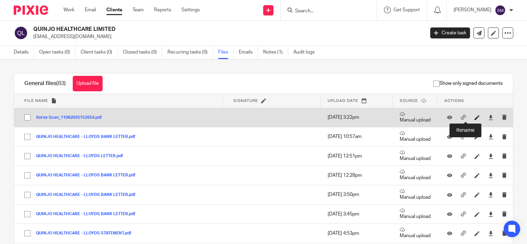
click at [474, 118] on icon at bounding box center [476, 117] width 5 height 5
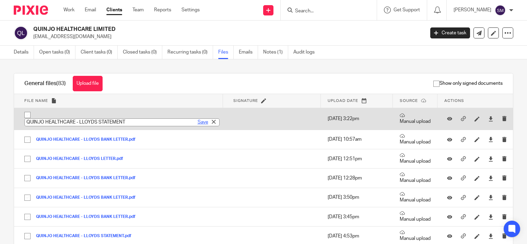
type input "QUINJO HEALTHCARE - LLOYDS STATEMENT"
click at [198, 122] on link "Save" at bounding box center [203, 122] width 11 height 7
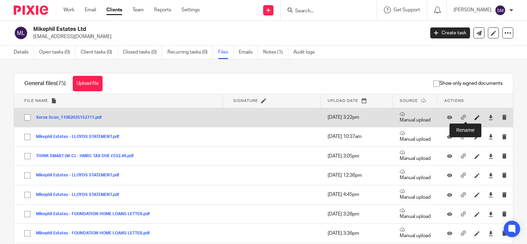
click at [474, 117] on icon at bounding box center [476, 117] width 5 height 5
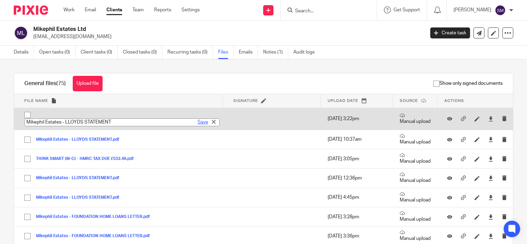
type input "Mikephil Estates - LLOYDS STATEMENT"
click at [198, 123] on link "Save" at bounding box center [203, 122] width 11 height 7
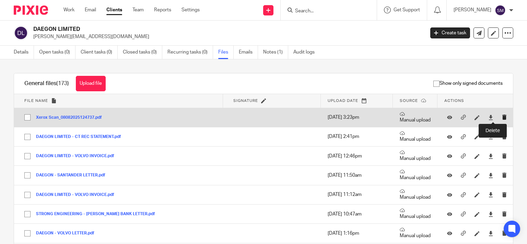
click at [502, 119] on icon "submit" at bounding box center [504, 117] width 5 height 5
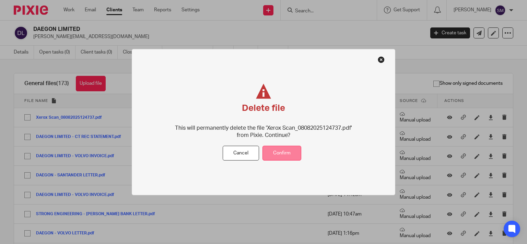
click at [291, 155] on button "Confirm" at bounding box center [281, 153] width 39 height 15
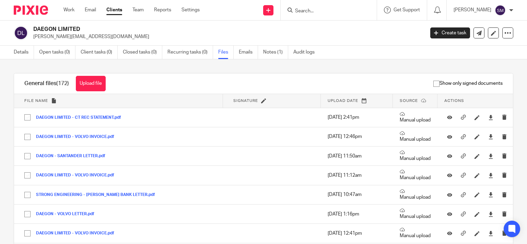
click at [303, 9] on input "Search" at bounding box center [325, 11] width 62 height 6
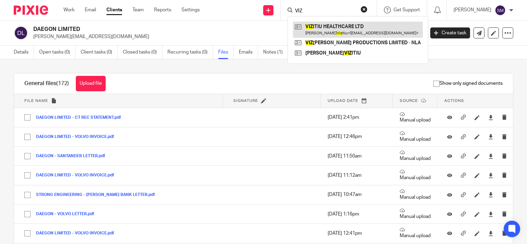
type input "VIZ"
click at [338, 29] on link at bounding box center [358, 30] width 130 height 16
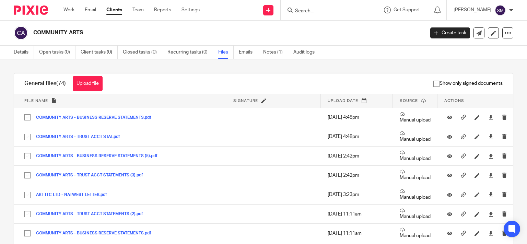
click at [99, 83] on button "Upload file" at bounding box center [88, 83] width 30 height 15
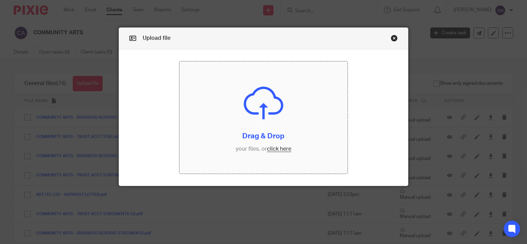
click at [255, 130] on input "file" at bounding box center [263, 117] width 168 height 112
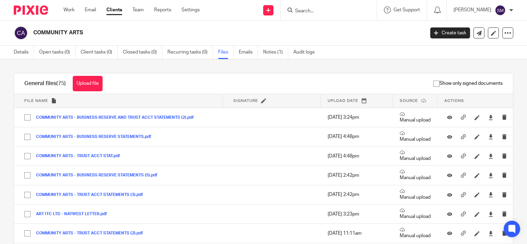
click at [321, 11] on input "Search" at bounding box center [325, 11] width 62 height 6
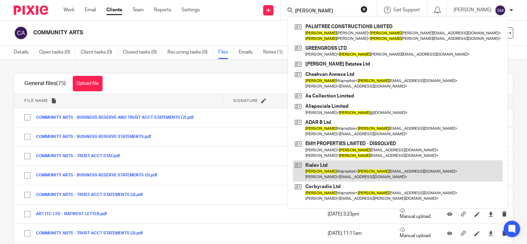
type input "[PERSON_NAME]"
click at [328, 172] on link at bounding box center [398, 170] width 210 height 21
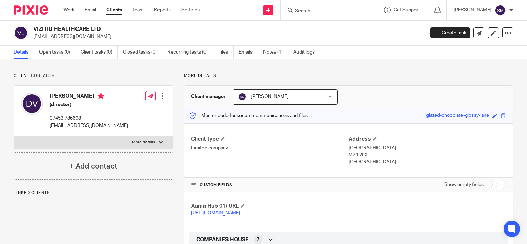
drag, startPoint x: 0, startPoint y: 0, endPoint x: 72, endPoint y: 39, distance: 82.0
click at [72, 39] on p "[EMAIL_ADDRESS][DOMAIN_NAME]" at bounding box center [226, 36] width 387 height 7
click at [329, 8] on input "Search" at bounding box center [325, 11] width 62 height 6
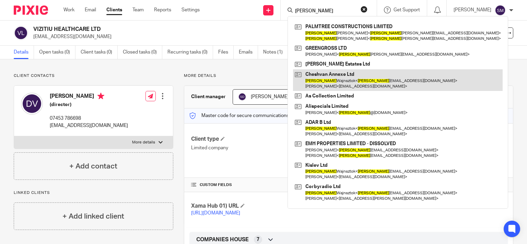
type input "[PERSON_NAME]"
click at [359, 80] on link at bounding box center [398, 79] width 210 height 21
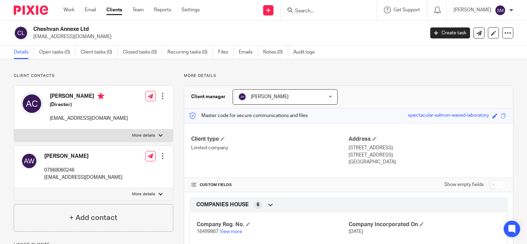
click at [311, 13] on div at bounding box center [329, 10] width 96 height 20
click at [311, 11] on input "Search" at bounding box center [325, 11] width 62 height 6
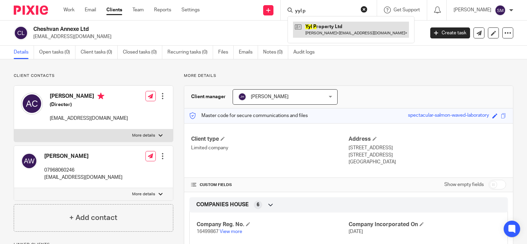
type input "yyl p"
click at [339, 30] on link at bounding box center [351, 30] width 116 height 16
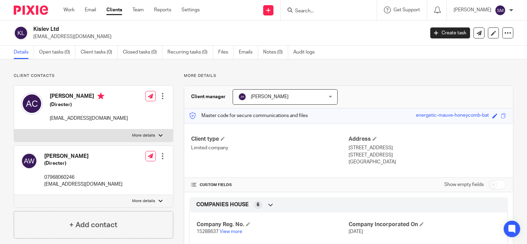
click at [364, 152] on p "[STREET_ADDRESS]" at bounding box center [427, 155] width 157 height 7
click at [327, 10] on input "Search" at bounding box center [325, 11] width 62 height 6
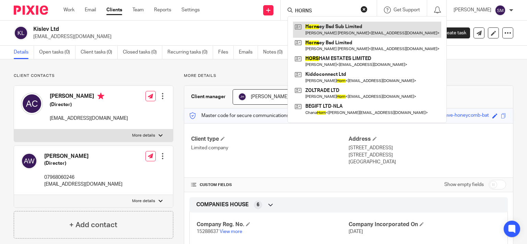
type input "HORNS"
click at [327, 34] on link at bounding box center [367, 30] width 148 height 16
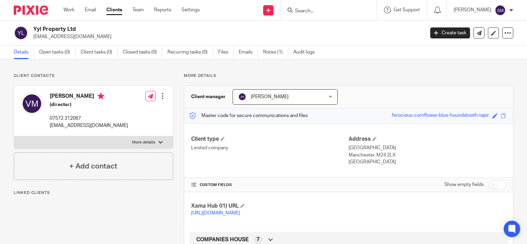
click at [145, 142] on p "More details" at bounding box center [143, 142] width 23 height 5
click at [14, 136] on input "More details" at bounding box center [14, 136] width 0 height 0
checkbox input "true"
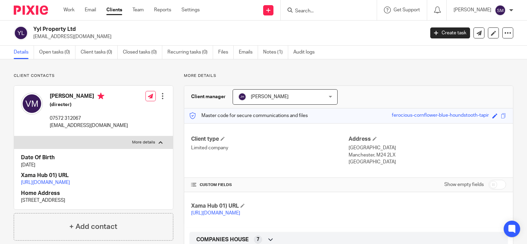
click at [159, 93] on div "Edit contact Create client from contact Export data Delete contact" at bounding box center [162, 96] width 7 height 14
click at [161, 96] on div at bounding box center [162, 96] width 7 height 7
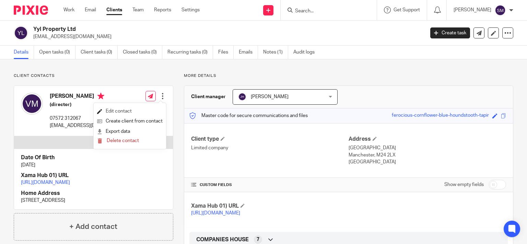
click at [152, 115] on link "Edit contact" at bounding box center [130, 111] width 66 height 10
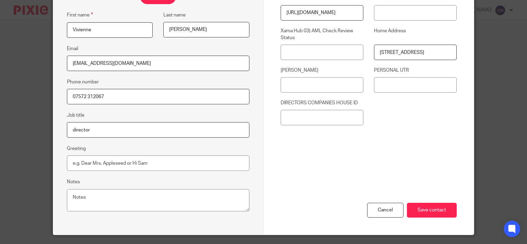
scroll to position [143, 0]
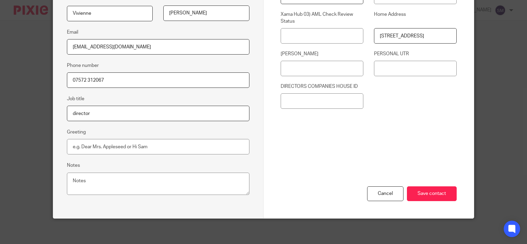
drag, startPoint x: 375, startPoint y: 34, endPoint x: 491, endPoint y: 32, distance: 116.0
click at [491, 32] on div "Edit contact First name Vivienne Last name Morgenstern Email joelednow@gmail.co…" at bounding box center [263, 122] width 527 height 244
drag, startPoint x: 377, startPoint y: 33, endPoint x: 517, endPoint y: 38, distance: 140.1
click at [517, 38] on div "Edit contact First name Vivienne Last name Morgenstern Email joelednow@gmail.co…" at bounding box center [263, 122] width 527 height 244
type input "NW11 0JS"
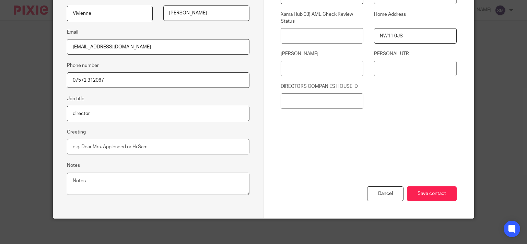
drag, startPoint x: 425, startPoint y: 33, endPoint x: 351, endPoint y: 35, distance: 73.8
click at [374, 35] on input "NW11 0JS" at bounding box center [415, 35] width 83 height 15
paste input "43 Sneath Avenue, NW11 9AJ"
type input "43 Sneath Avenue, NW11 9AJ"
click at [423, 192] on input "Save contact" at bounding box center [432, 193] width 50 height 15
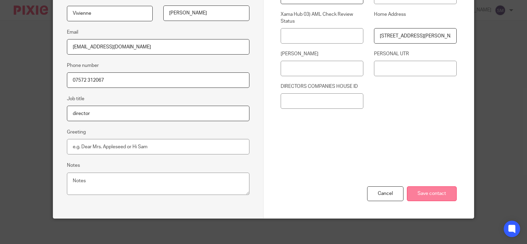
click at [428, 192] on input "Save contact" at bounding box center [432, 193] width 50 height 15
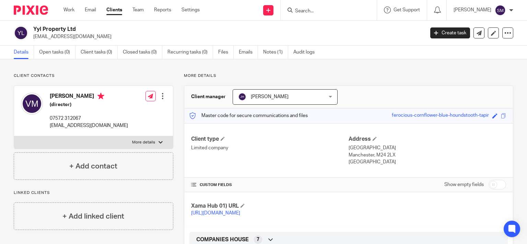
click at [320, 8] on input "Search" at bounding box center [325, 11] width 62 height 6
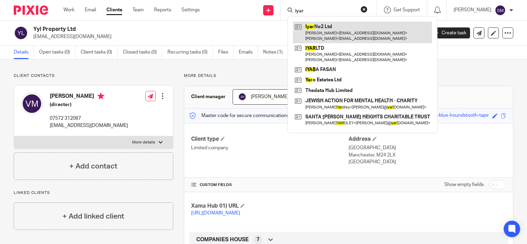
type input "iyar"
click at [334, 23] on link at bounding box center [362, 32] width 139 height 21
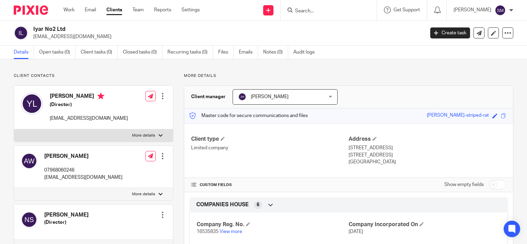
click at [349, 12] on input "Search" at bounding box center [325, 11] width 62 height 6
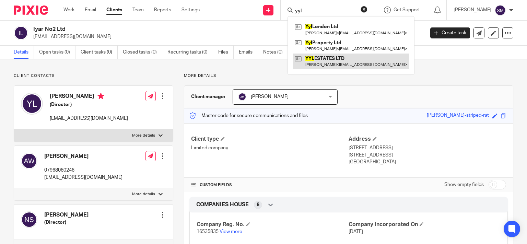
type input "yyl"
click at [349, 55] on link at bounding box center [351, 62] width 116 height 16
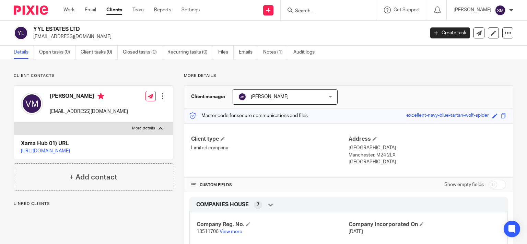
drag, startPoint x: 0, startPoint y: 0, endPoint x: 111, endPoint y: 123, distance: 165.9
click at [111, 124] on label "More details" at bounding box center [93, 128] width 159 height 12
click at [153, 127] on label "More details" at bounding box center [93, 128] width 159 height 12
click at [14, 122] on input "More details" at bounding box center [14, 122] width 0 height 0
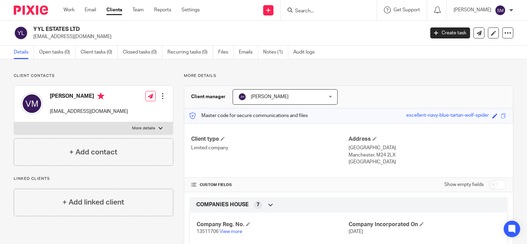
click at [63, 109] on p "joelednow@gmail.com" at bounding box center [89, 111] width 78 height 7
click at [134, 128] on p "More details" at bounding box center [143, 128] width 23 height 5
click at [14, 122] on input "More details" at bounding box center [14, 122] width 0 height 0
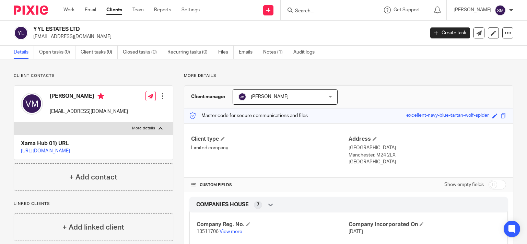
click at [134, 128] on p "More details" at bounding box center [143, 128] width 23 height 5
click at [14, 122] on input "More details" at bounding box center [14, 122] width 0 height 0
checkbox input "false"
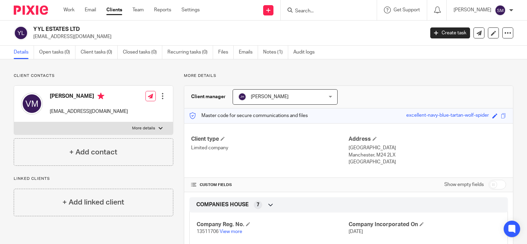
click at [323, 13] on form at bounding box center [330, 10] width 73 height 9
click at [322, 9] on input "Search" at bounding box center [325, 11] width 62 height 6
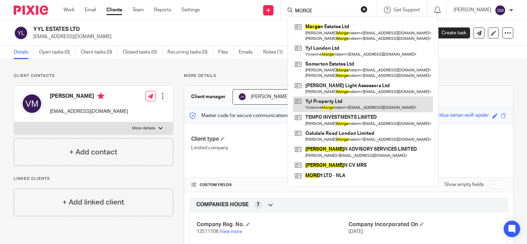
type input "MORGE"
click at [346, 107] on link at bounding box center [363, 104] width 140 height 16
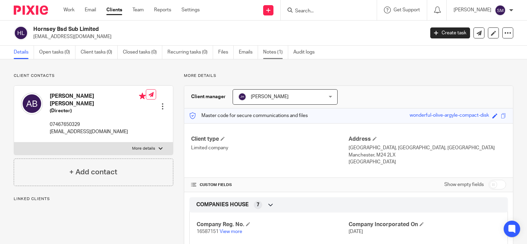
click at [266, 51] on link "Notes (1)" at bounding box center [275, 52] width 25 height 13
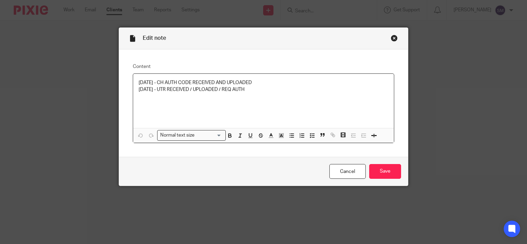
click at [272, 83] on p "[DATE] - CH AUTH CODE RECEIVED AND UPLOADED" at bounding box center [264, 82] width 250 height 7
click at [276, 92] on p "[DATE] - UTR RECEIVED / UPLOADED / REQ AUTH" at bounding box center [264, 89] width 250 height 7
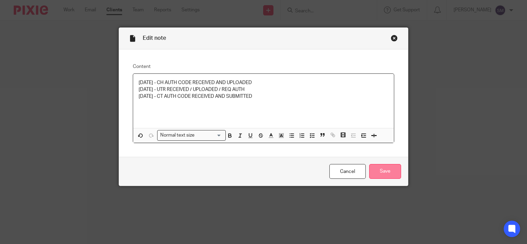
click at [377, 167] on input "Save" at bounding box center [385, 171] width 32 height 15
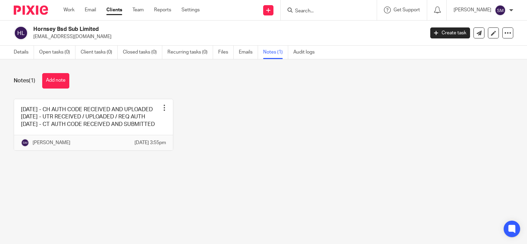
click at [300, 10] on input "Search" at bounding box center [325, 11] width 62 height 6
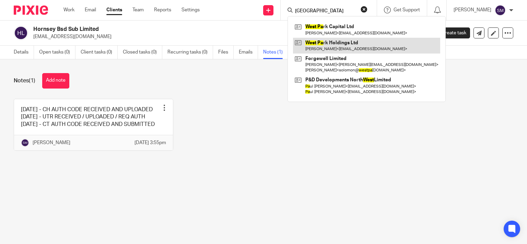
type input "WEST PA"
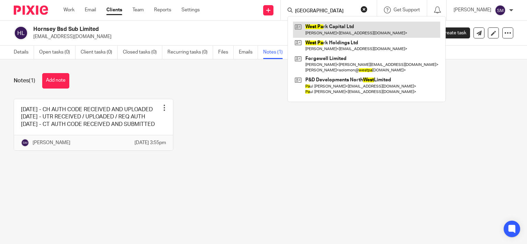
click at [327, 26] on link at bounding box center [366, 30] width 147 height 16
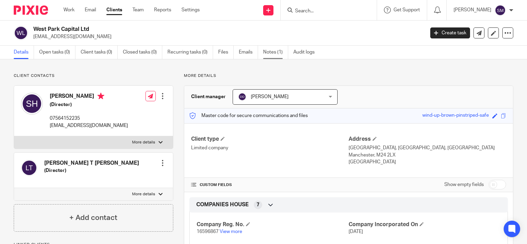
click at [269, 54] on link "Notes (1)" at bounding box center [275, 52] width 25 height 13
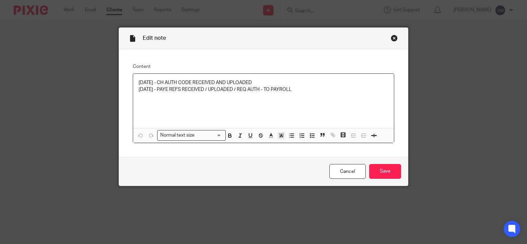
click at [319, 92] on p "[DATE] - PAYE REFS RECEIVED / UPLOADED / REQ AUTH - TO PAYROLL" at bounding box center [264, 89] width 250 height 7
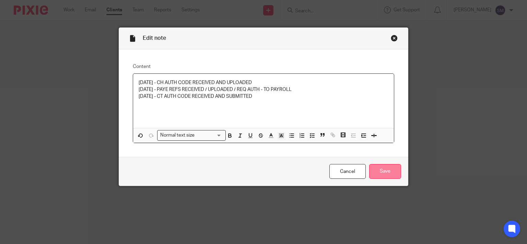
click at [380, 166] on input "Save" at bounding box center [385, 171] width 32 height 15
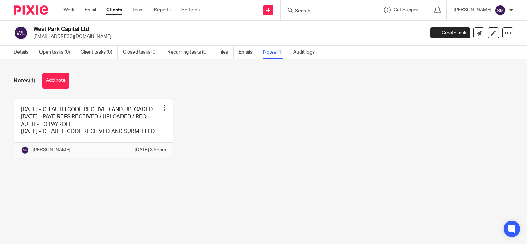
click at [301, 12] on input "Search" at bounding box center [325, 11] width 62 height 6
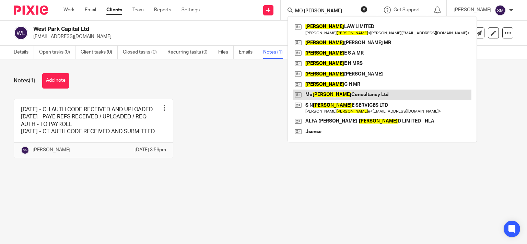
type input "MO [PERSON_NAME]"
click at [340, 92] on link at bounding box center [382, 95] width 178 height 10
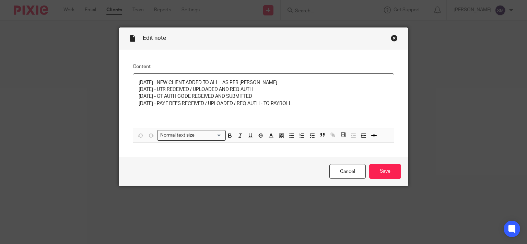
click at [318, 105] on p "[DATE] - PAYE REFS RECEIVED / UPLOADED / REQ AUTH - TO PAYROLL" at bounding box center [264, 103] width 250 height 7
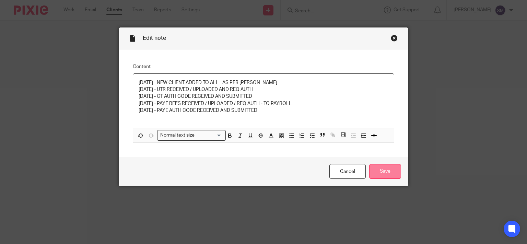
click at [373, 169] on input "Save" at bounding box center [385, 171] width 32 height 15
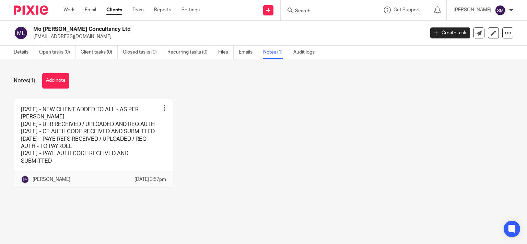
click at [113, 11] on link "Clients" at bounding box center [114, 10] width 16 height 7
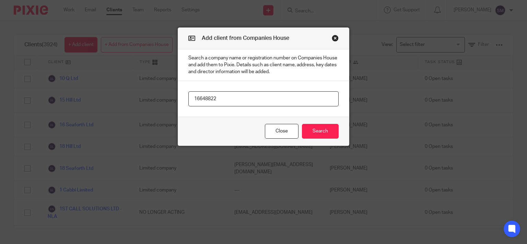
type input "16648822"
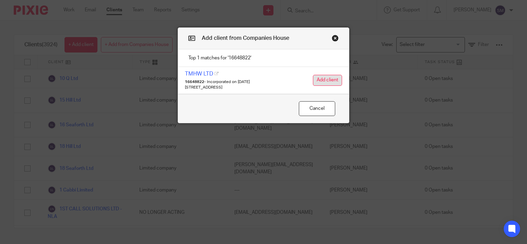
click at [333, 79] on button "Add client" at bounding box center [327, 80] width 29 height 11
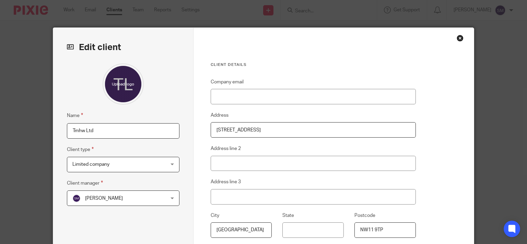
click at [91, 200] on span "[PERSON_NAME]" at bounding box center [104, 198] width 38 height 5
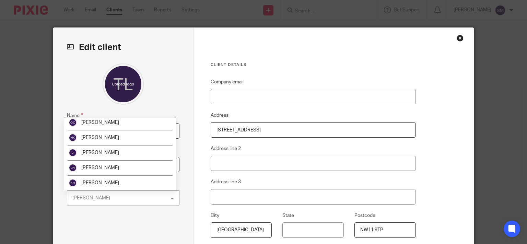
scroll to position [117, 0]
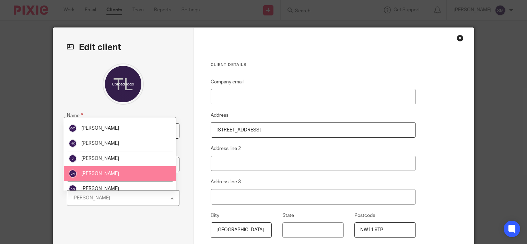
click at [108, 169] on li "Joel Hoffman" at bounding box center [120, 173] width 112 height 15
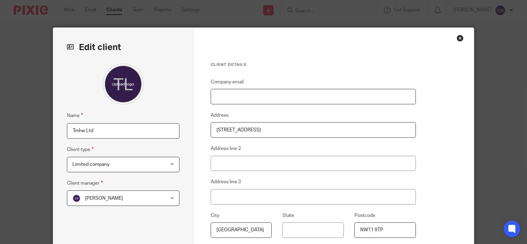
click at [276, 95] on input "Company email" at bounding box center [313, 96] width 205 height 15
paste input "[EMAIL_ADDRESS][DOMAIN_NAME]"
type input "[EMAIL_ADDRESS][DOMAIN_NAME]"
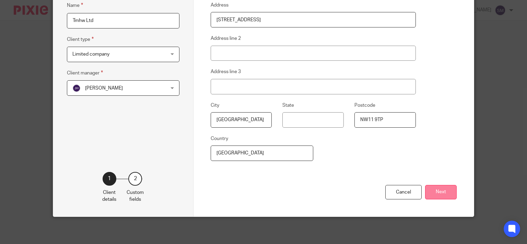
click at [446, 189] on button "Next" at bounding box center [441, 192] width 32 height 15
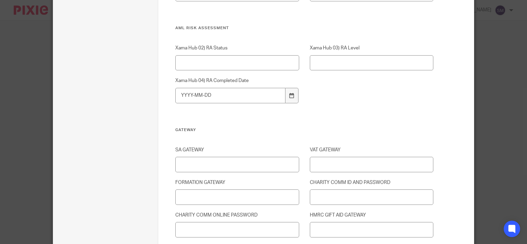
scroll to position [966, 0]
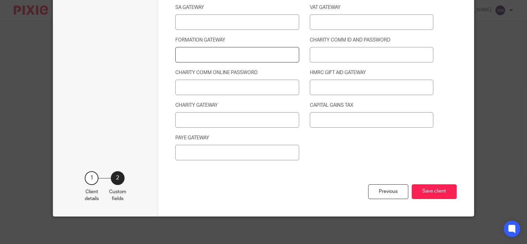
click at [207, 54] on input "FORMATION GATEWAY" at bounding box center [236, 54] width 123 height 15
type input "307772533166 / BRULIMAR100"
click at [430, 189] on button "Save client" at bounding box center [434, 191] width 45 height 15
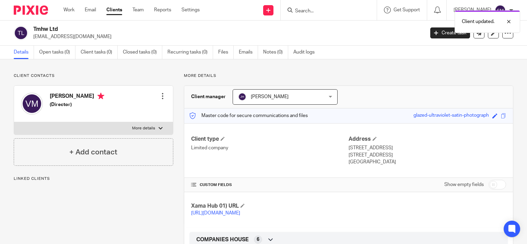
click at [161, 95] on div at bounding box center [162, 96] width 7 height 7
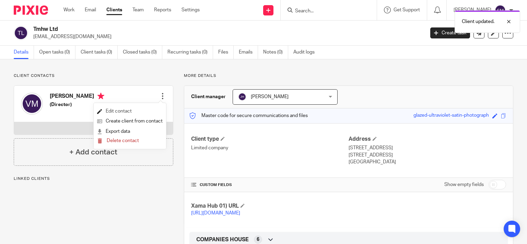
click at [132, 109] on link "Edit contact" at bounding box center [130, 111] width 66 height 10
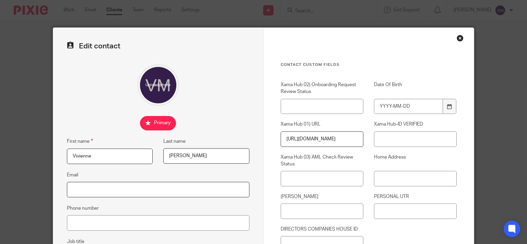
click at [116, 188] on input "Email" at bounding box center [158, 189] width 182 height 15
paste input "[EMAIL_ADDRESS][DOMAIN_NAME]"
type input "[EMAIL_ADDRESS][DOMAIN_NAME]"
click at [413, 104] on input "Date Of Birth" at bounding box center [408, 106] width 69 height 15
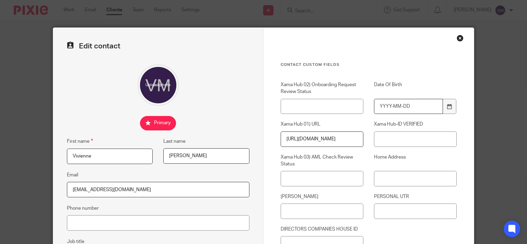
click at [413, 104] on input "Date Of Birth" at bounding box center [408, 106] width 69 height 15
type input "1992-07-30"
click at [393, 177] on input "Home Address" at bounding box center [415, 178] width 83 height 15
paste input "[STREET_ADDRESS][PERSON_NAME]"
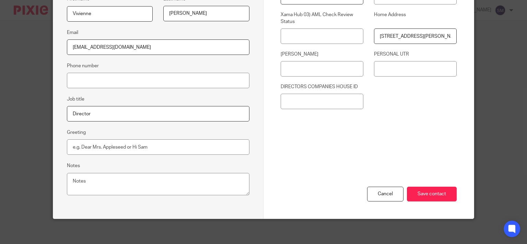
scroll to position [143, 0]
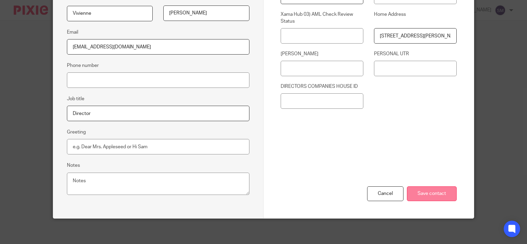
type input "[STREET_ADDRESS][PERSON_NAME]"
click at [429, 194] on input "Save contact" at bounding box center [432, 193] width 50 height 15
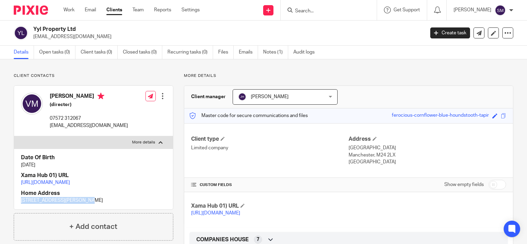
drag, startPoint x: 83, startPoint y: 213, endPoint x: 17, endPoint y: 216, distance: 65.2
click at [17, 209] on div "Date Of Birth [DATE] Xama Hub 01) URL [URL][DOMAIN_NAME] Home Address [STREET_A…" at bounding box center [93, 179] width 159 height 60
click at [70, 185] on link "https://platform.xamatech.com/portal/crm/clients/96d79040-77de-11f0-a01c-174cac…" at bounding box center [45, 182] width 49 height 5
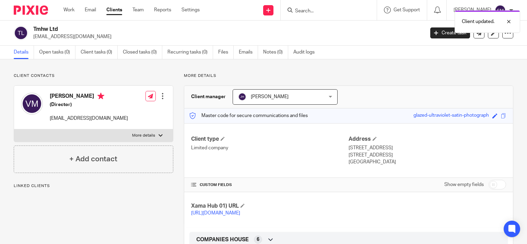
click at [240, 215] on link "[URL][DOMAIN_NAME]" at bounding box center [215, 213] width 49 height 5
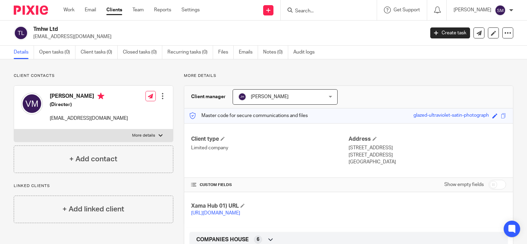
drag, startPoint x: 74, startPoint y: 33, endPoint x: 47, endPoint y: 33, distance: 26.8
click at [28, 33] on div "Tmhw Ltd [EMAIL_ADDRESS][DOMAIN_NAME]" at bounding box center [217, 33] width 406 height 14
click at [59, 31] on h2 "Tmhw Ltd" at bounding box center [187, 29] width 309 height 7
drag, startPoint x: 73, startPoint y: 28, endPoint x: 30, endPoint y: 28, distance: 42.9
click at [33, 28] on h2 "Tmhw Ltd" at bounding box center [187, 29] width 309 height 7
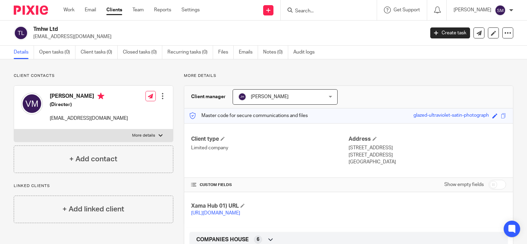
copy div "Tmhw Ltd"
click at [240, 214] on link "[URL][DOMAIN_NAME]" at bounding box center [215, 213] width 49 height 5
click at [137, 135] on p "More details" at bounding box center [143, 135] width 23 height 5
click at [14, 129] on input "More details" at bounding box center [14, 129] width 0 height 0
checkbox input "true"
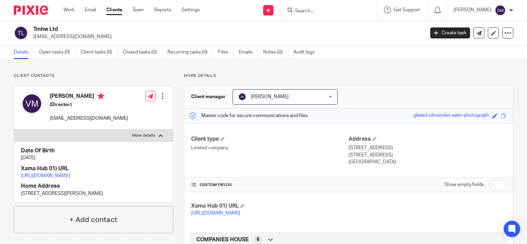
click at [70, 178] on link "[URL][DOMAIN_NAME]" at bounding box center [45, 175] width 49 height 5
drag, startPoint x: 142, startPoint y: 188, endPoint x: 11, endPoint y: 178, distance: 131.5
click at [14, 178] on div "Date Of Birth [DATE] Xama Hub 01) URL [URL][DOMAIN_NAME] Home Address [STREET_A…" at bounding box center [93, 172] width 159 height 60
click at [161, 95] on div at bounding box center [162, 96] width 7 height 7
click at [120, 109] on link "Edit contact" at bounding box center [130, 111] width 66 height 10
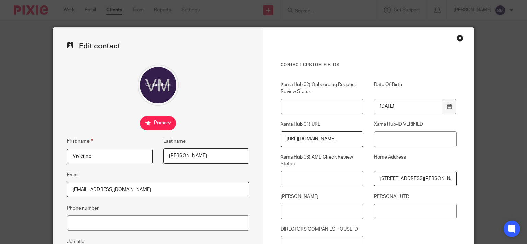
click at [282, 140] on input "[URL][DOMAIN_NAME]" at bounding box center [322, 138] width 83 height 15
drag, startPoint x: 282, startPoint y: 140, endPoint x: 467, endPoint y: 155, distance: 185.9
click at [466, 155] on div "Contact Custom fields Xama Hub 02) Onboarding Request Review Status Date Of Bir…" at bounding box center [368, 194] width 210 height 333
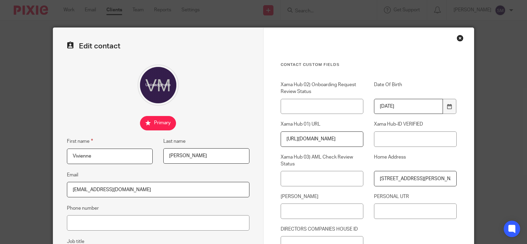
paste input "hub/clients/76409570-7856-11f0-a2c1-8f30eeaee00b/documentsrtal/"
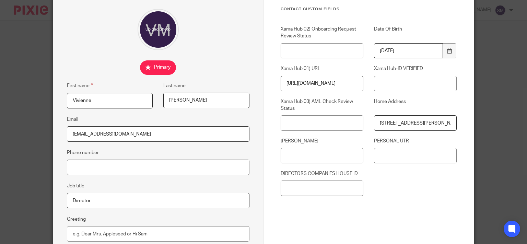
scroll to position [132, 0]
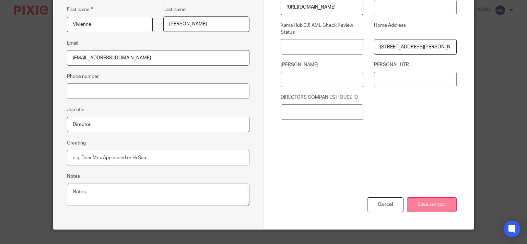
type input "[URL][DOMAIN_NAME]"
click at [434, 208] on input "Save contact" at bounding box center [432, 204] width 50 height 15
click at [433, 200] on div "Cancel Save contact" at bounding box center [369, 195] width 176 height 67
click at [433, 203] on input "Save contact" at bounding box center [432, 204] width 50 height 15
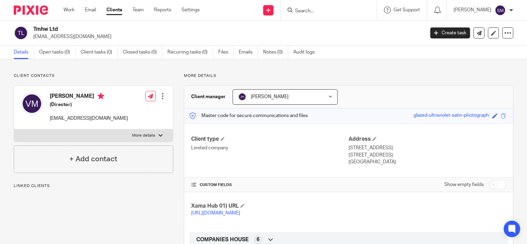
click at [152, 138] on p "More details" at bounding box center [143, 135] width 23 height 5
click at [14, 129] on input "More details" at bounding box center [14, 129] width 0 height 0
checkbox input "true"
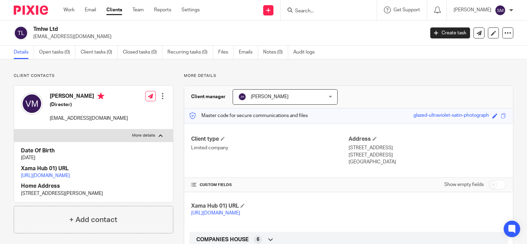
click at [95, 179] on p "[URL][DOMAIN_NAME]" at bounding box center [93, 175] width 145 height 7
click at [70, 178] on link "[URL][DOMAIN_NAME]" at bounding box center [45, 175] width 49 height 5
click at [162, 97] on div at bounding box center [162, 96] width 7 height 7
click at [128, 112] on link "Edit contact" at bounding box center [130, 111] width 66 height 10
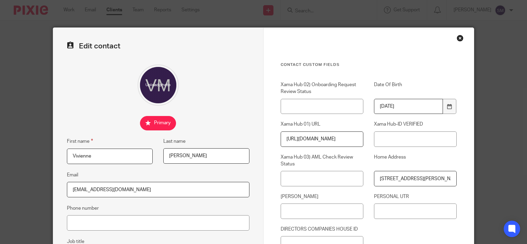
click at [340, 140] on input "[URL][DOMAIN_NAME]" at bounding box center [322, 138] width 83 height 15
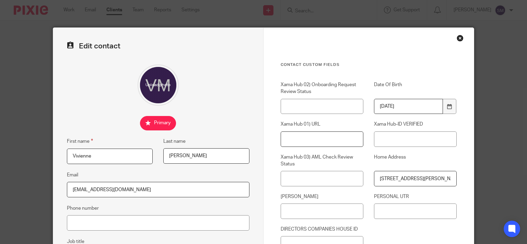
paste input "[URL][DOMAIN_NAME]"
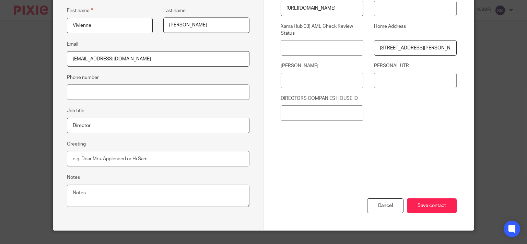
scroll to position [143, 0]
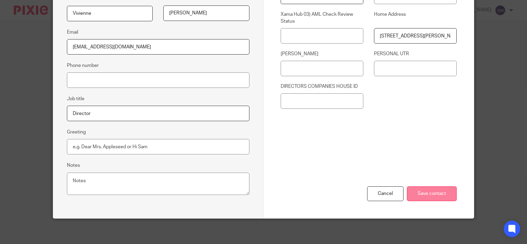
type input "[URL][DOMAIN_NAME]"
click at [425, 189] on input "Save contact" at bounding box center [432, 193] width 50 height 15
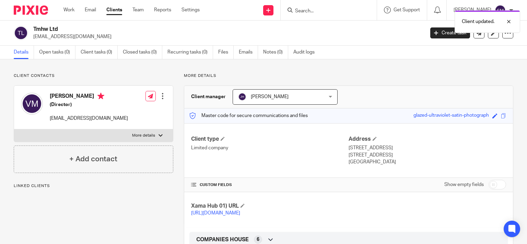
click at [129, 135] on label "More details" at bounding box center [93, 135] width 159 height 12
click at [14, 129] on input "More details" at bounding box center [14, 129] width 0 height 0
checkbox input "true"
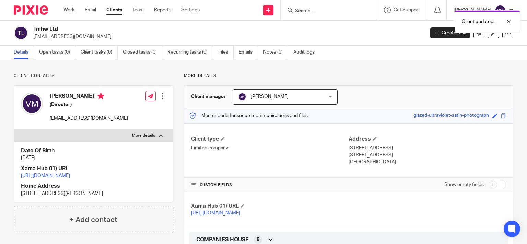
click at [70, 178] on link "[URL][DOMAIN_NAME]" at bounding box center [45, 175] width 49 height 5
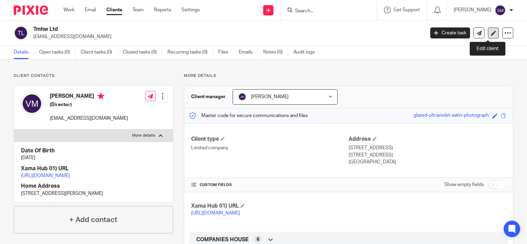
click at [491, 31] on icon at bounding box center [493, 33] width 5 height 5
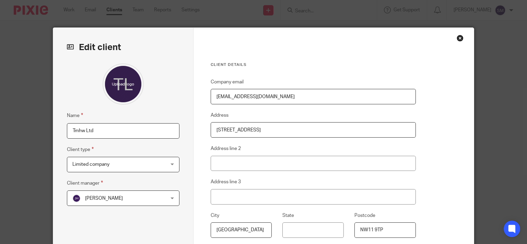
click at [117, 130] on input "Tmhw Ltd" at bounding box center [123, 130] width 113 height 15
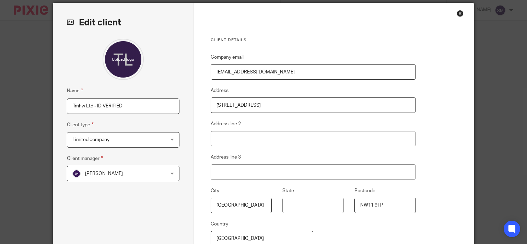
scroll to position [110, 0]
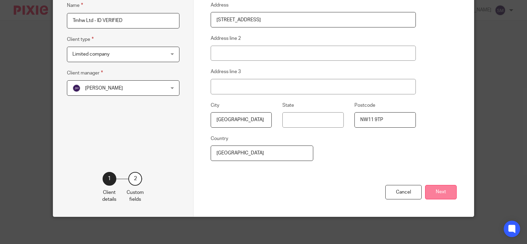
type input "Tmhw Ltd - ID VERIFIED"
click at [441, 189] on button "Next" at bounding box center [441, 192] width 32 height 15
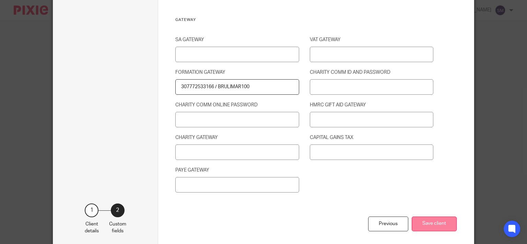
scroll to position [966, 0]
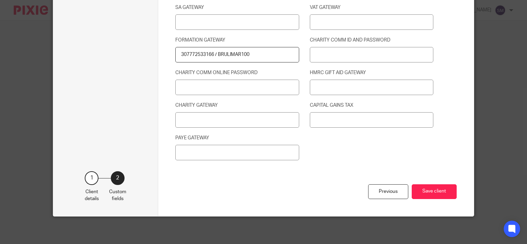
click at [432, 184] on div "Previous Save client" at bounding box center [315, 200] width 281 height 32
click at [430, 193] on button "Save client" at bounding box center [434, 191] width 45 height 15
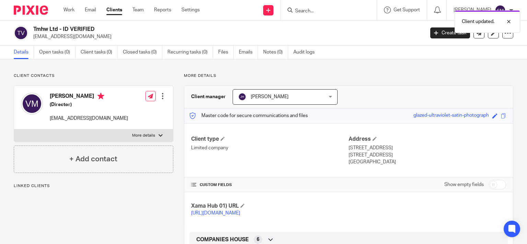
click at [149, 134] on p "More details" at bounding box center [143, 135] width 23 height 5
click at [14, 129] on input "More details" at bounding box center [14, 129] width 0 height 0
checkbox input "true"
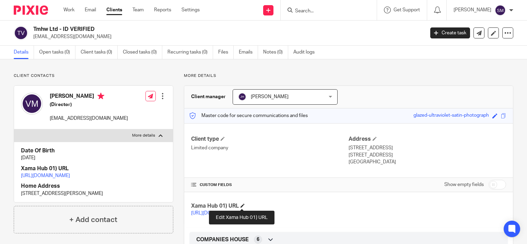
click at [243, 204] on span at bounding box center [242, 205] width 4 height 4
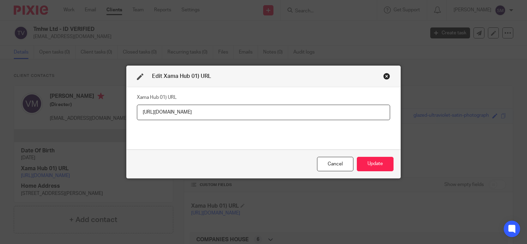
drag, startPoint x: 362, startPoint y: 111, endPoint x: 44, endPoint y: 89, distance: 318.8
click at [137, 105] on input "[URL][DOMAIN_NAME]" at bounding box center [263, 112] width 253 height 15
type input "[URL][DOMAIN_NAME]"
click at [375, 167] on button "Update" at bounding box center [375, 164] width 37 height 15
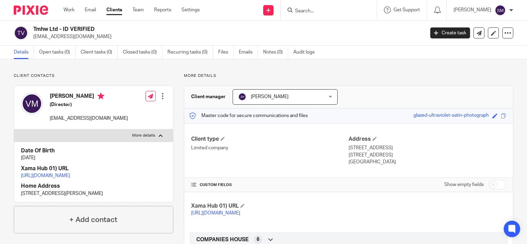
click at [226, 216] on p "[URL][DOMAIN_NAME]" at bounding box center [269, 213] width 157 height 7
click at [224, 214] on link "[URL][DOMAIN_NAME]" at bounding box center [215, 213] width 49 height 5
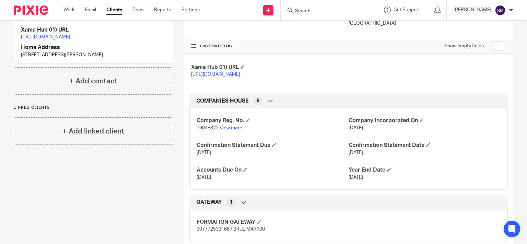
scroll to position [129, 0]
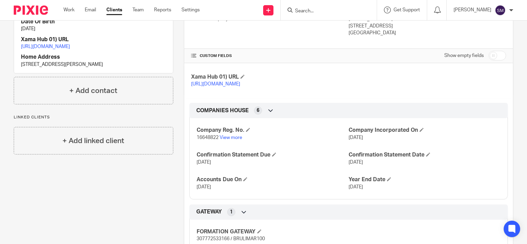
click at [497, 57] on input "checkbox" at bounding box center [496, 56] width 17 height 10
checkbox input "true"
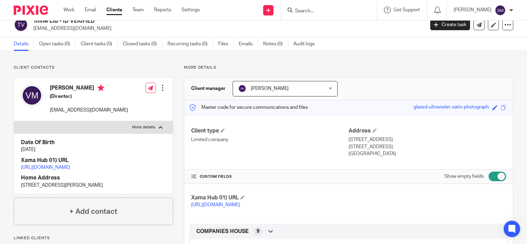
scroll to position [0, 0]
